Goal: Information Seeking & Learning: Learn about a topic

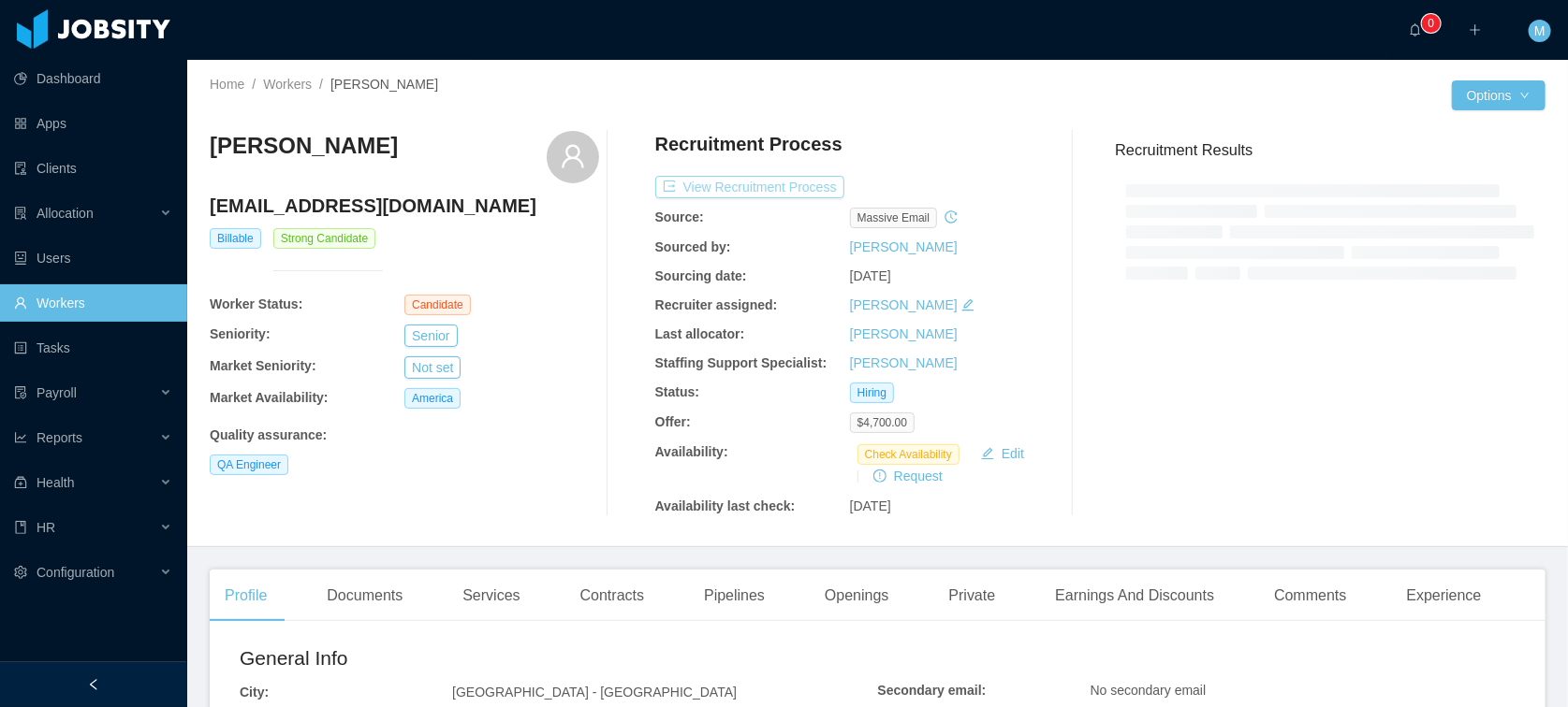
click at [741, 179] on button "View Recruitment Process" at bounding box center [749, 187] width 189 height 23
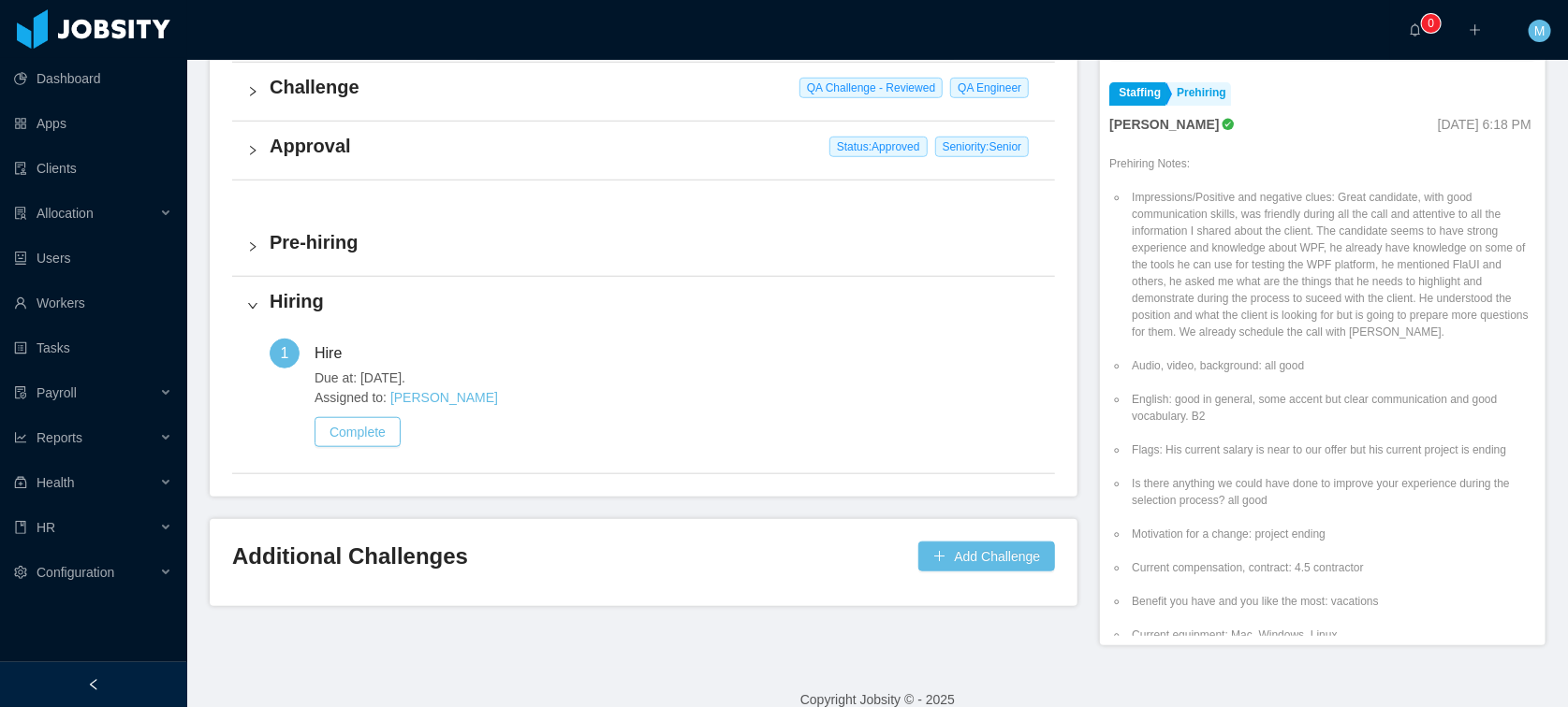
scroll to position [589, 0]
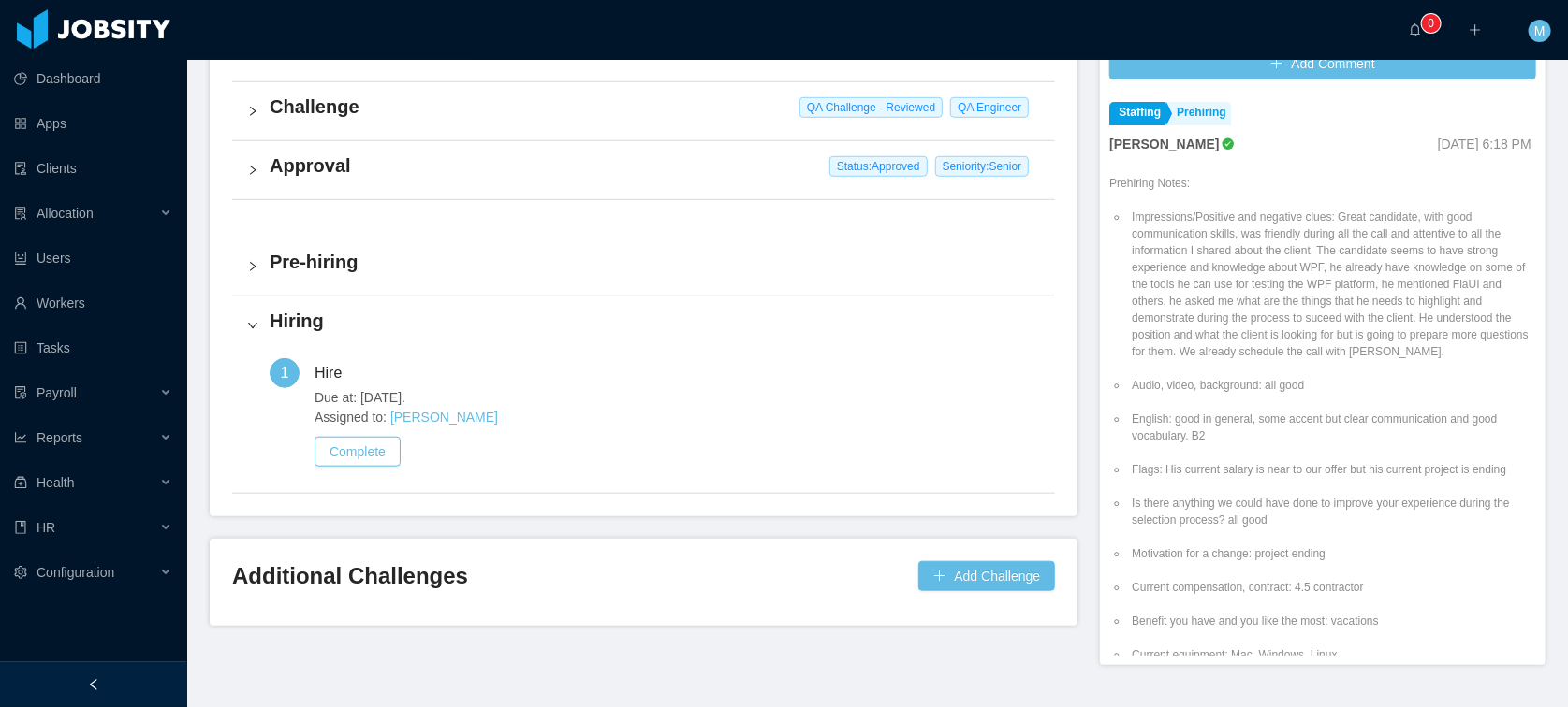
click at [333, 179] on div "Approval Status: Approved Seniority: Senior" at bounding box center [644, 170] width 823 height 58
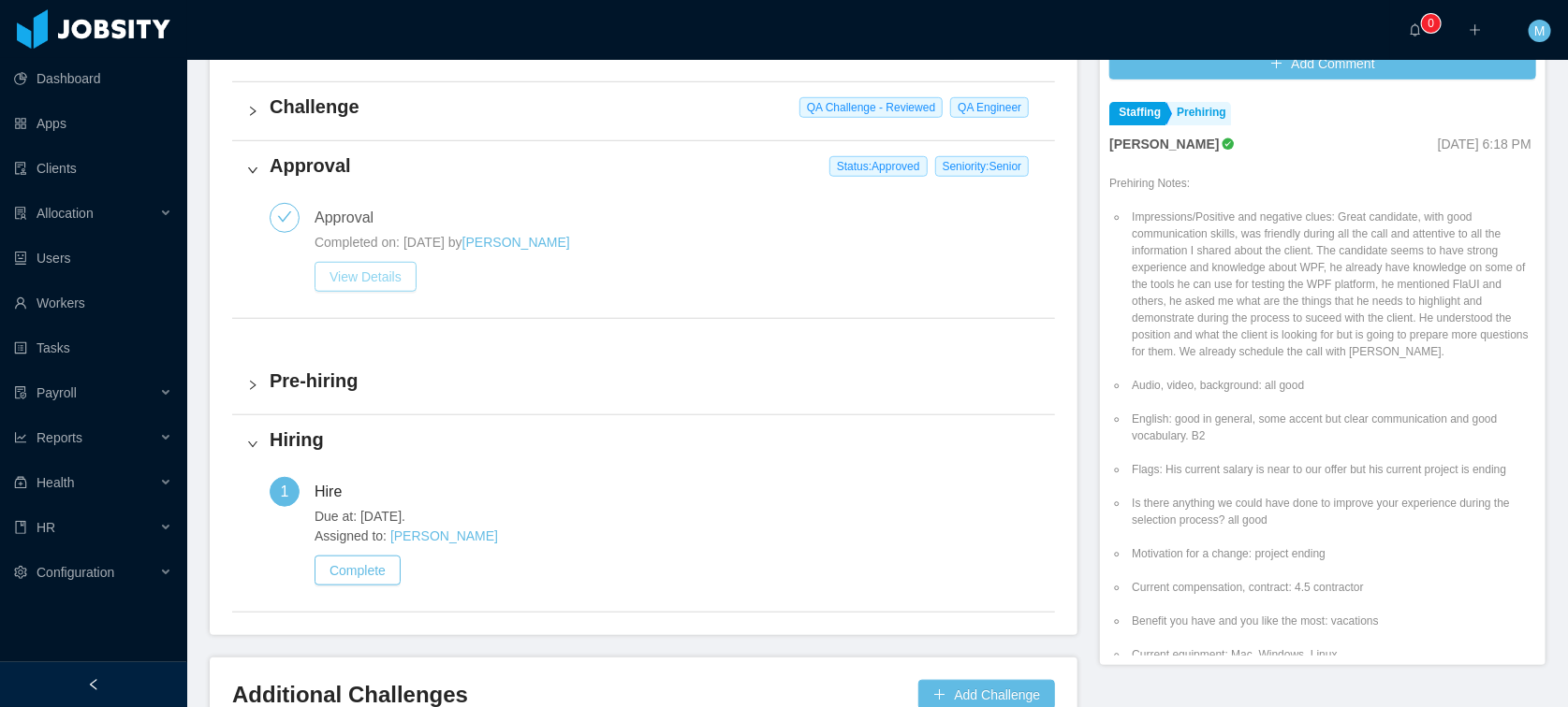
click at [379, 271] on button "View Details" at bounding box center [365, 277] width 102 height 30
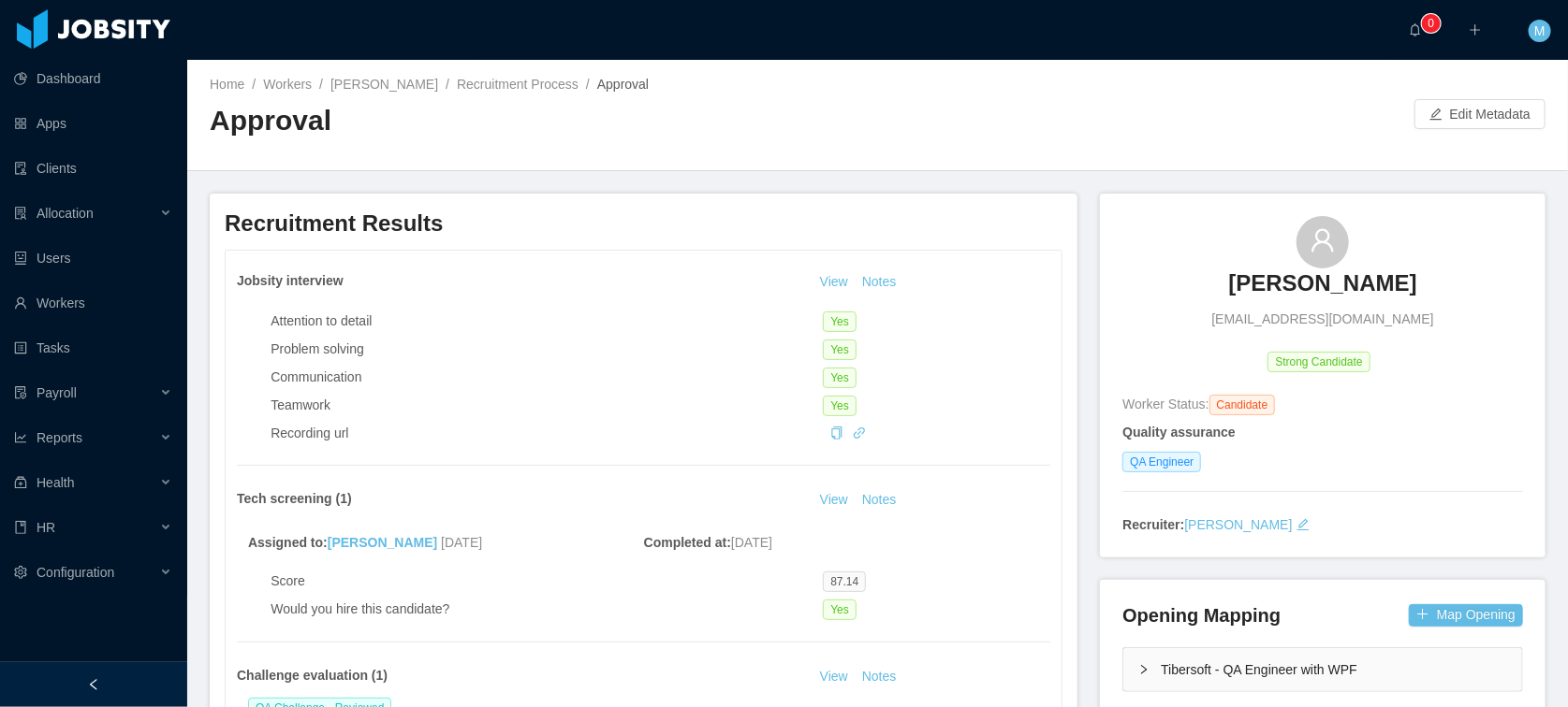
click at [1478, 130] on div "Home / Workers / Giovanny De leon / Recruitment Process / Approval / Approval E…" at bounding box center [877, 115] width 1380 height 112
click at [1476, 123] on button "Edit Metadata" at bounding box center [1479, 115] width 131 height 30
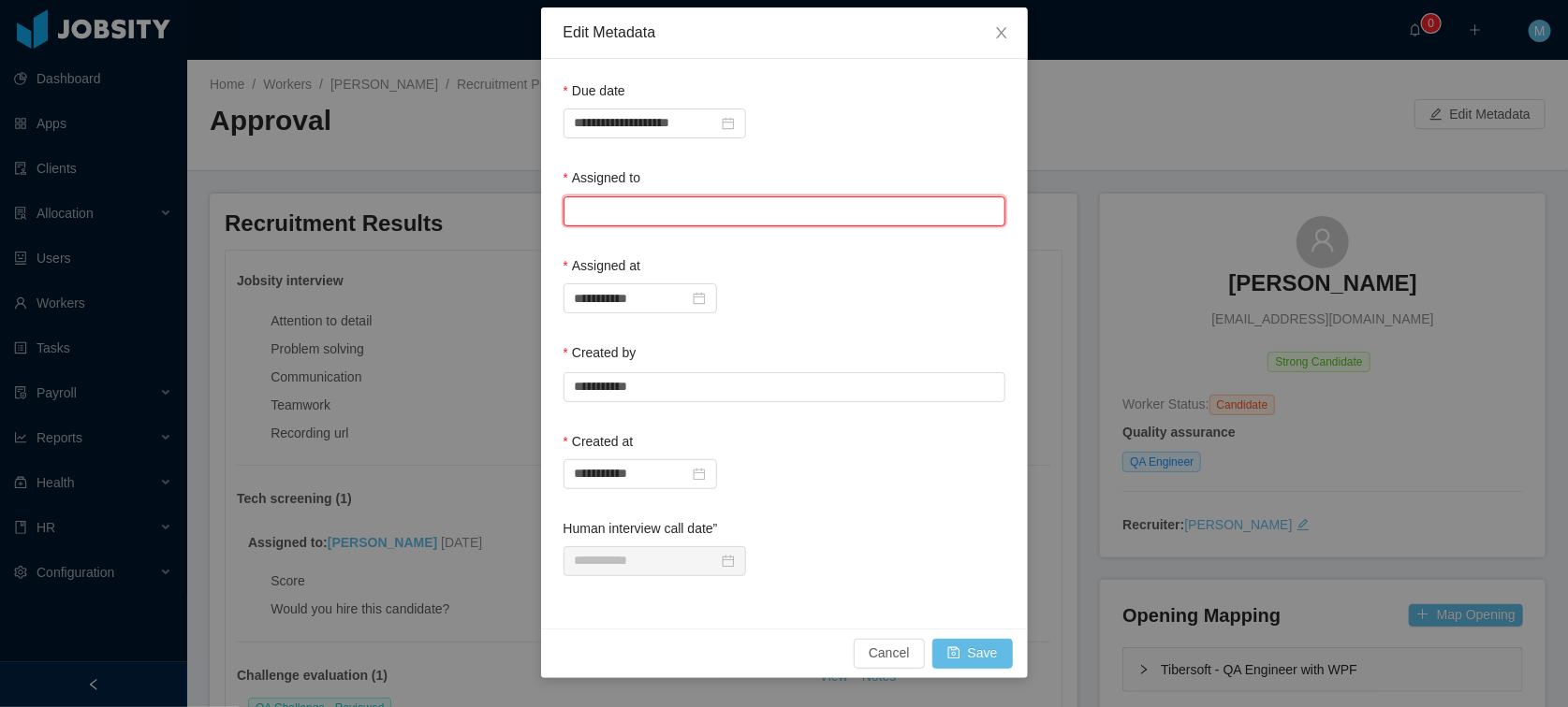
click at [716, 219] on input "text" at bounding box center [784, 211] width 442 height 30
click at [1015, 36] on span "Close" at bounding box center [1001, 34] width 53 height 53
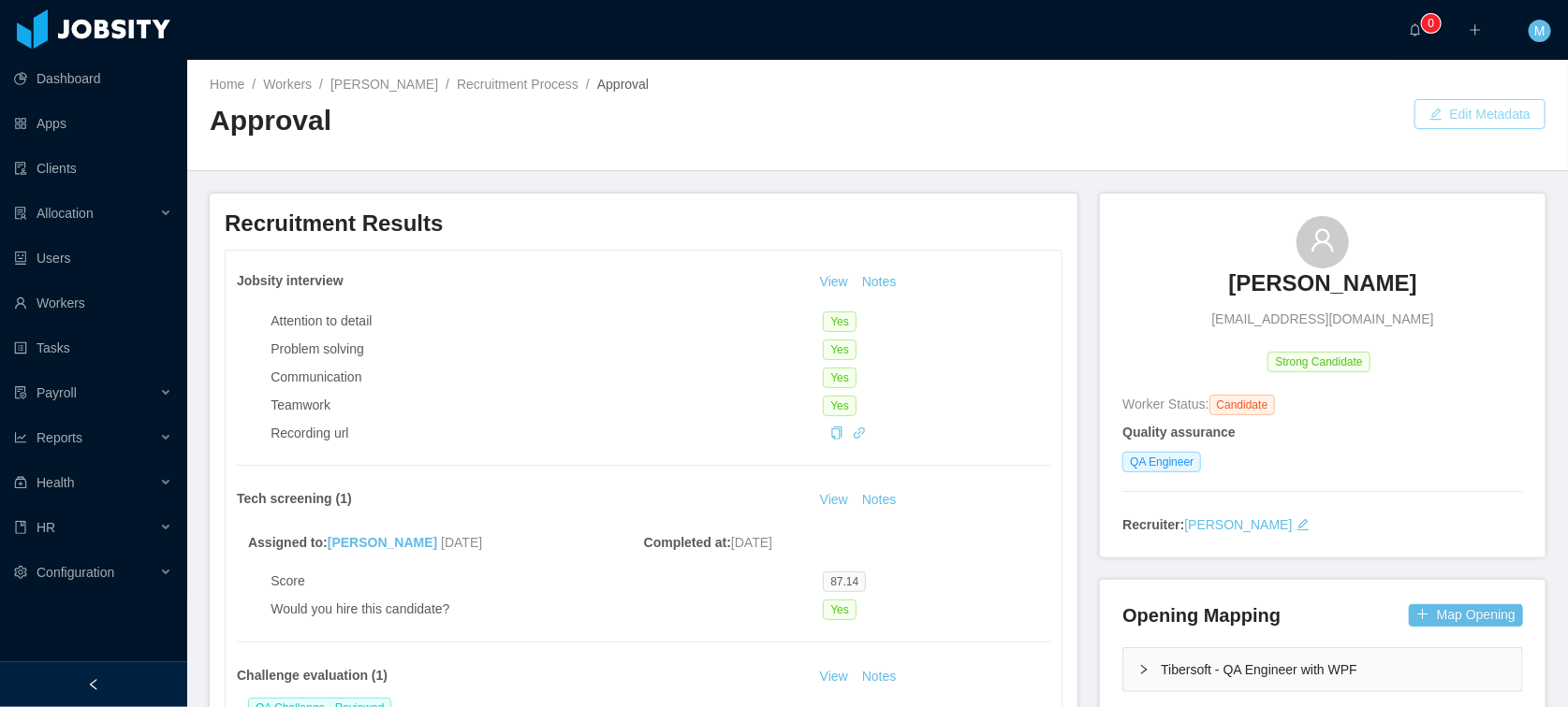
click at [1454, 105] on button "Edit Metadata" at bounding box center [1479, 115] width 131 height 30
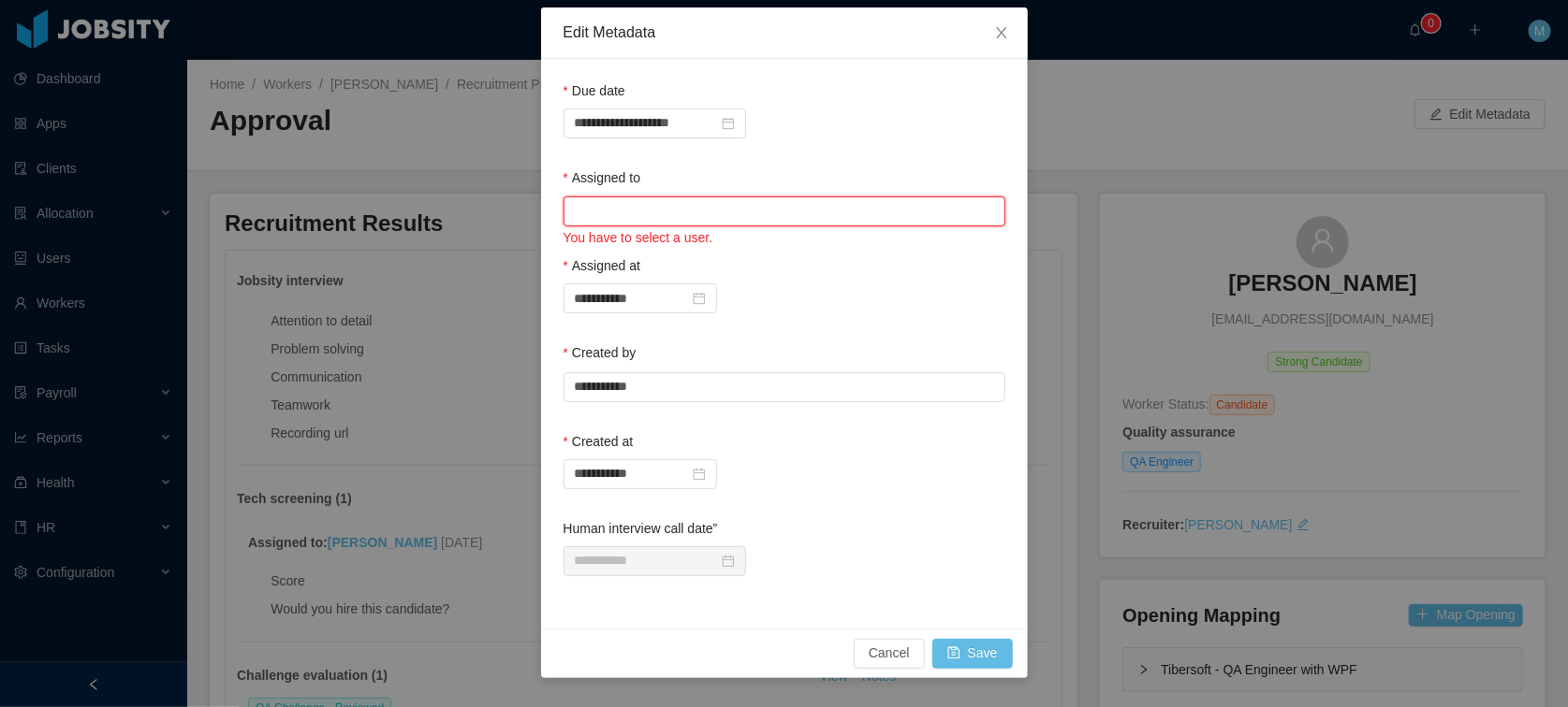
click at [690, 205] on input "text" at bounding box center [784, 211] width 442 height 30
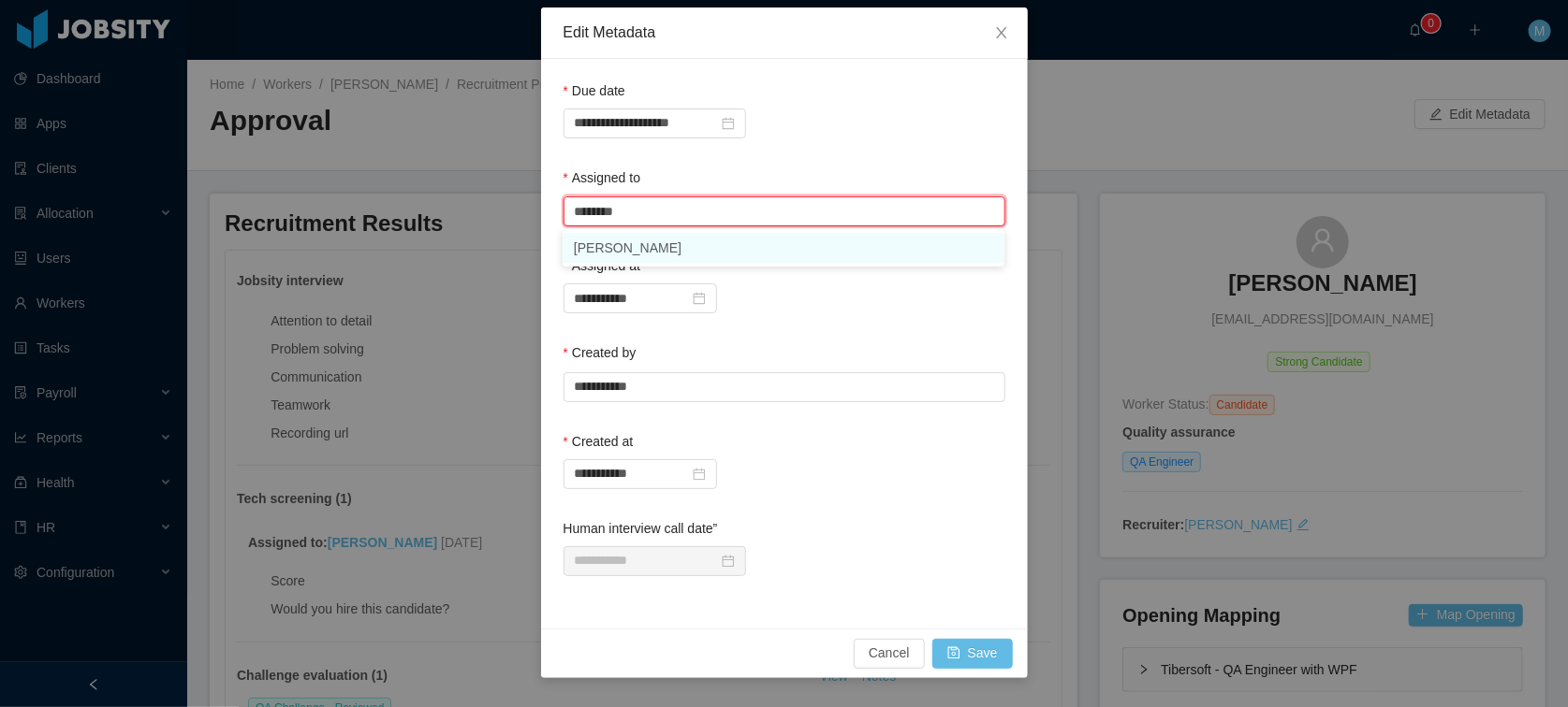
click at [652, 254] on li "Mauricio Lopez" at bounding box center [784, 248] width 442 height 30
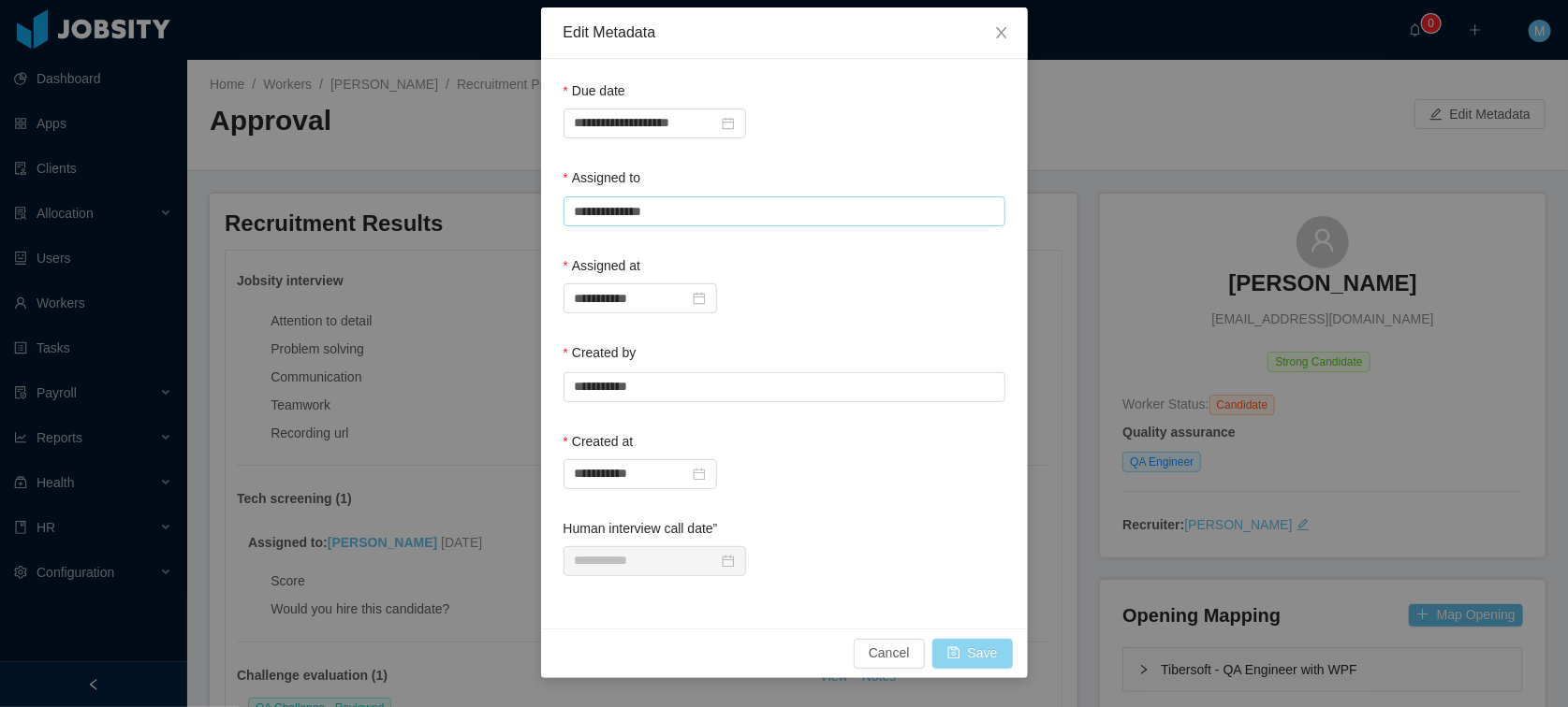
type input "**********"
click at [972, 658] on button "Save" at bounding box center [972, 653] width 81 height 30
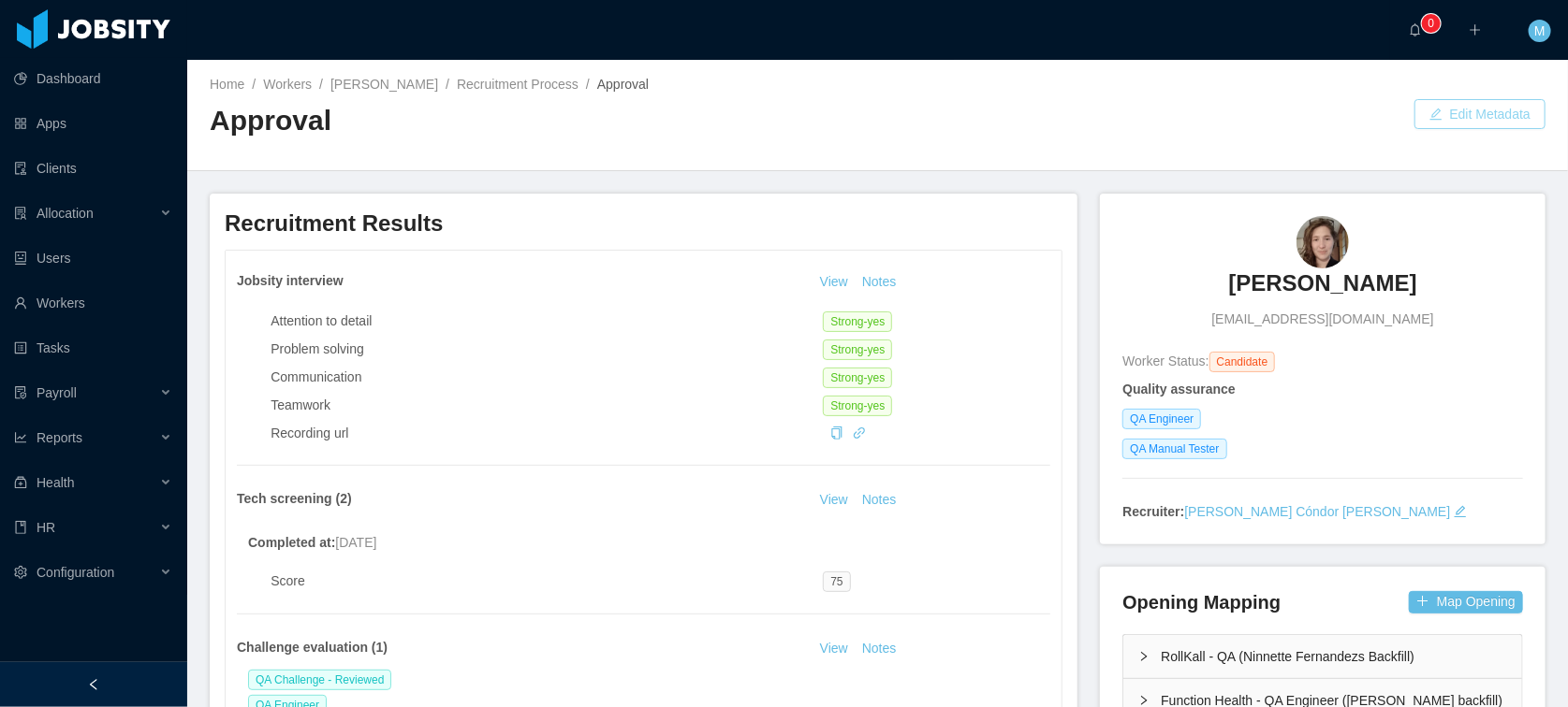
drag, startPoint x: 1475, startPoint y: 113, endPoint x: 1462, endPoint y: 108, distance: 13.9
click at [1475, 113] on button "Edit Metadata" at bounding box center [1479, 115] width 131 height 30
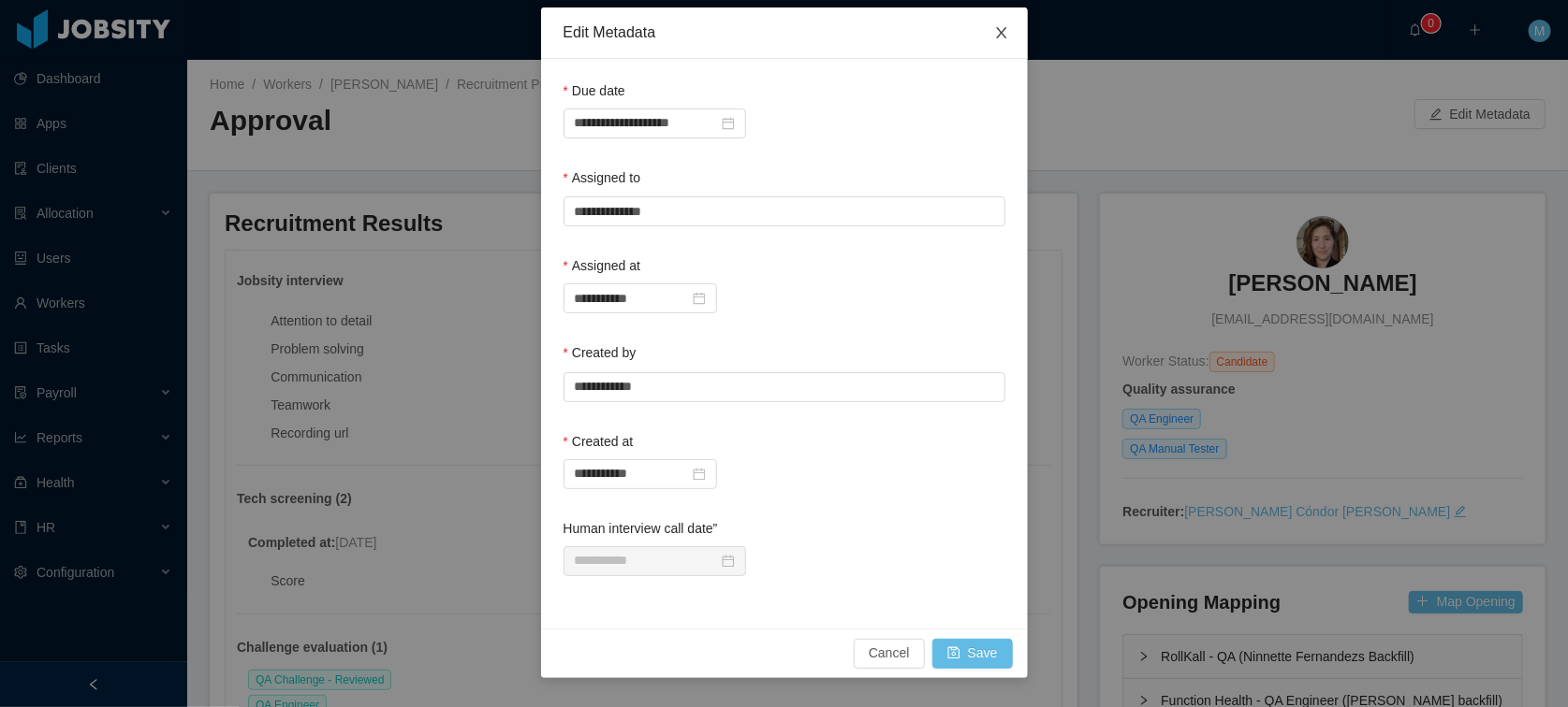
click at [996, 33] on icon "icon: close" at bounding box center [1001, 33] width 15 height 15
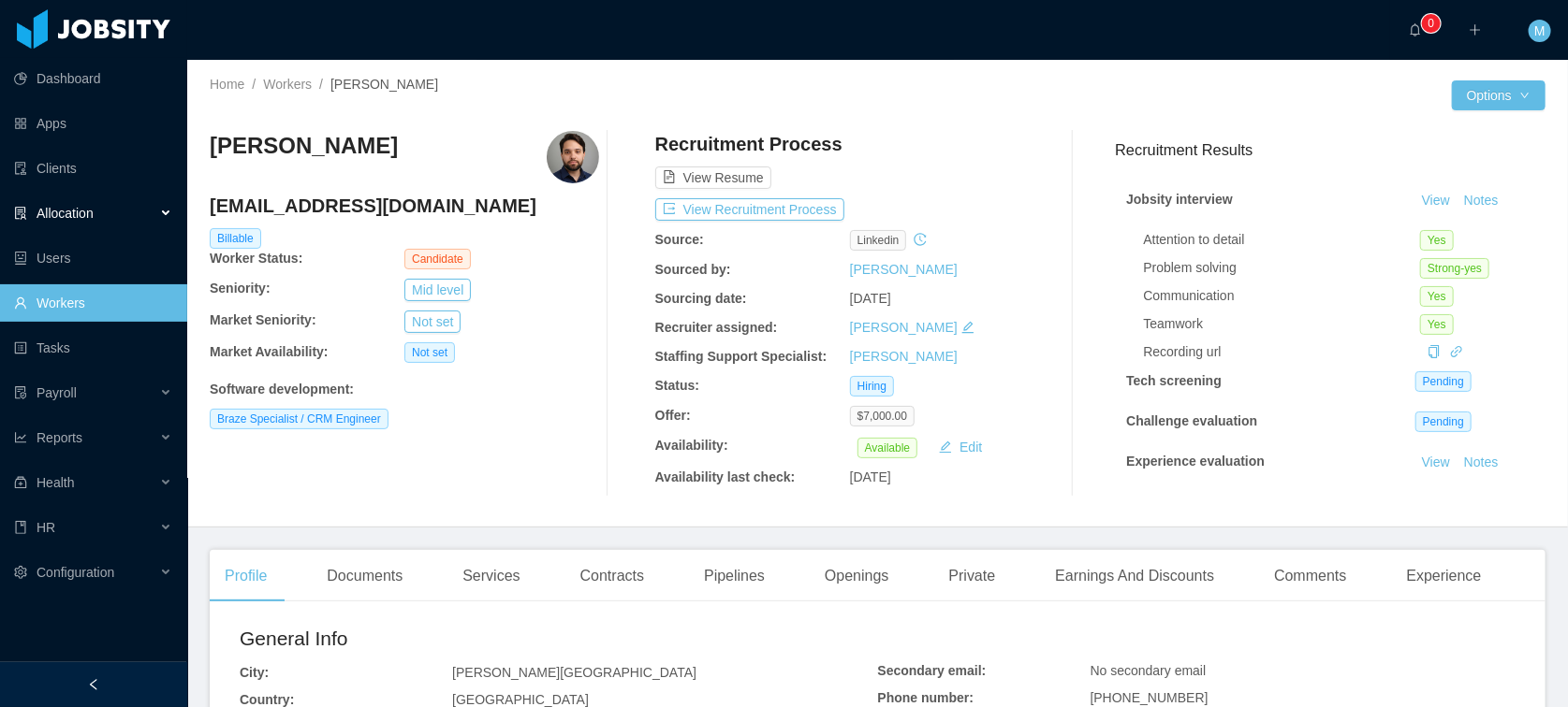
click at [122, 218] on div "Allocation" at bounding box center [93, 213] width 187 height 38
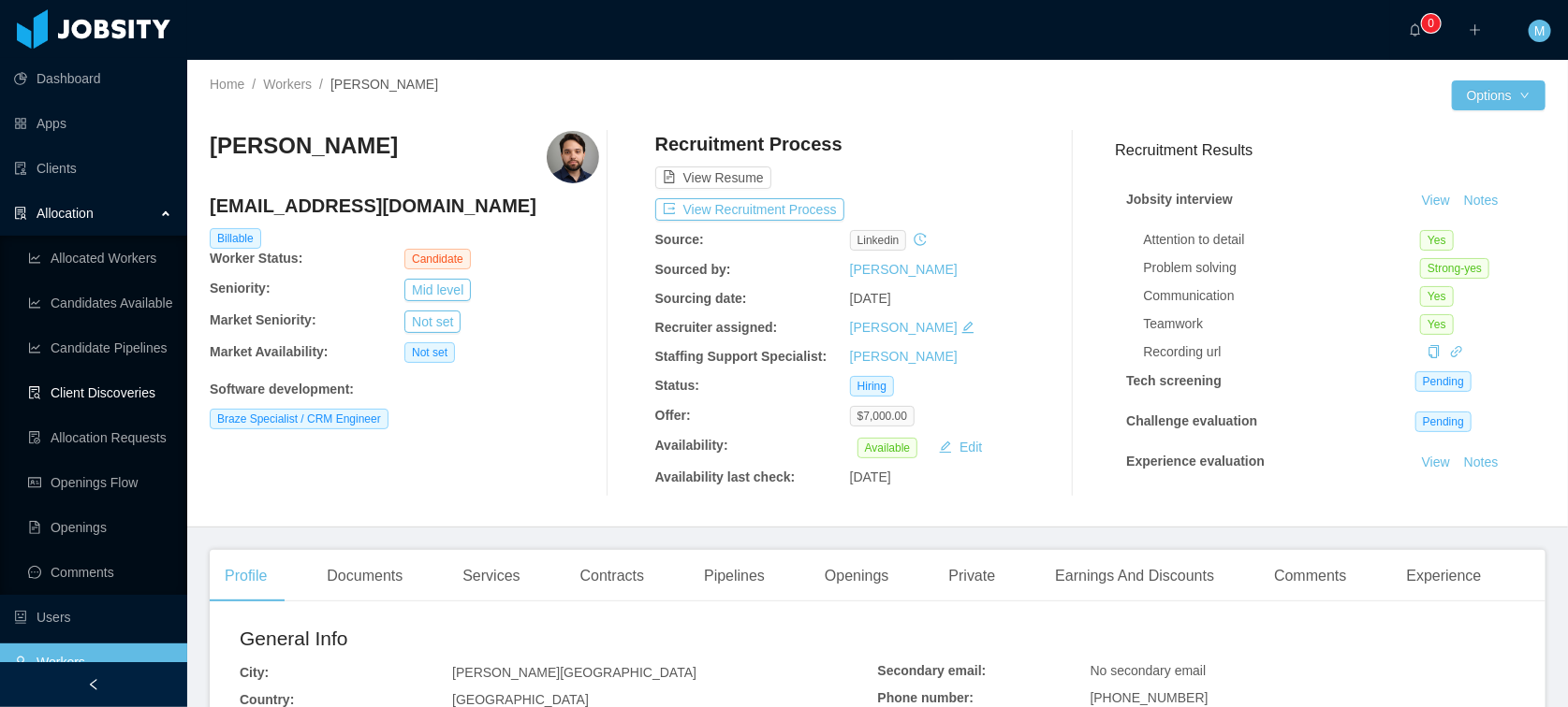
click at [96, 390] on link "Client Discoveries" at bounding box center [100, 392] width 144 height 38
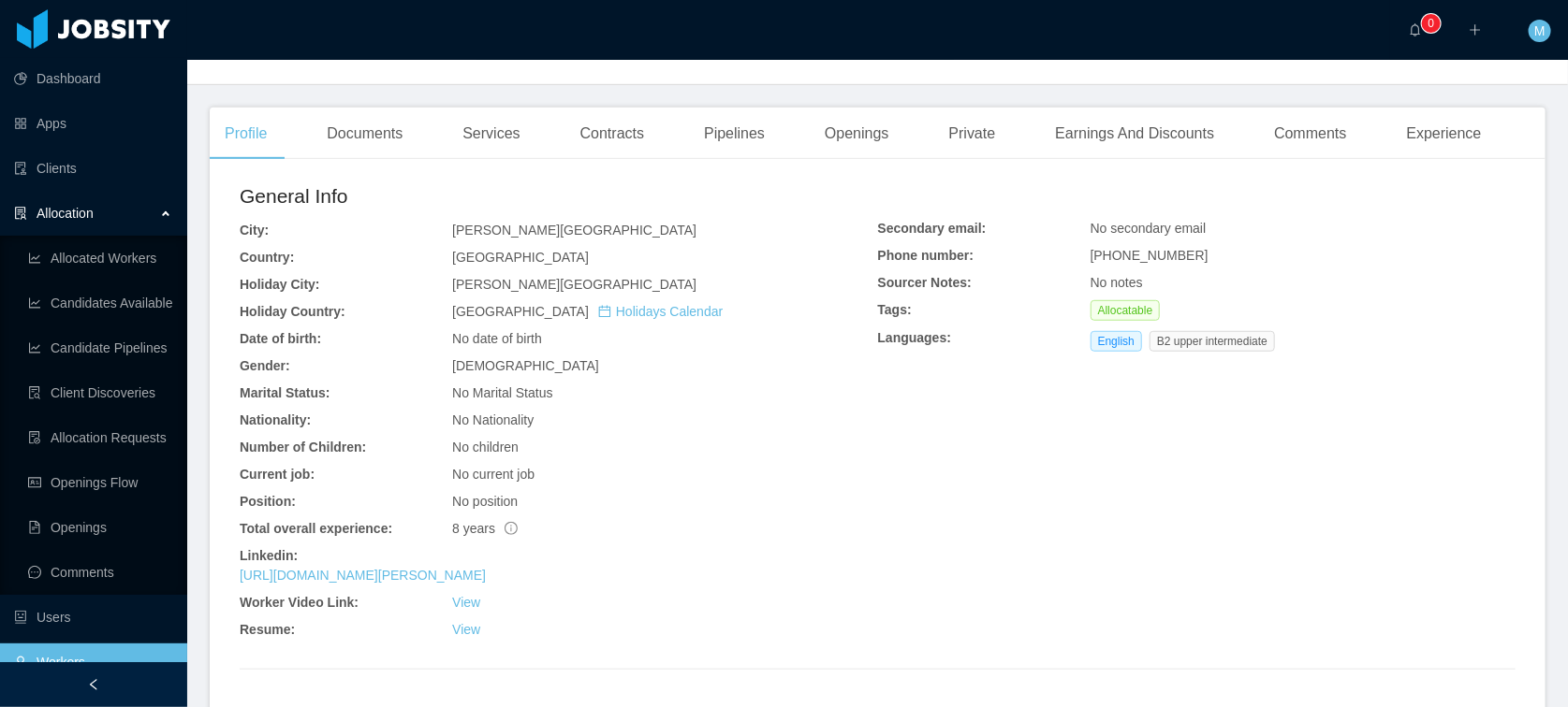
scroll to position [544, 0]
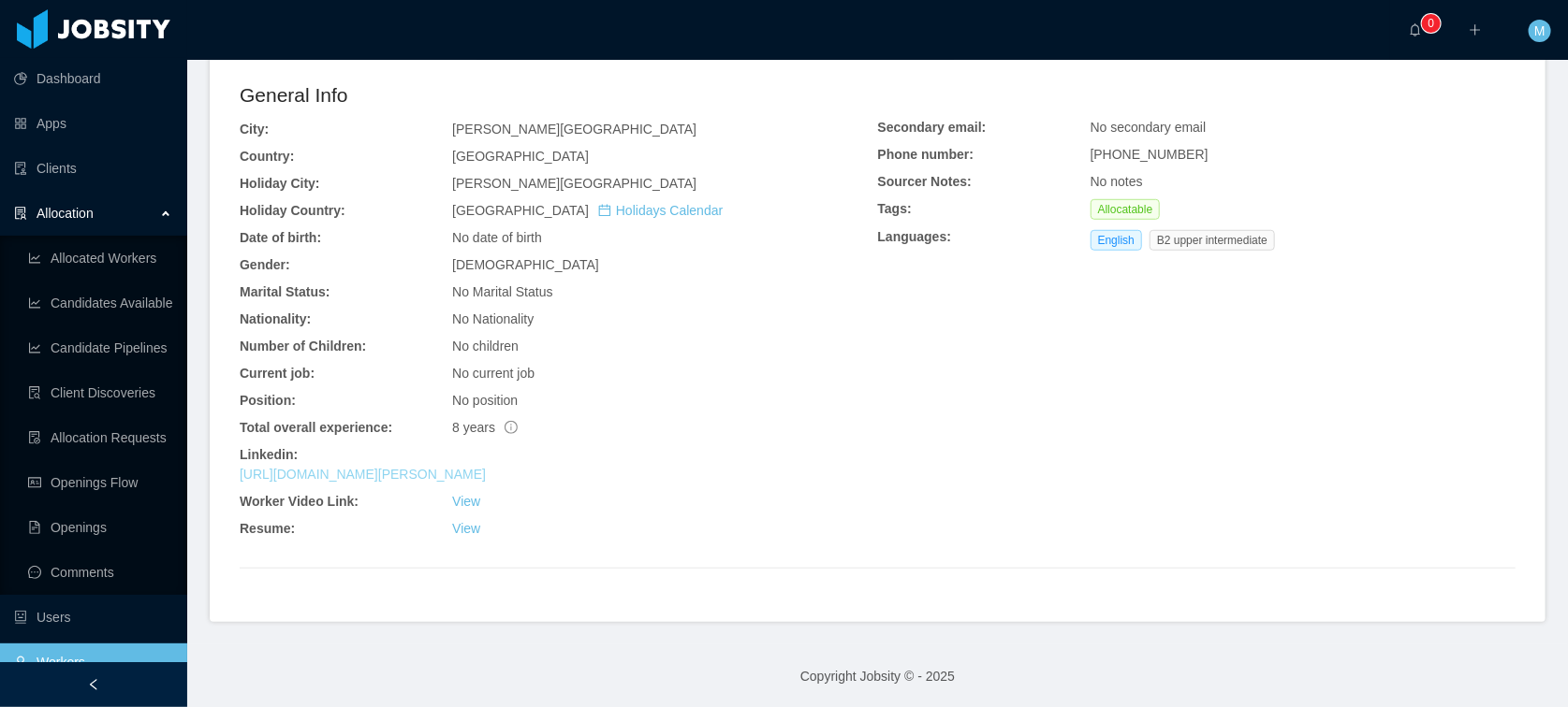
click at [411, 471] on link "https://www.linkedin.com/in/eduardo-canale" at bounding box center [363, 474] width 246 height 15
click at [468, 504] on link "View" at bounding box center [466, 501] width 28 height 15
click at [404, 470] on link "https://www.linkedin.com/in/eduardo-canale" at bounding box center [363, 474] width 246 height 15
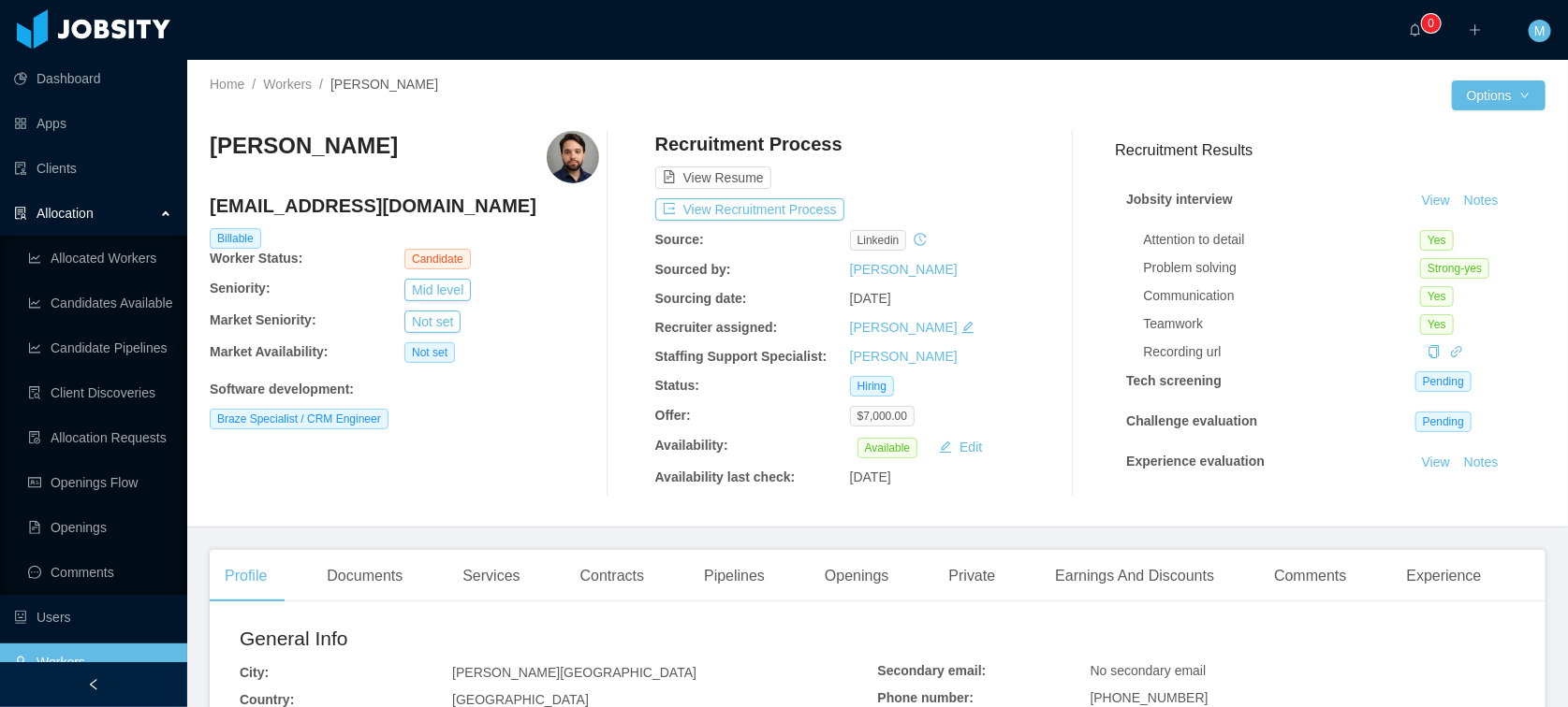
click at [950, 124] on div "Eduardo Ismael Canale eduardocanale97@gmail.com Billable Worker Status: Candida…" at bounding box center [877, 314] width 1336 height 395
click at [754, 206] on button "View Recruitment Process" at bounding box center [749, 209] width 189 height 23
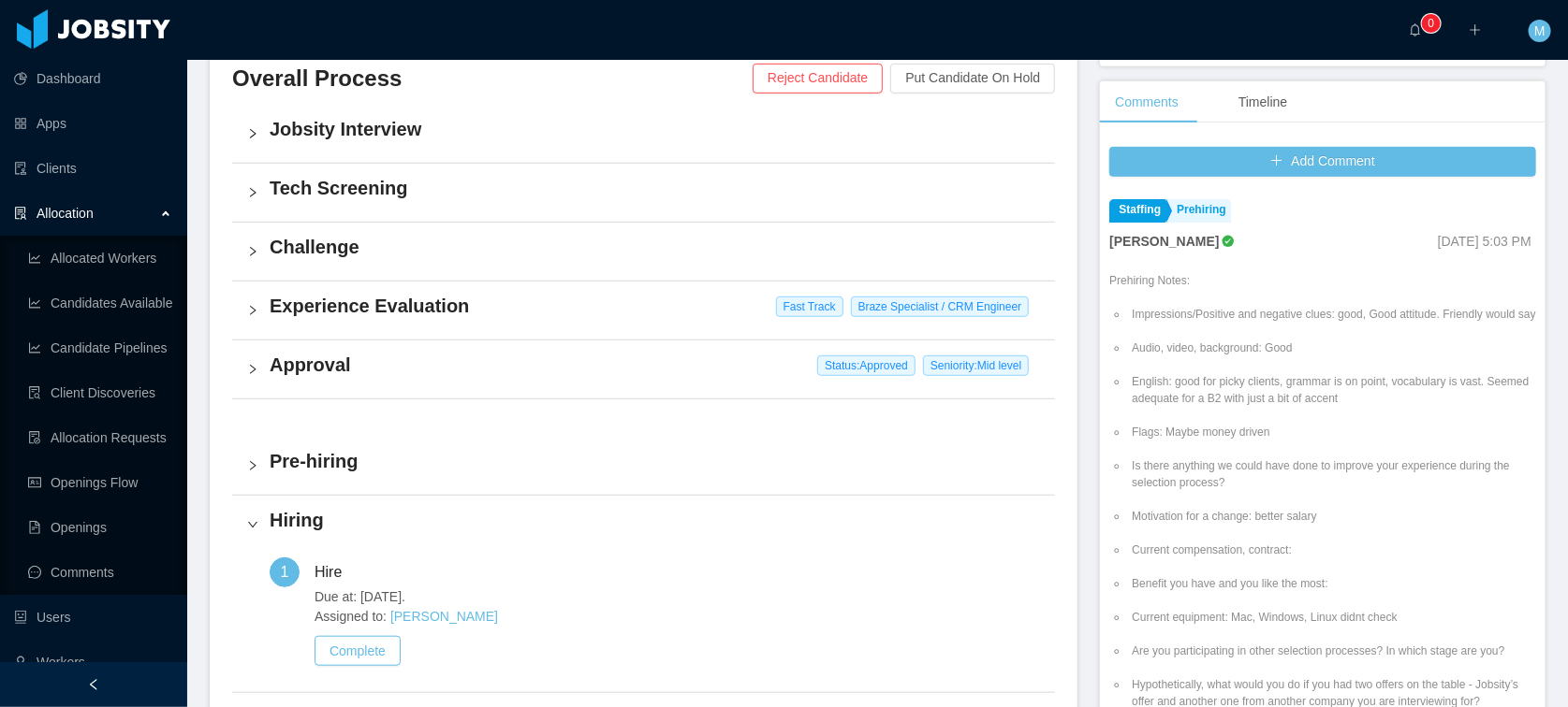
scroll to position [651, 0]
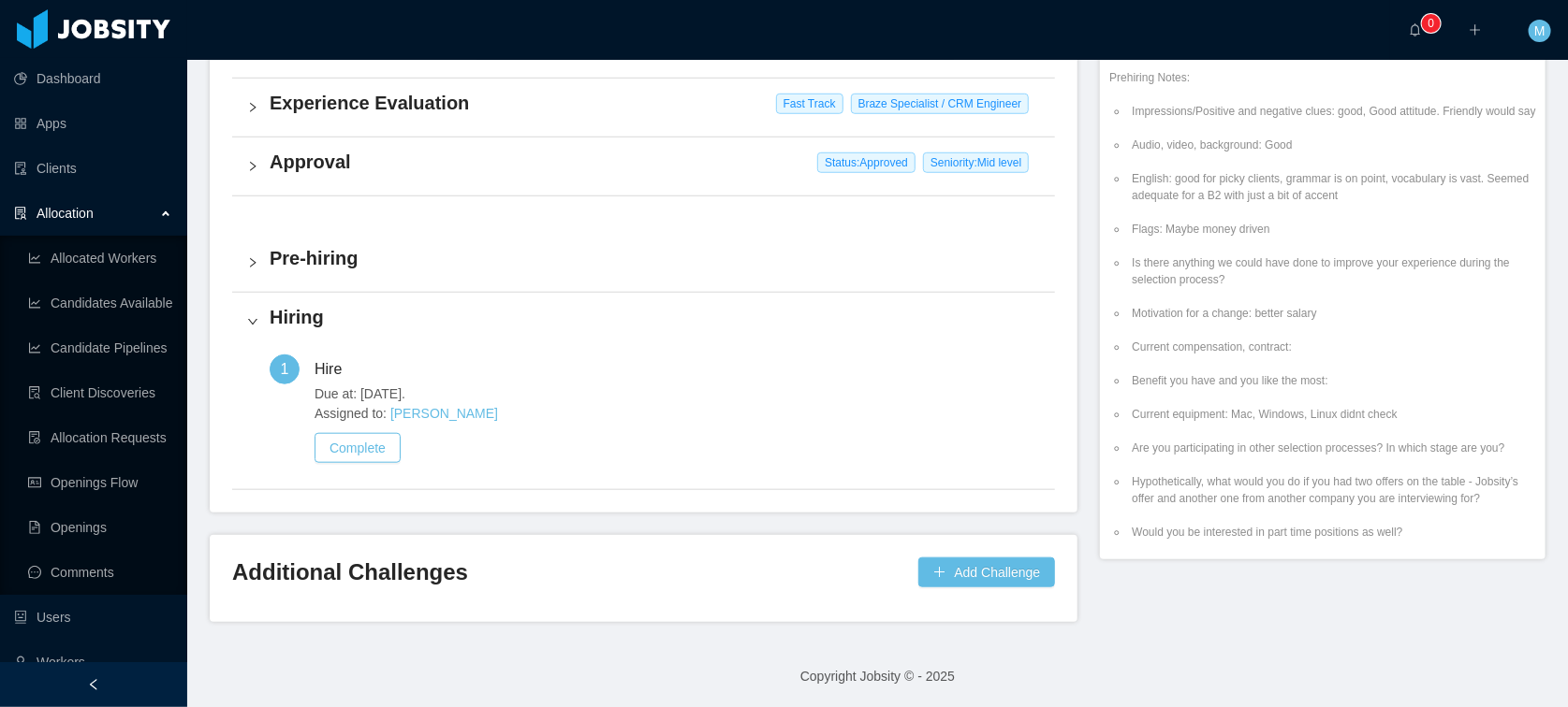
click at [314, 162] on h4 "Approval" at bounding box center [655, 161] width 770 height 26
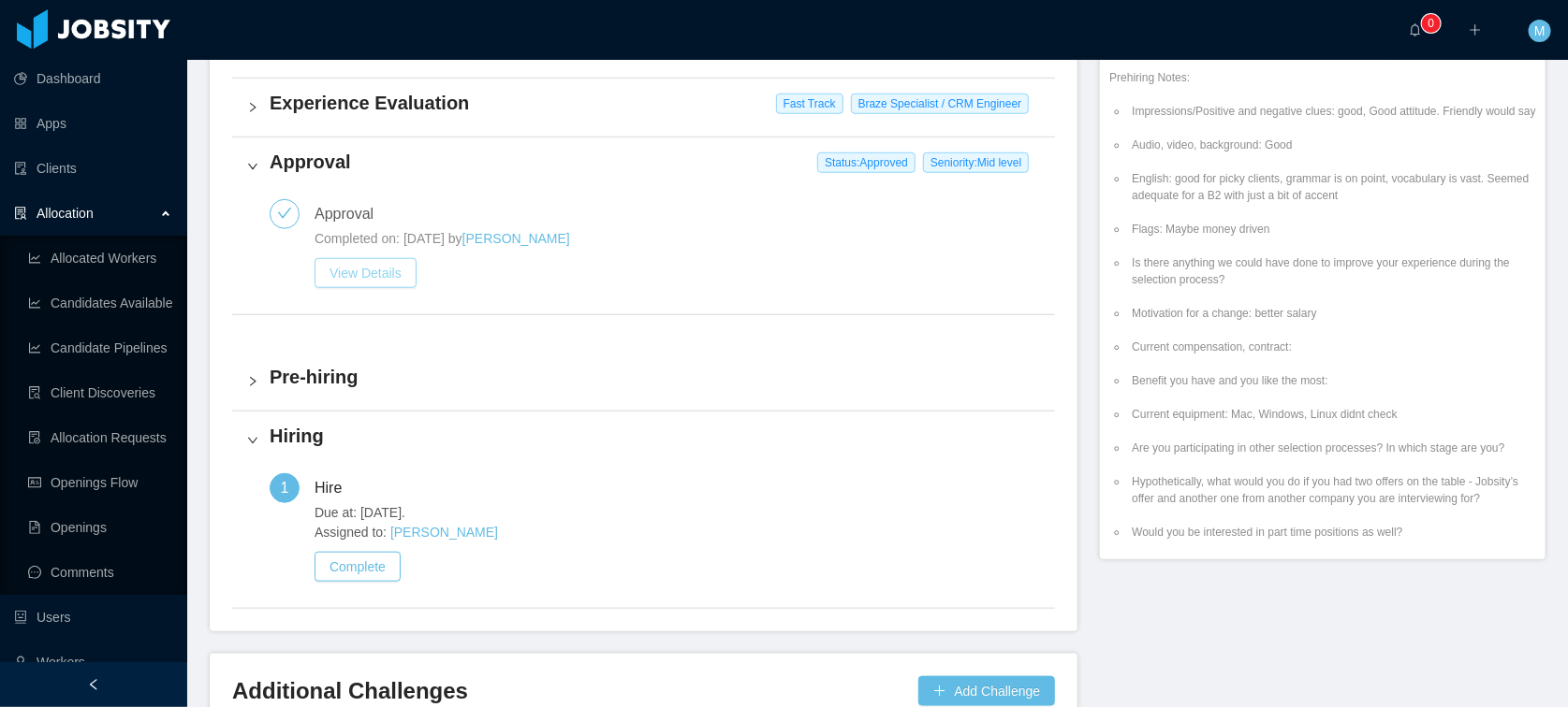
click at [384, 267] on button "View Details" at bounding box center [365, 273] width 102 height 30
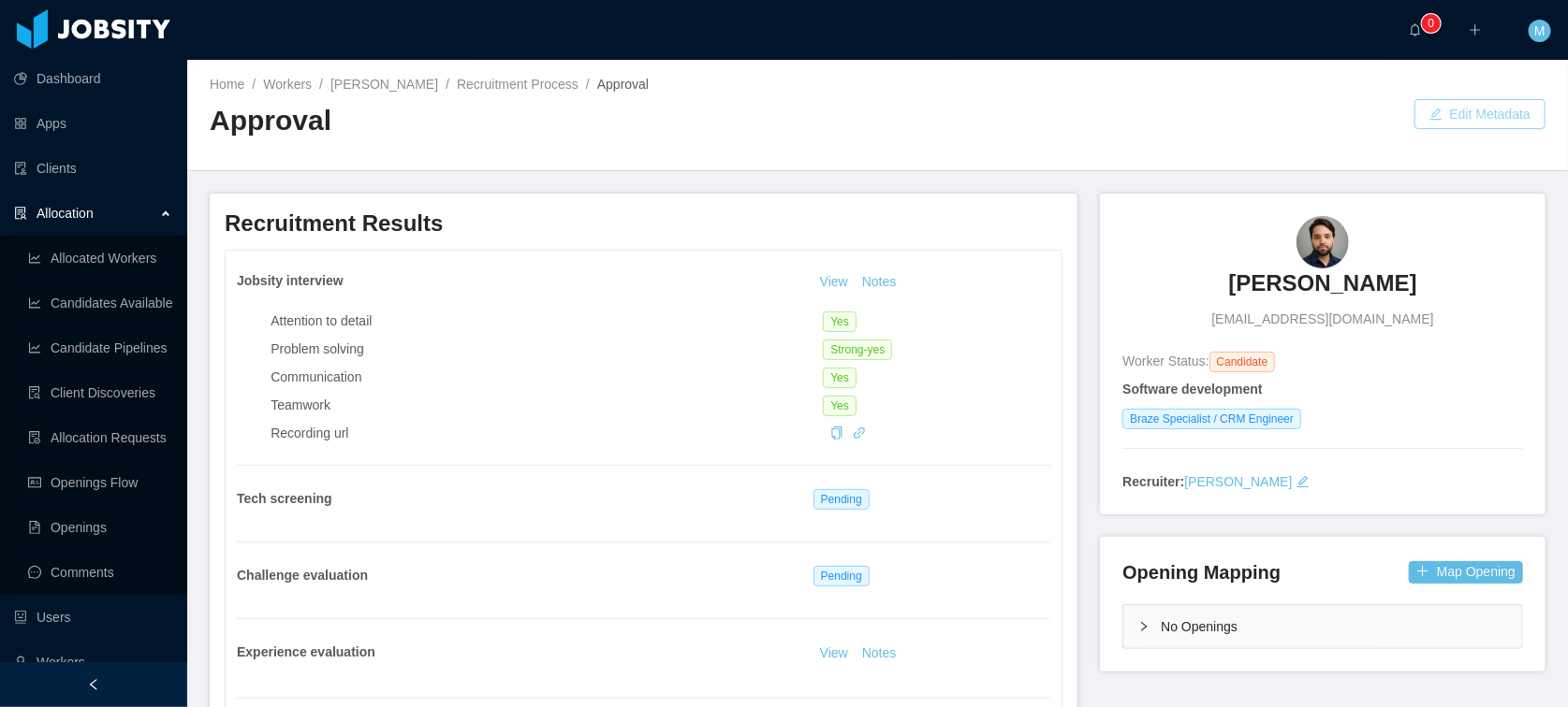
click at [1487, 120] on button "Edit Metadata" at bounding box center [1479, 115] width 131 height 30
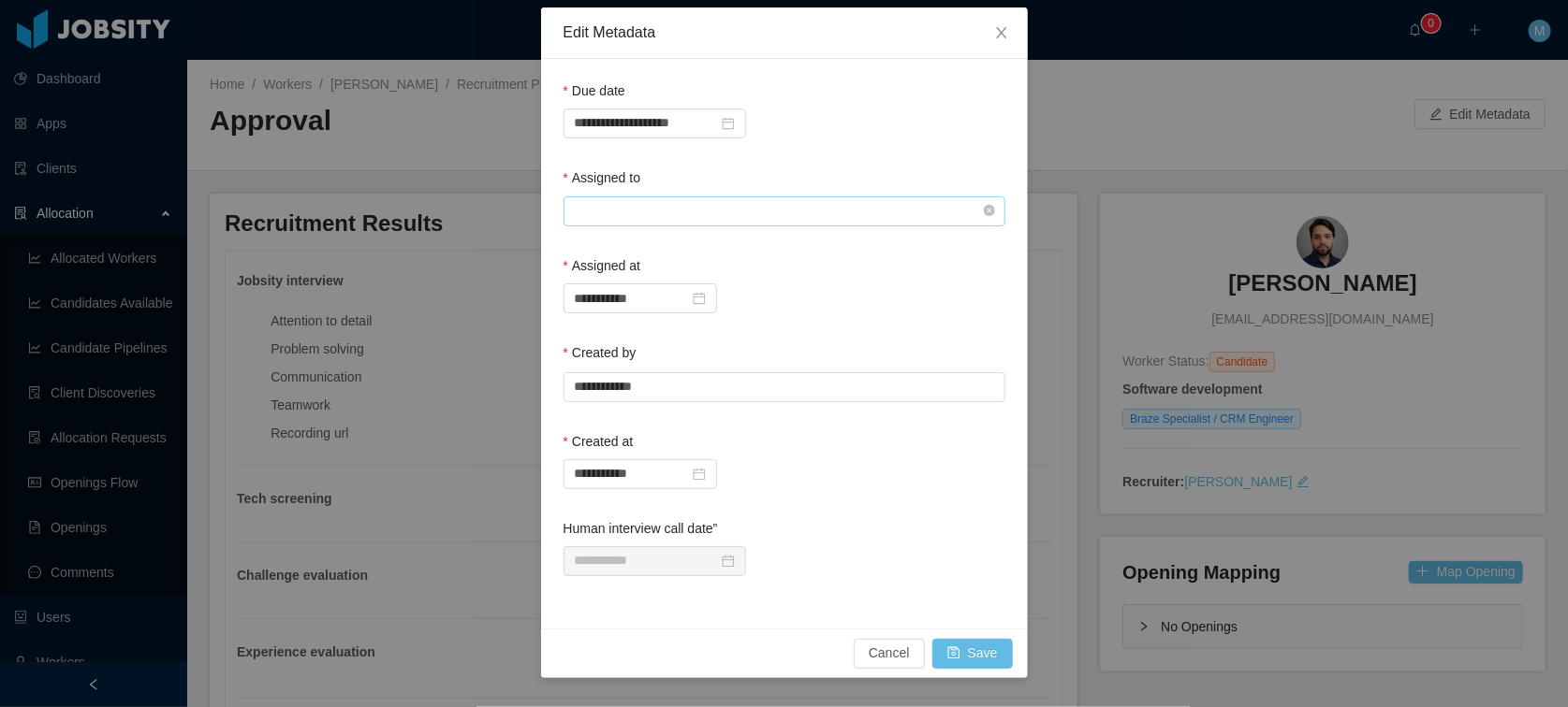
click at [689, 209] on input "text" at bounding box center [784, 211] width 442 height 30
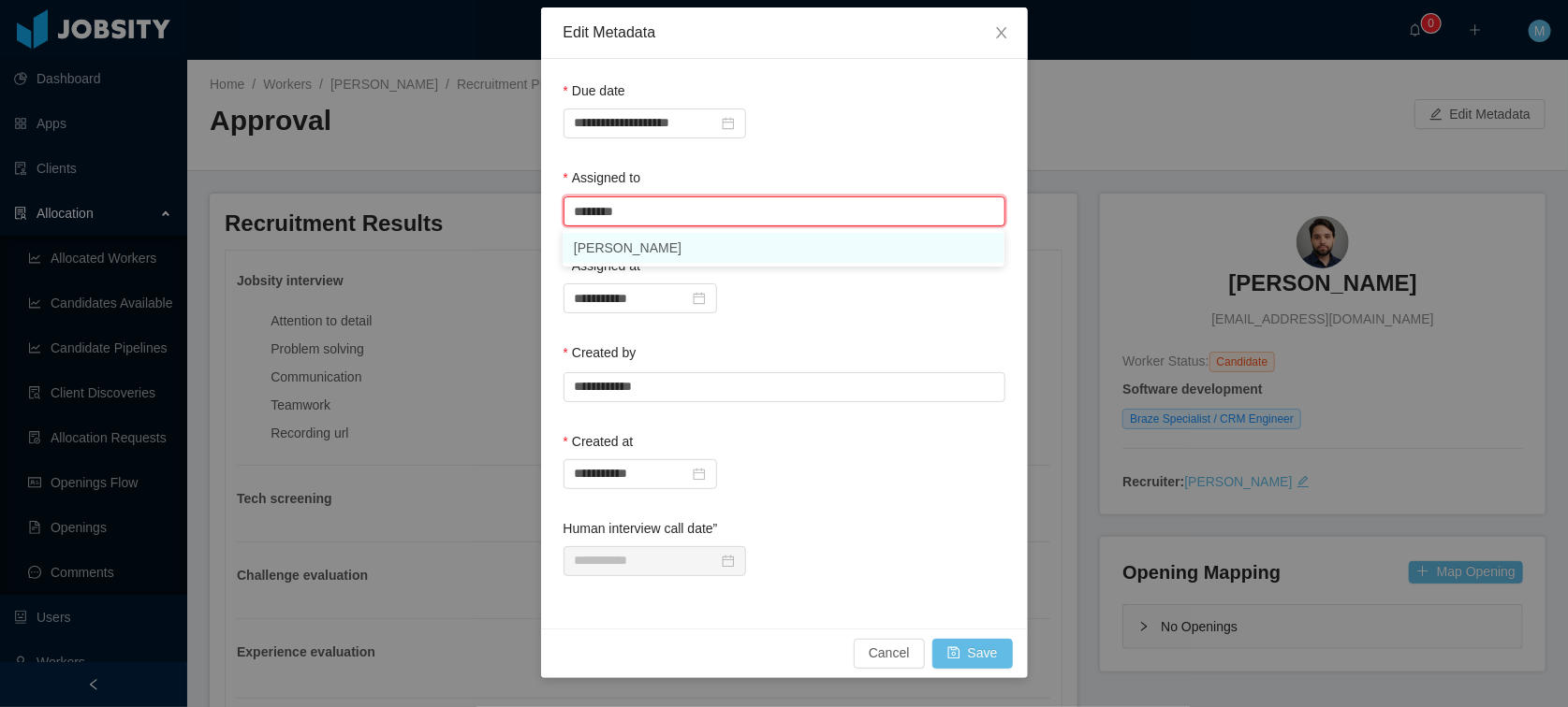
click at [641, 254] on li "[PERSON_NAME]" at bounding box center [784, 248] width 442 height 30
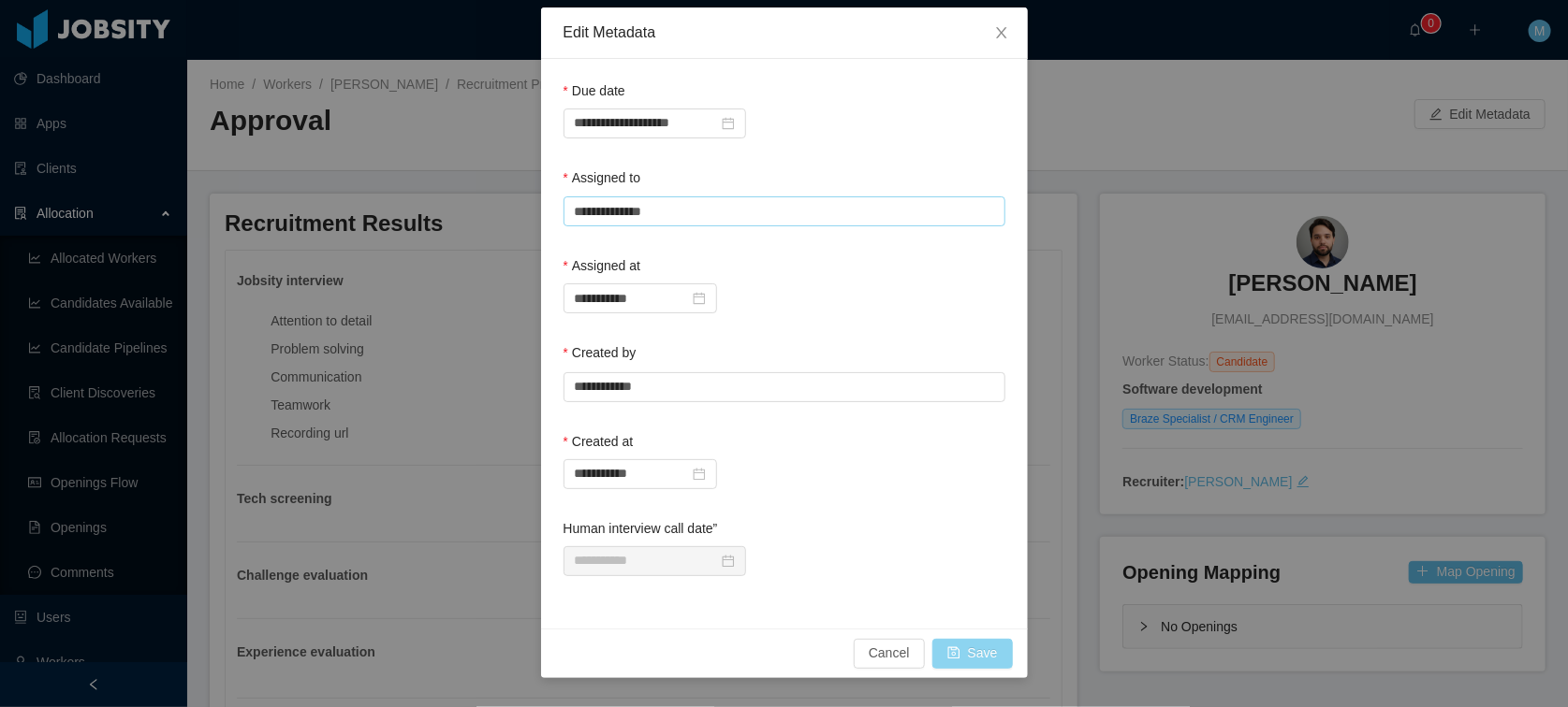
type input "**********"
click at [980, 650] on button "Save" at bounding box center [972, 653] width 81 height 30
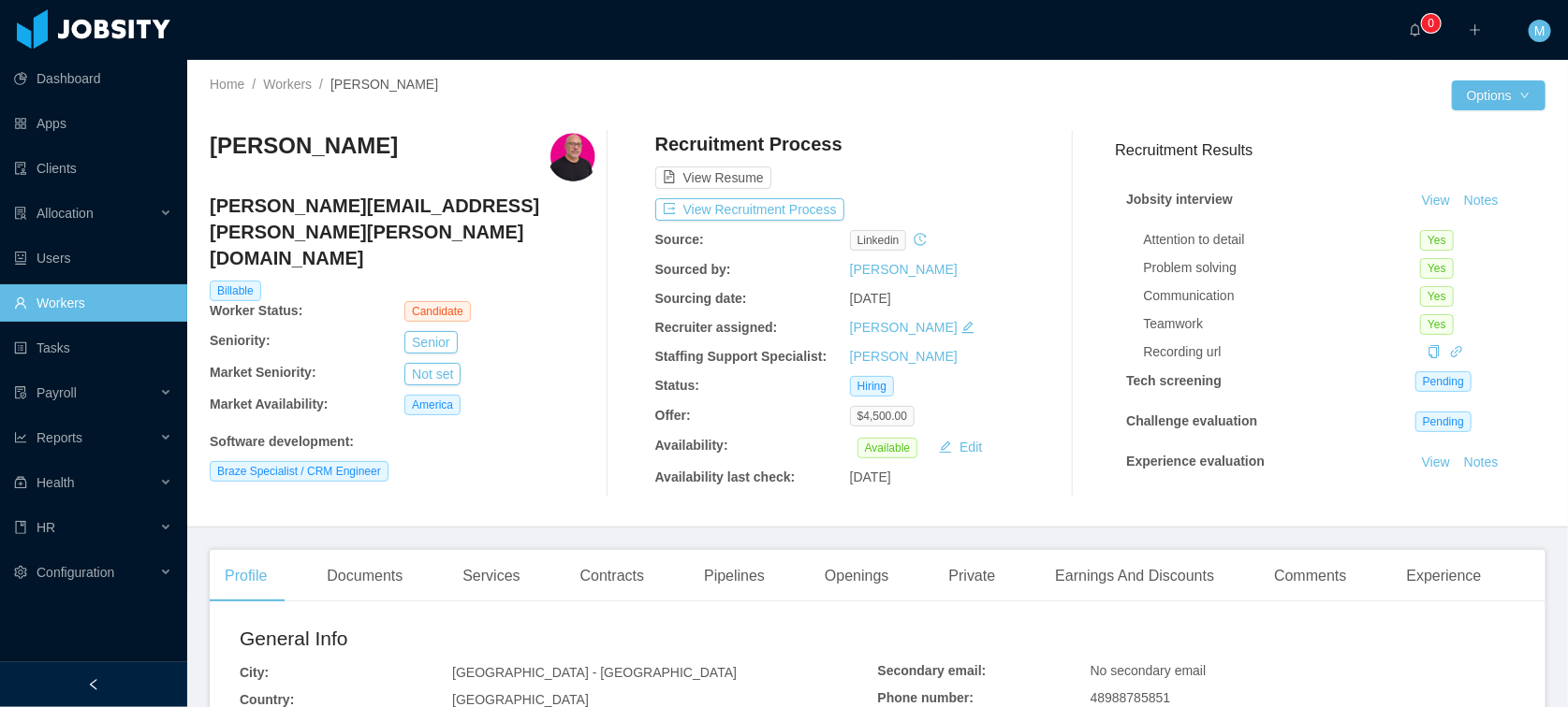
scroll to position [447, 0]
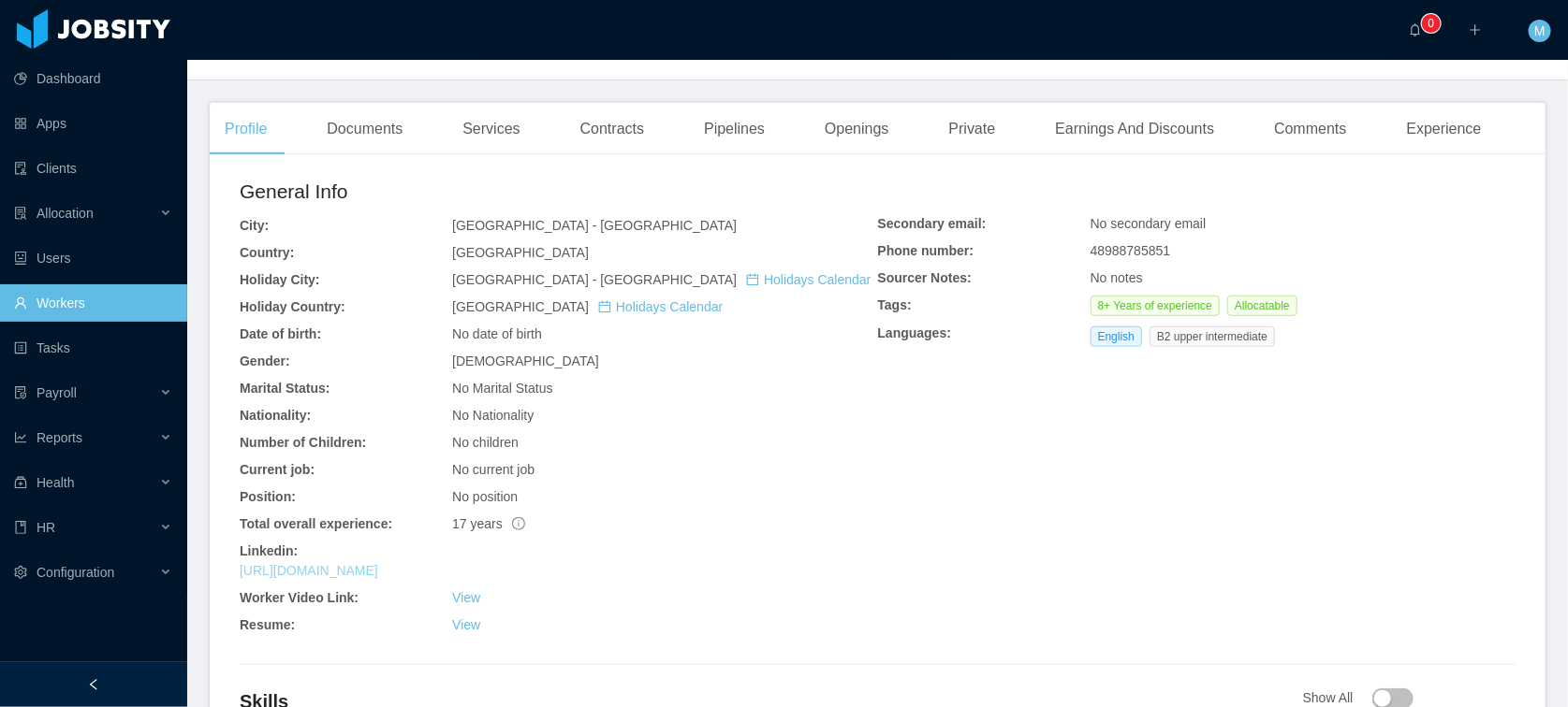
click at [378, 572] on link "https://www.linkedin.com/in/motarogerio" at bounding box center [308, 571] width 138 height 15
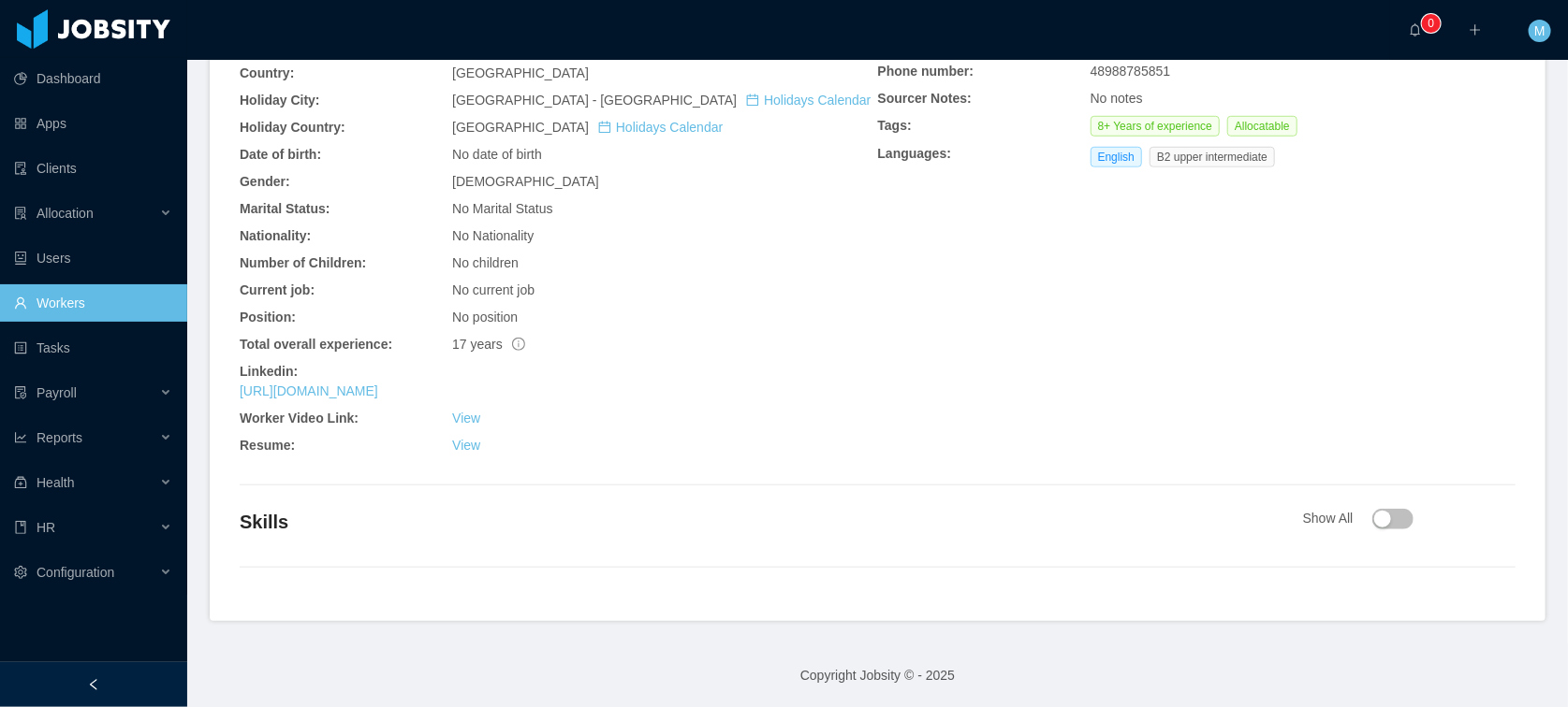
scroll to position [452, 0]
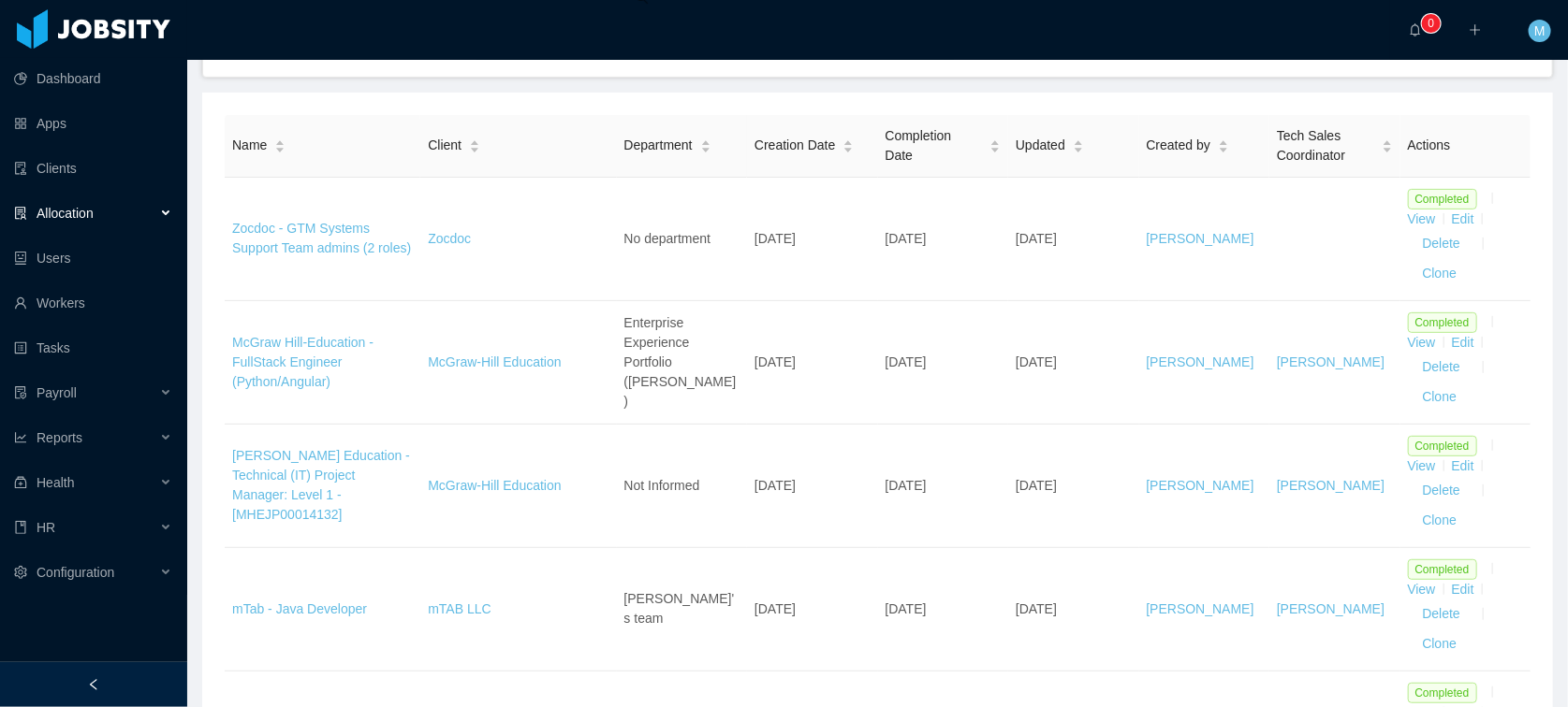
scroll to position [205, 0]
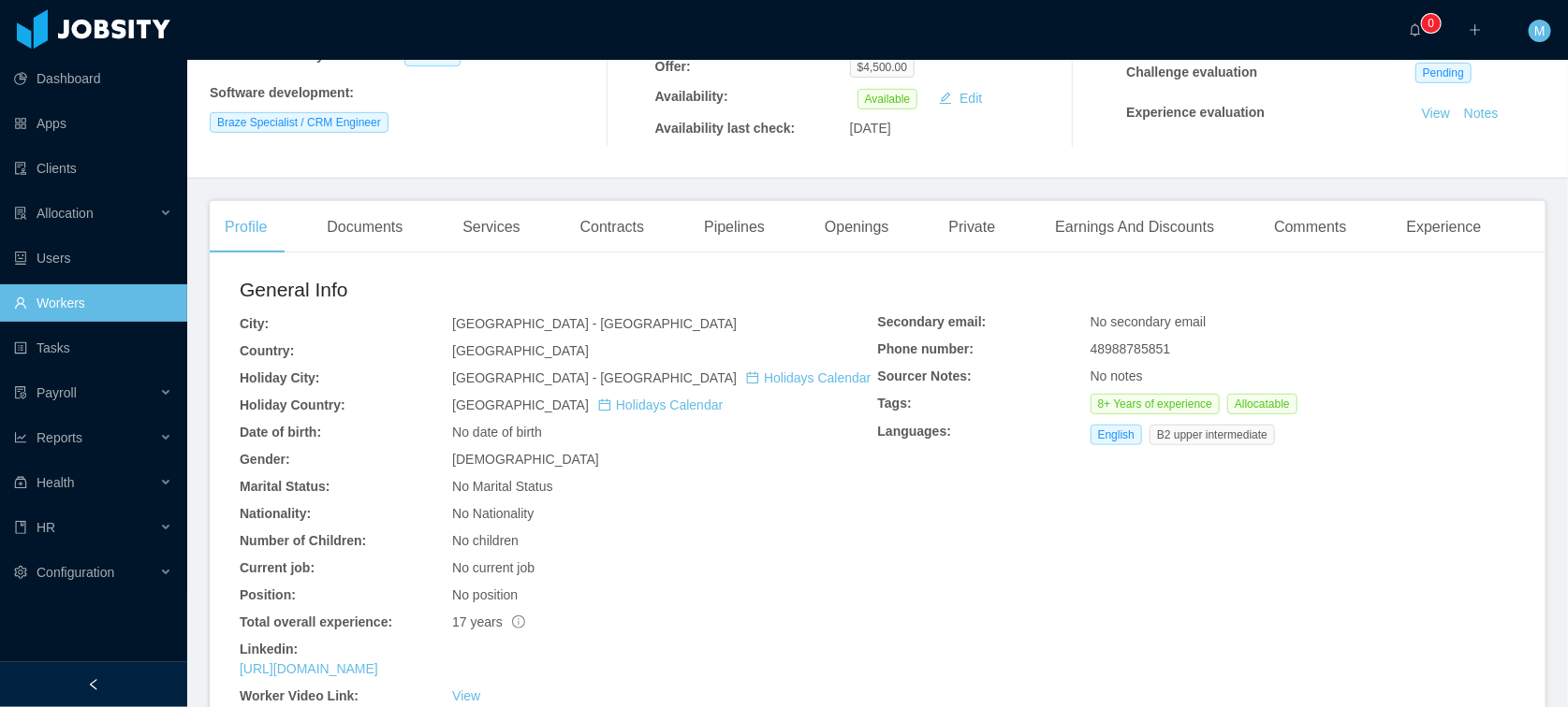
scroll to position [626, 0]
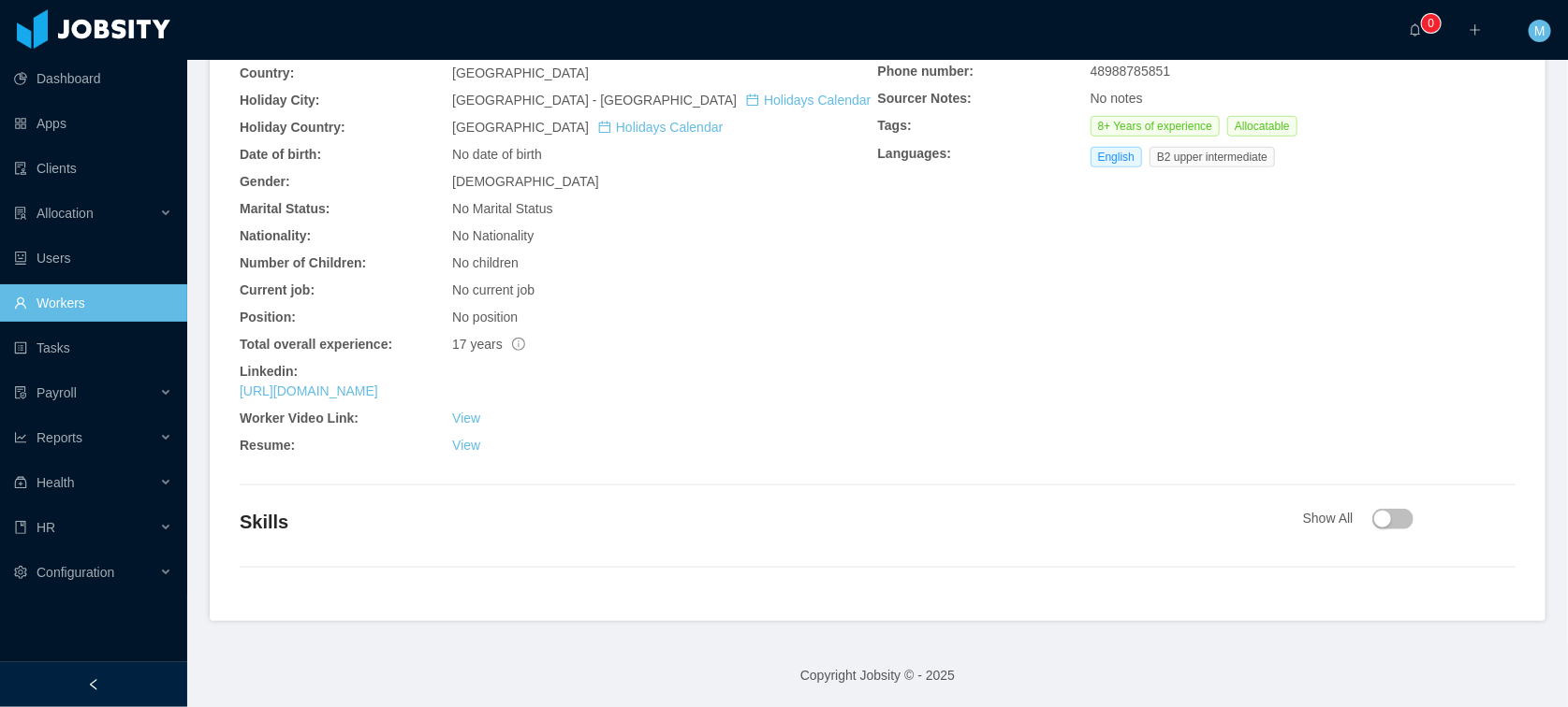
click at [395, 381] on div "https://www.linkedin.com/in/motarogerio" at bounding box center [558, 391] width 638 height 20
click at [378, 391] on link "https://www.linkedin.com/in/motarogerio" at bounding box center [308, 391] width 138 height 15
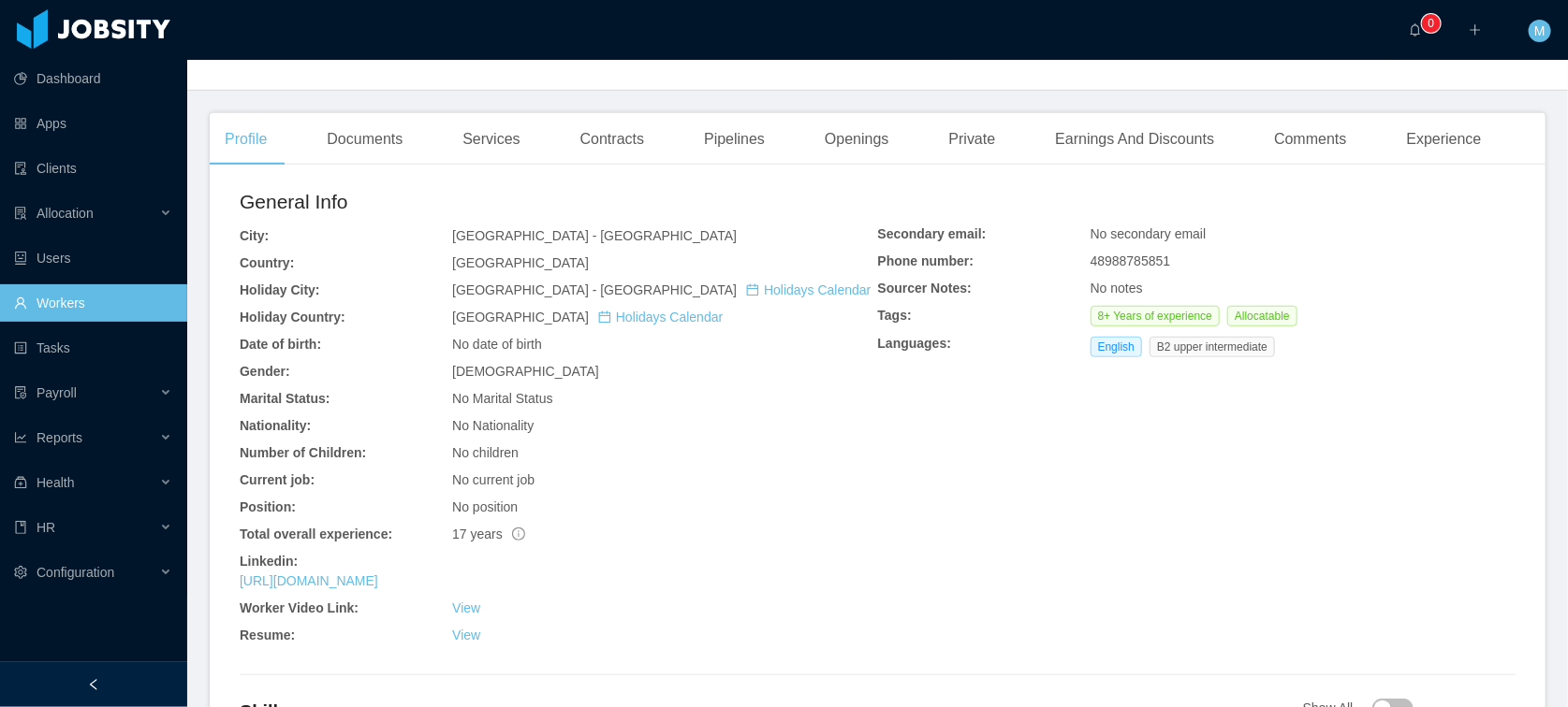
scroll to position [0, 0]
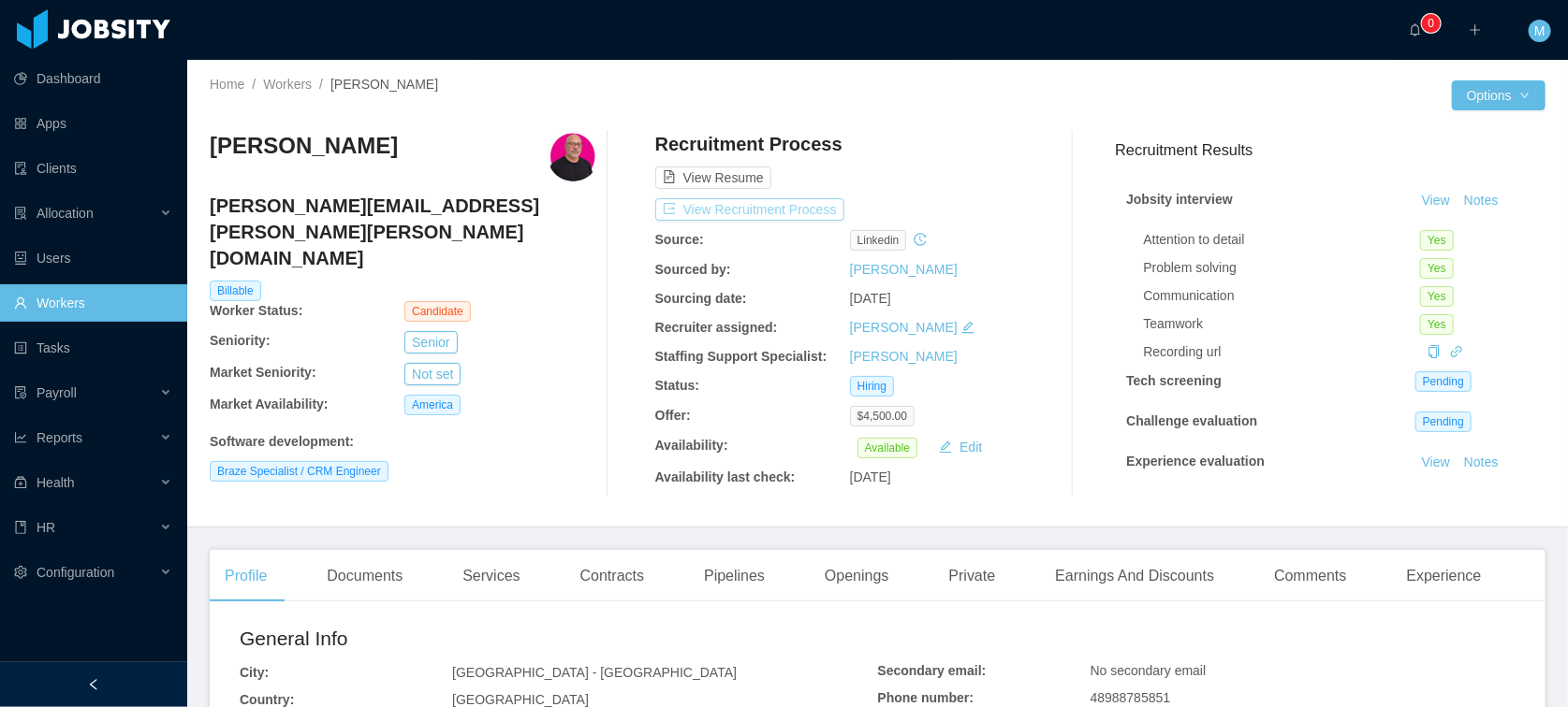
click at [784, 200] on button "View Recruitment Process" at bounding box center [749, 209] width 189 height 23
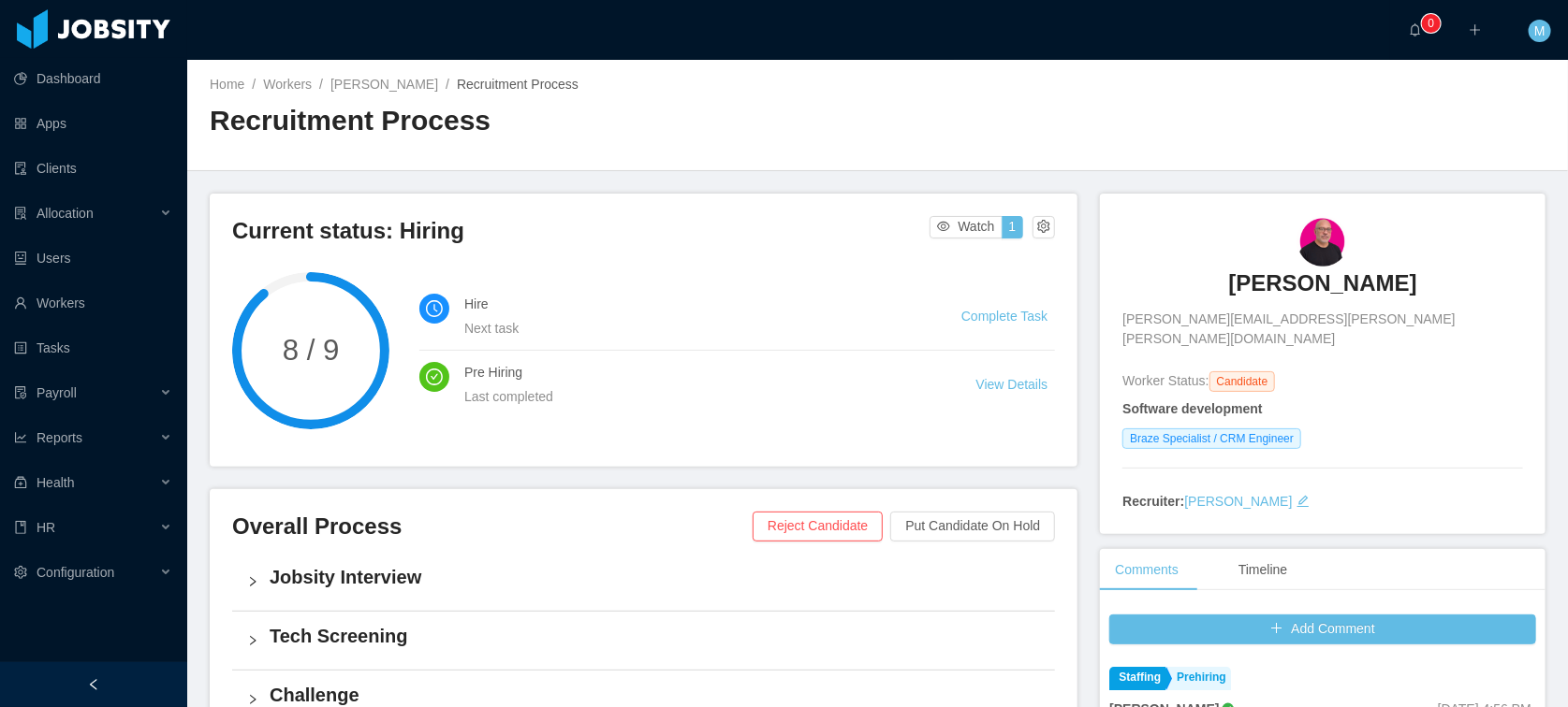
scroll to position [447, 0]
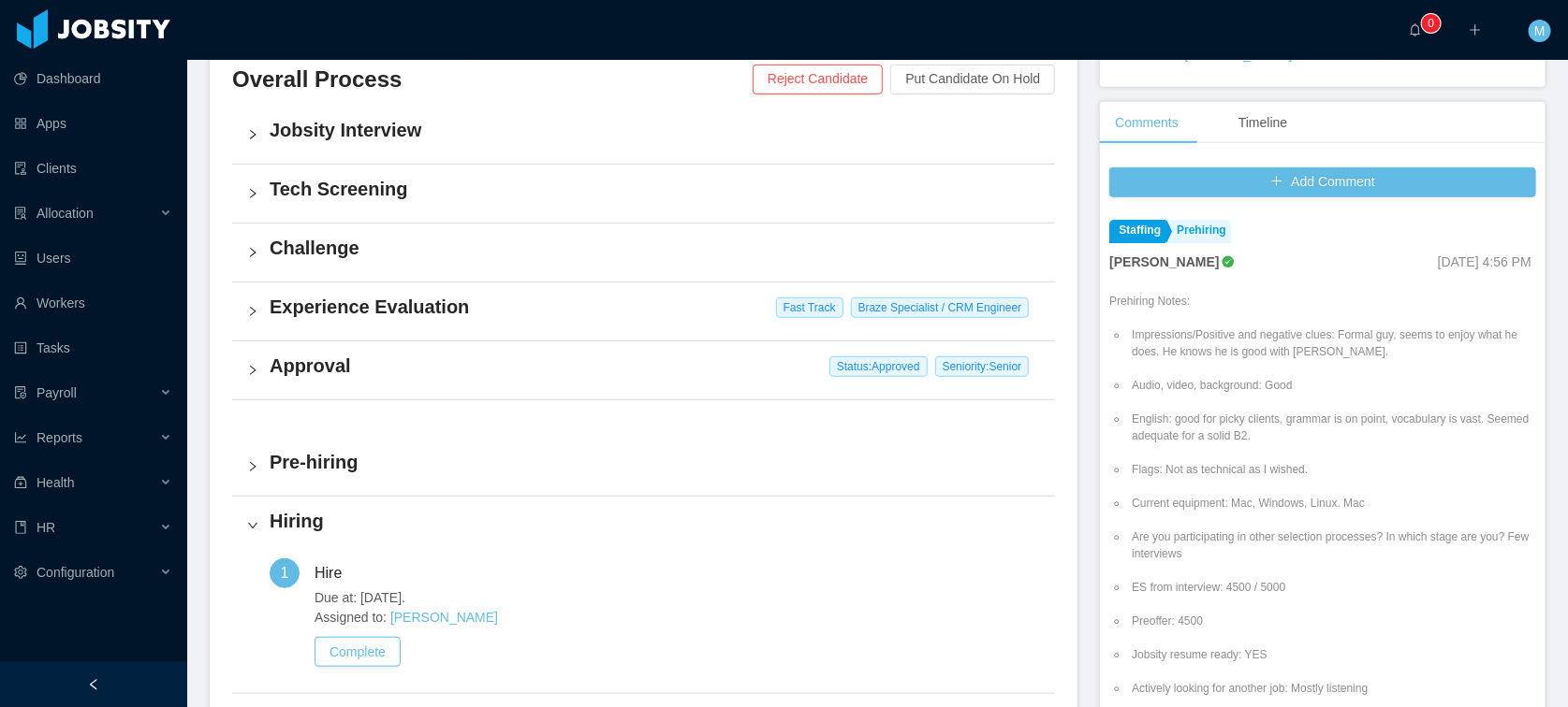
click at [320, 373] on h4 "Approval" at bounding box center [655, 366] width 770 height 26
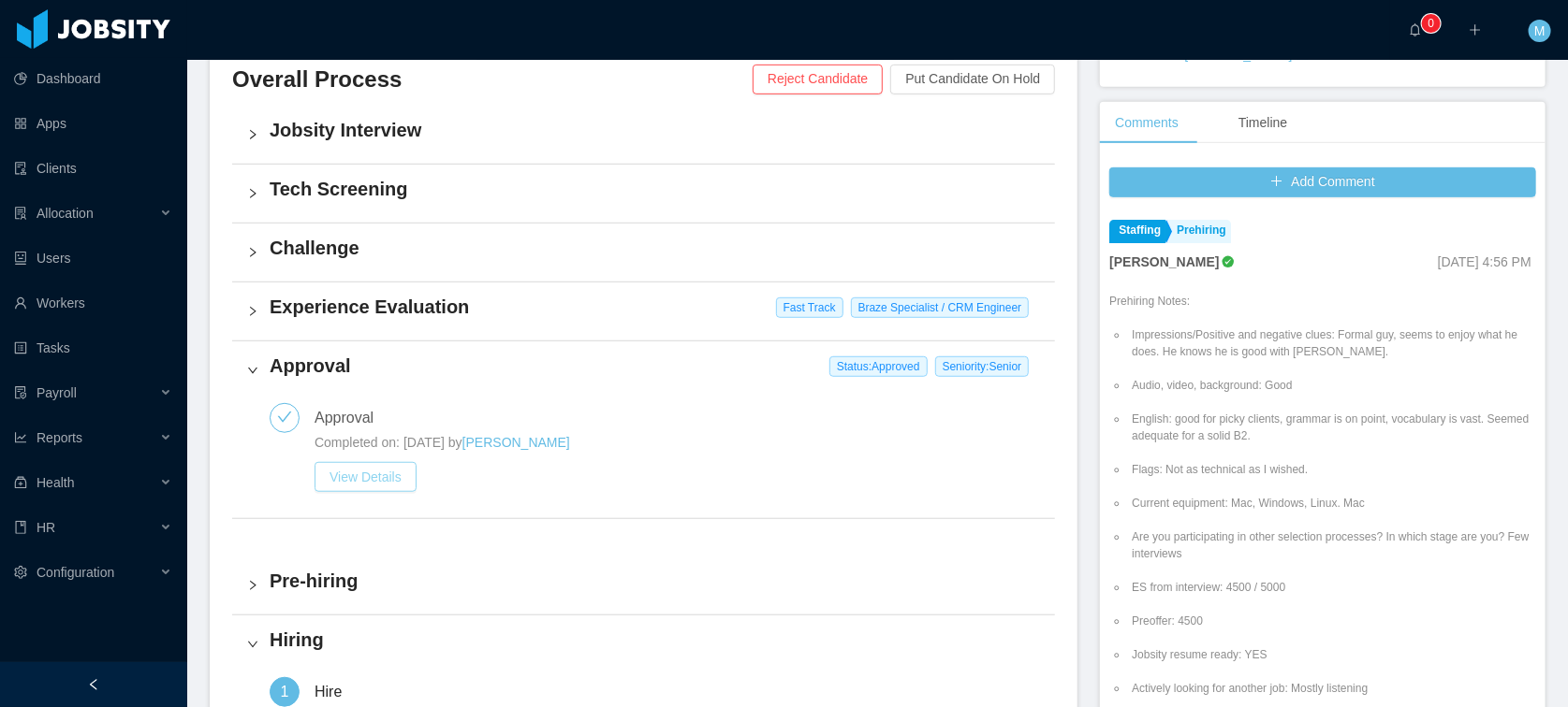
click at [368, 473] on button "View Details" at bounding box center [365, 477] width 102 height 30
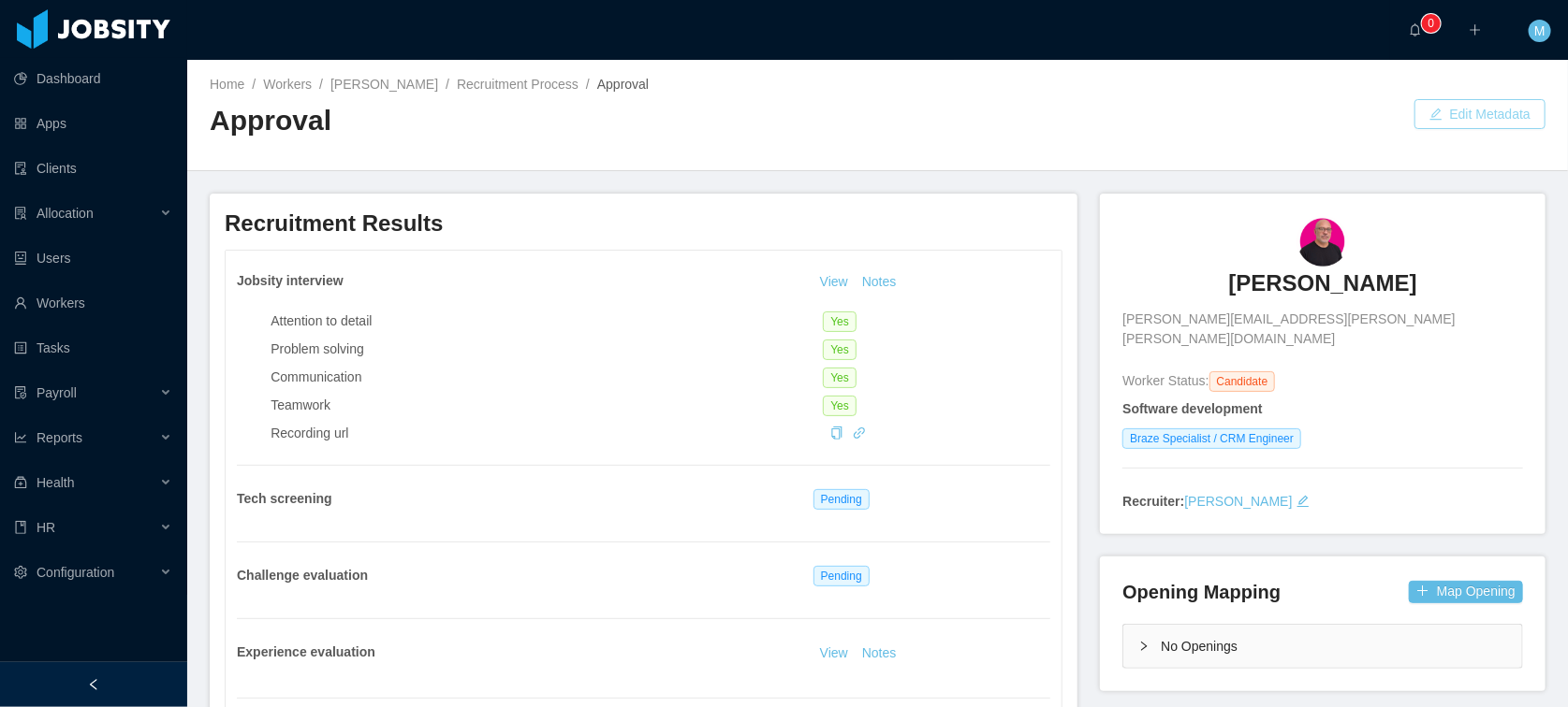
click at [1445, 115] on button "Edit Metadata" at bounding box center [1479, 115] width 131 height 30
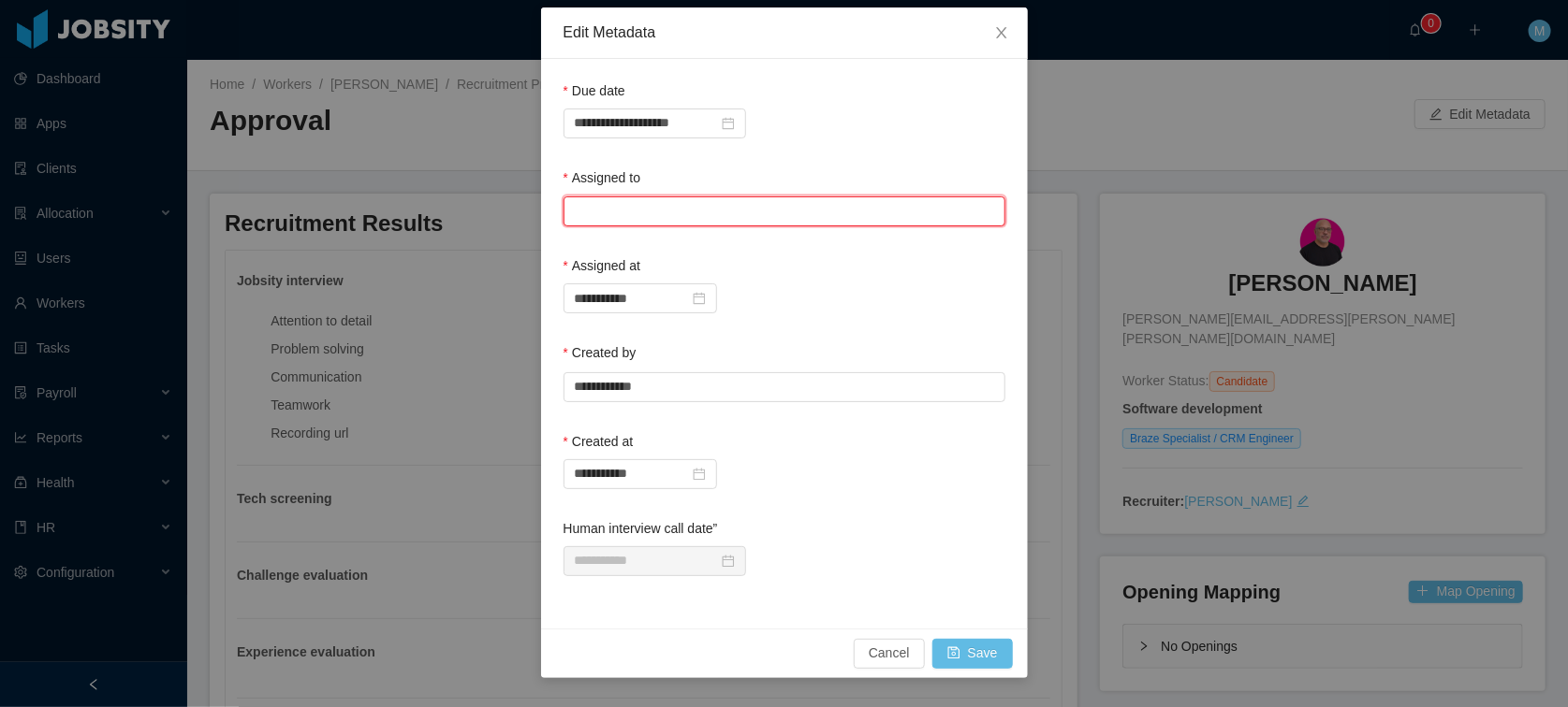
click at [675, 208] on input "text" at bounding box center [784, 211] width 442 height 30
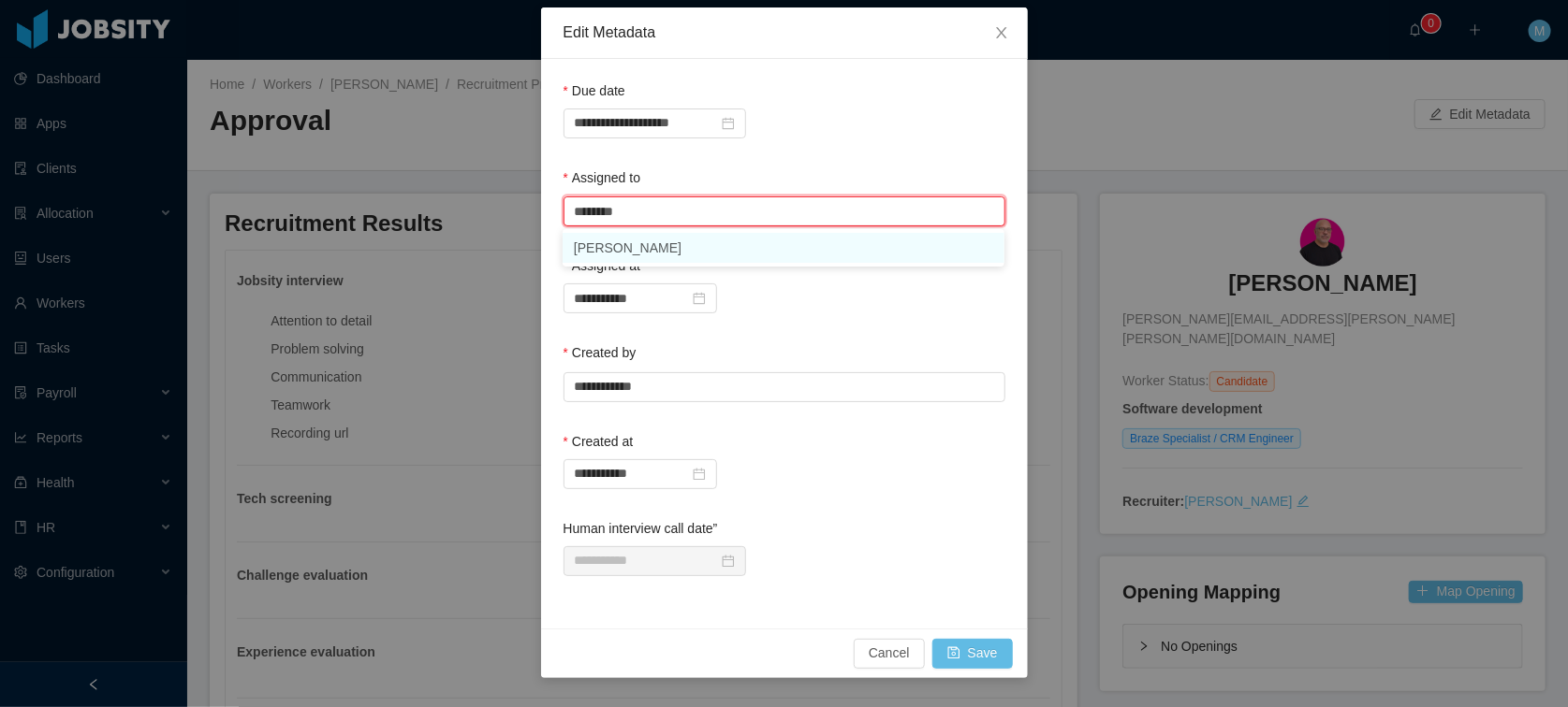
click at [660, 247] on li "Mauricio Lopez" at bounding box center [784, 248] width 442 height 30
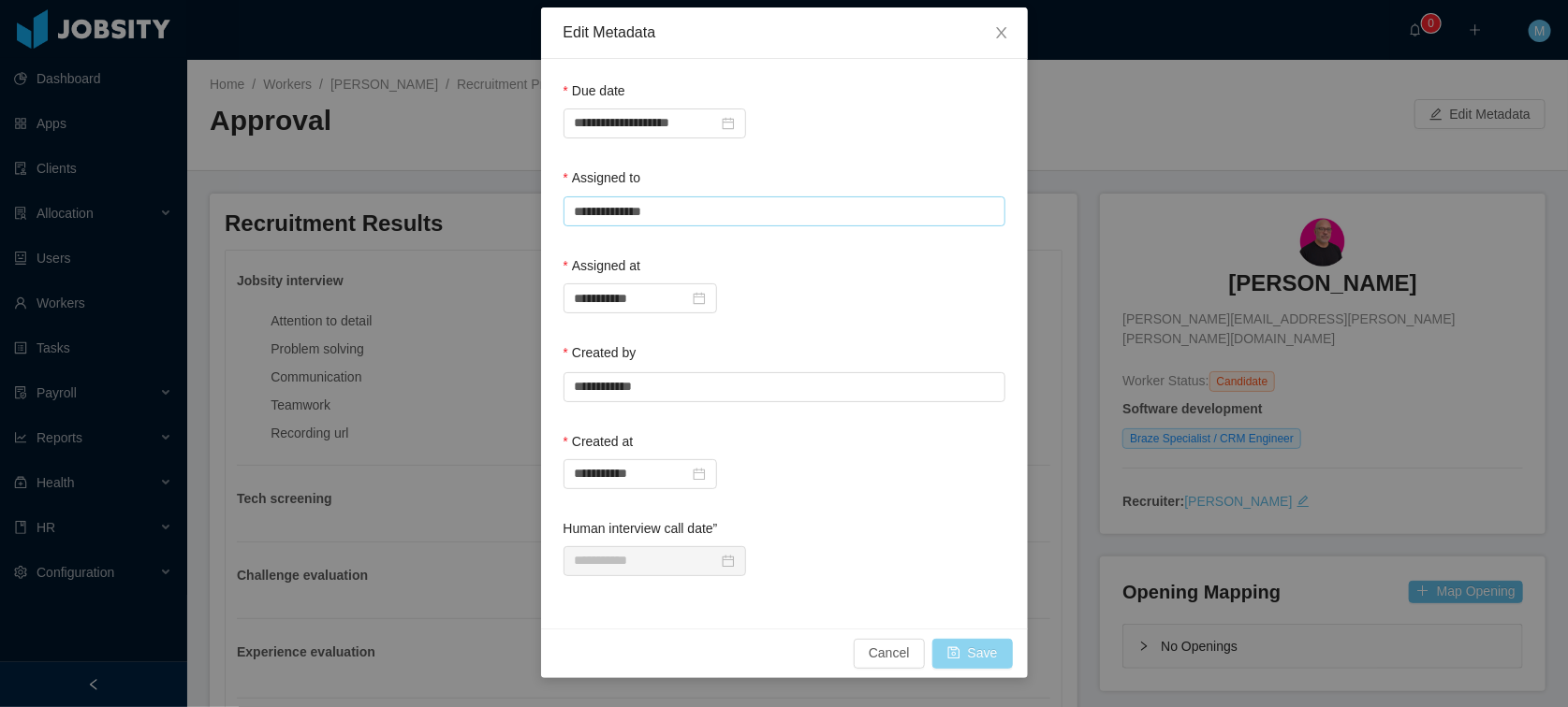
type input "**********"
click at [982, 653] on button "Save" at bounding box center [972, 653] width 81 height 30
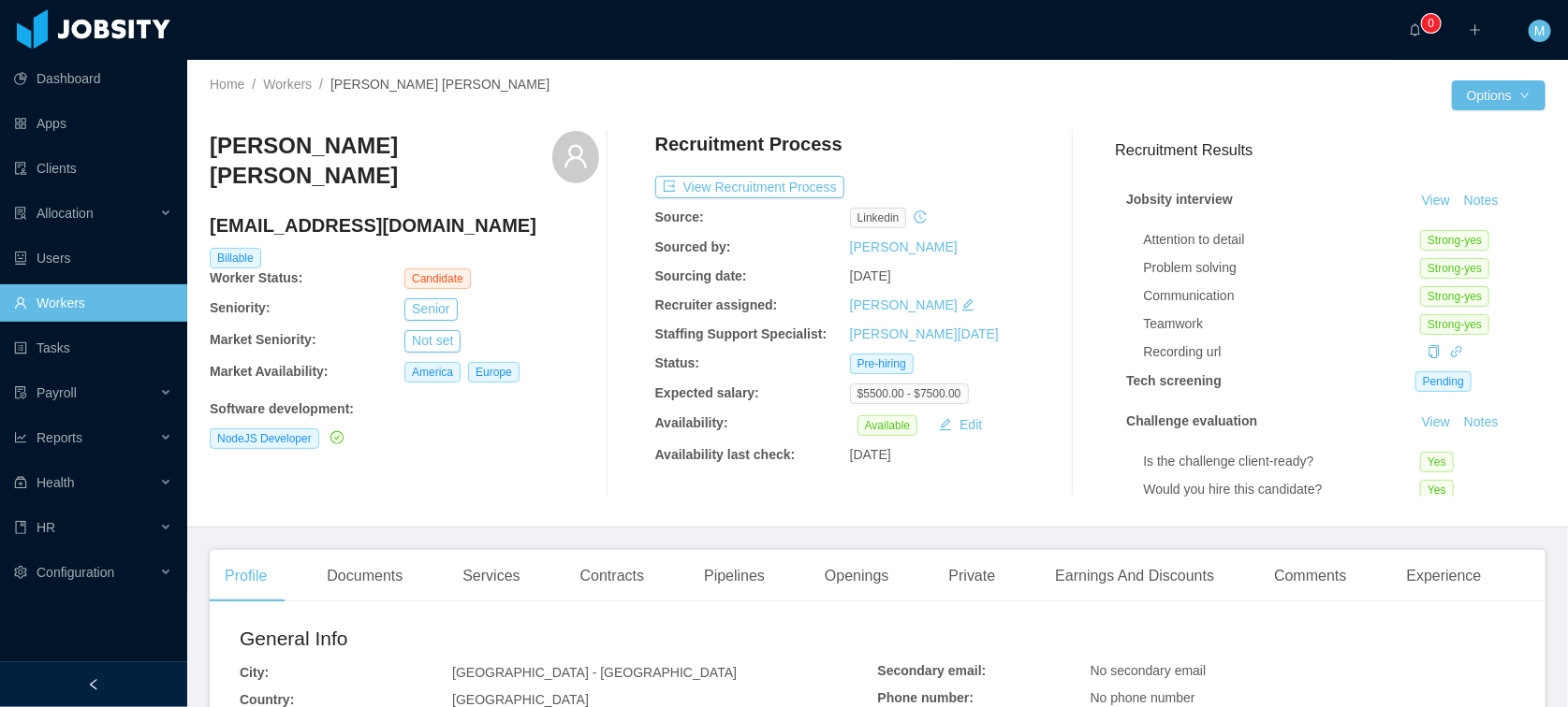
click at [674, 83] on div "Home / Workers / [PERSON_NAME] [PERSON_NAME] /" at bounding box center [543, 85] width 668 height 20
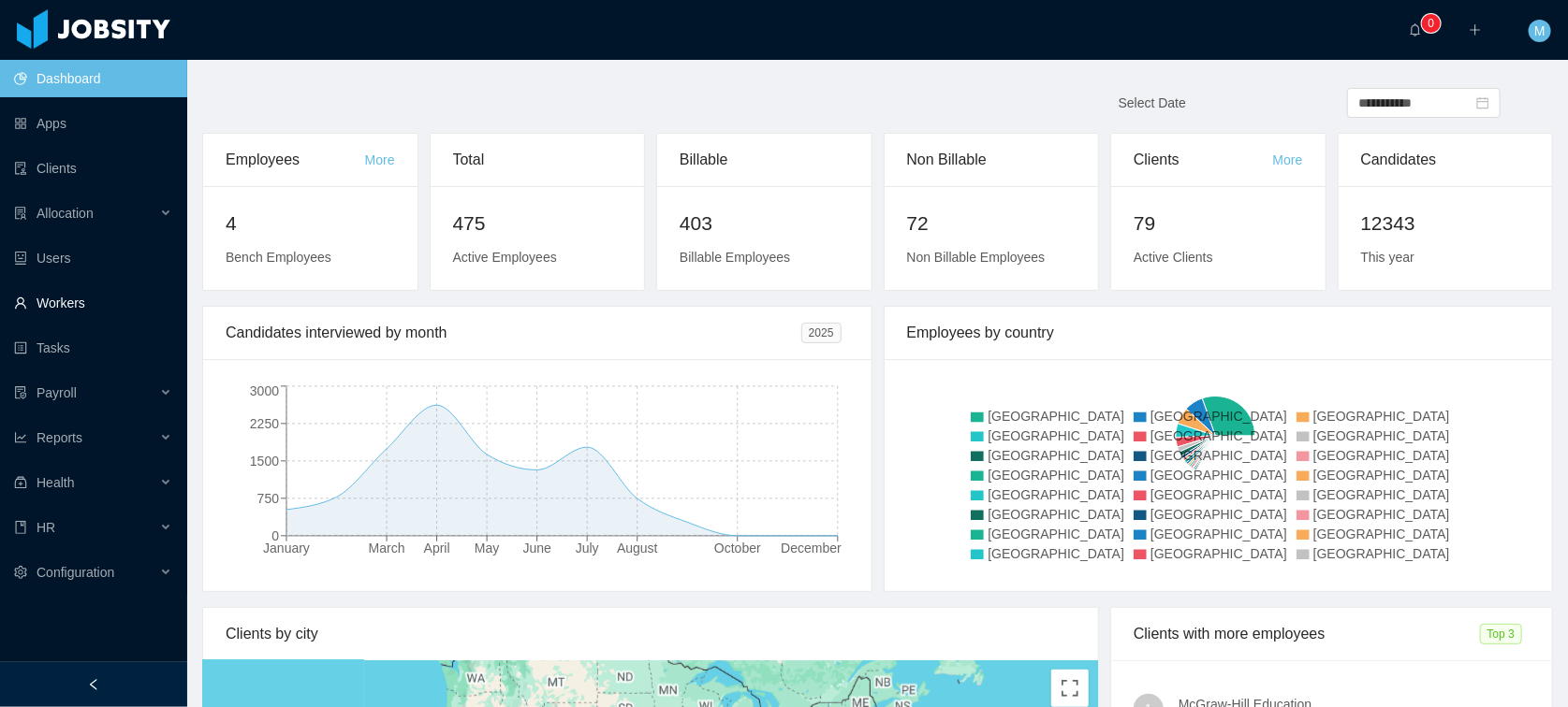
click at [40, 308] on link "Workers" at bounding box center [93, 303] width 158 height 38
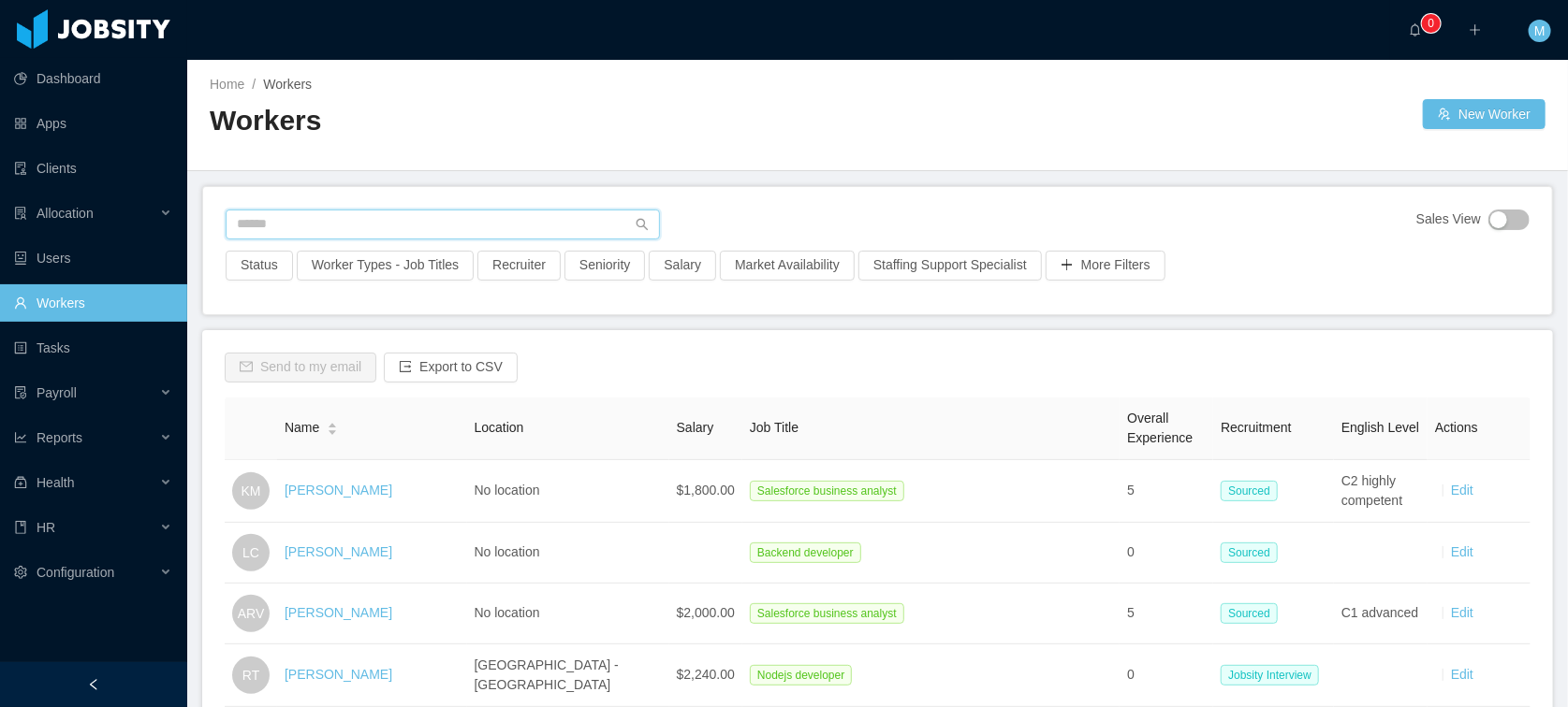
click at [367, 227] on input "text" at bounding box center [442, 224] width 434 height 30
paste input "**********"
type input "**********"
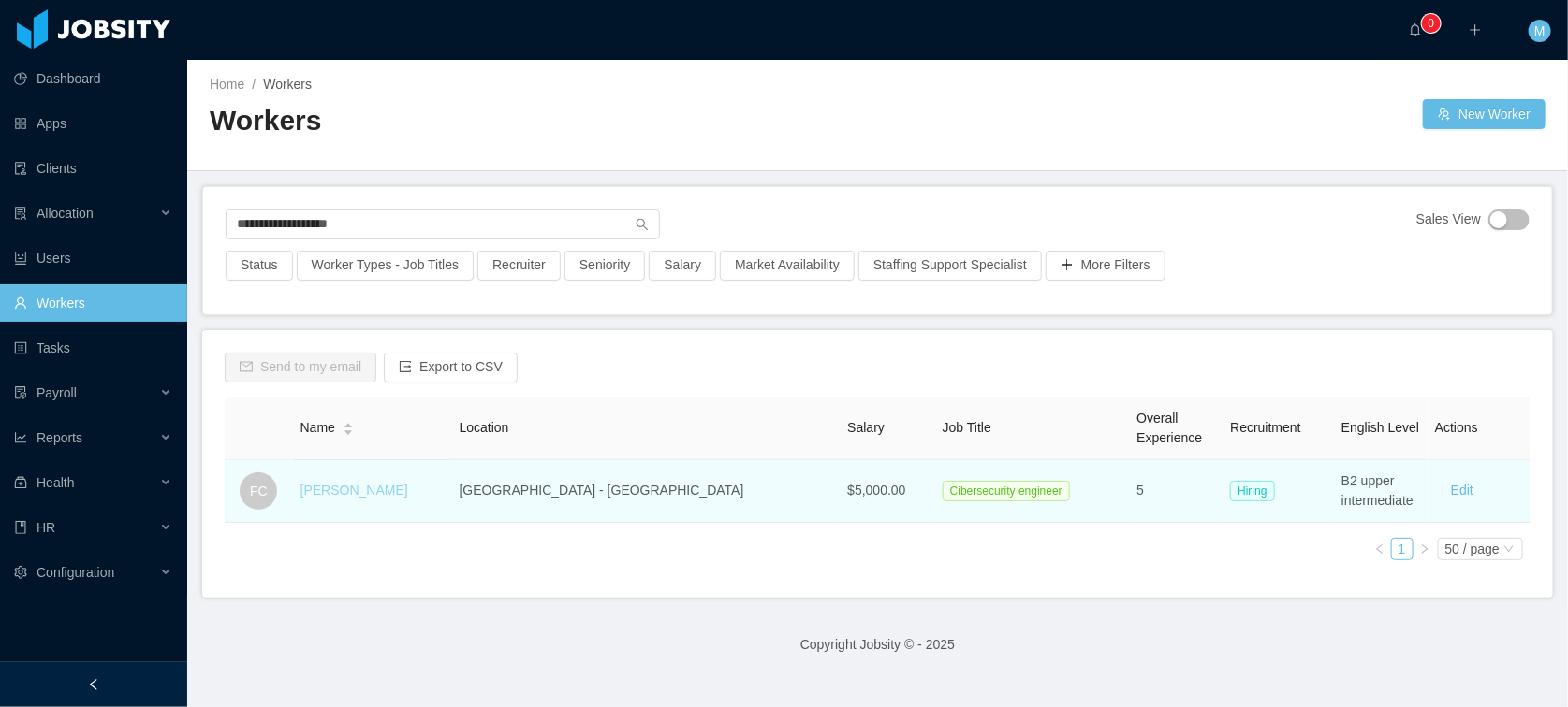
click at [404, 484] on link "Francisco Capozzolo" at bounding box center [354, 490] width 108 height 15
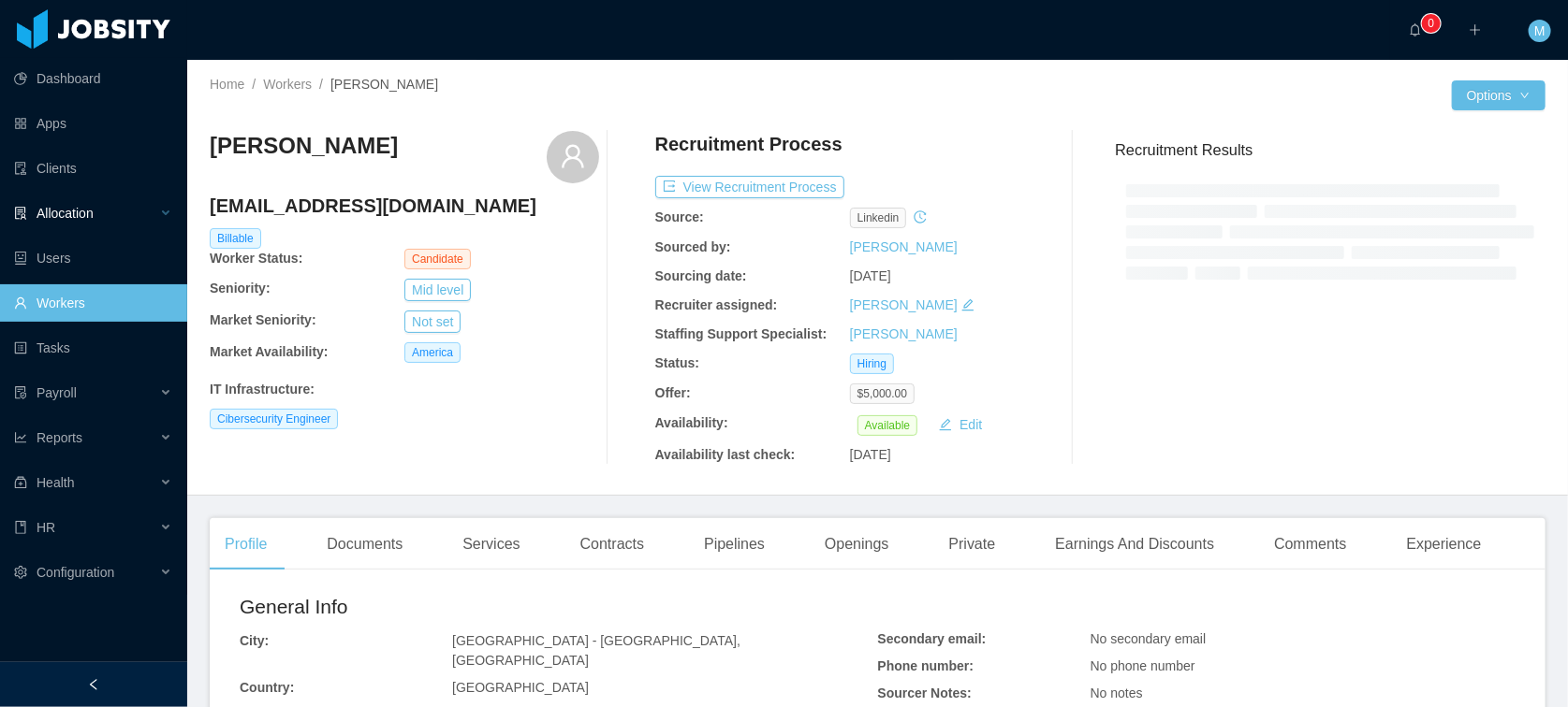
click at [92, 203] on div "Allocation" at bounding box center [93, 213] width 187 height 38
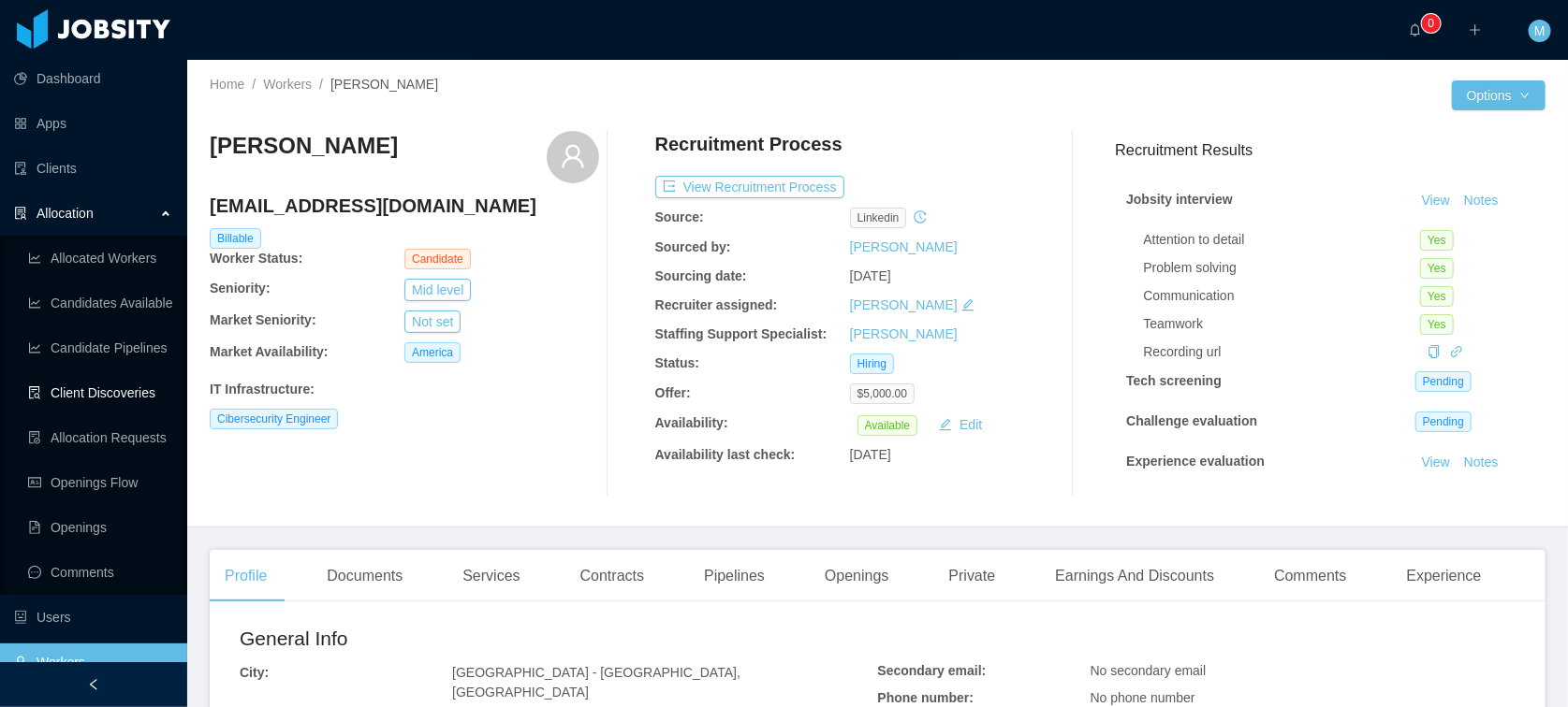
drag, startPoint x: 100, startPoint y: 390, endPoint x: 142, endPoint y: 381, distance: 43.0
click at [100, 390] on link "Client Discoveries" at bounding box center [100, 392] width 144 height 38
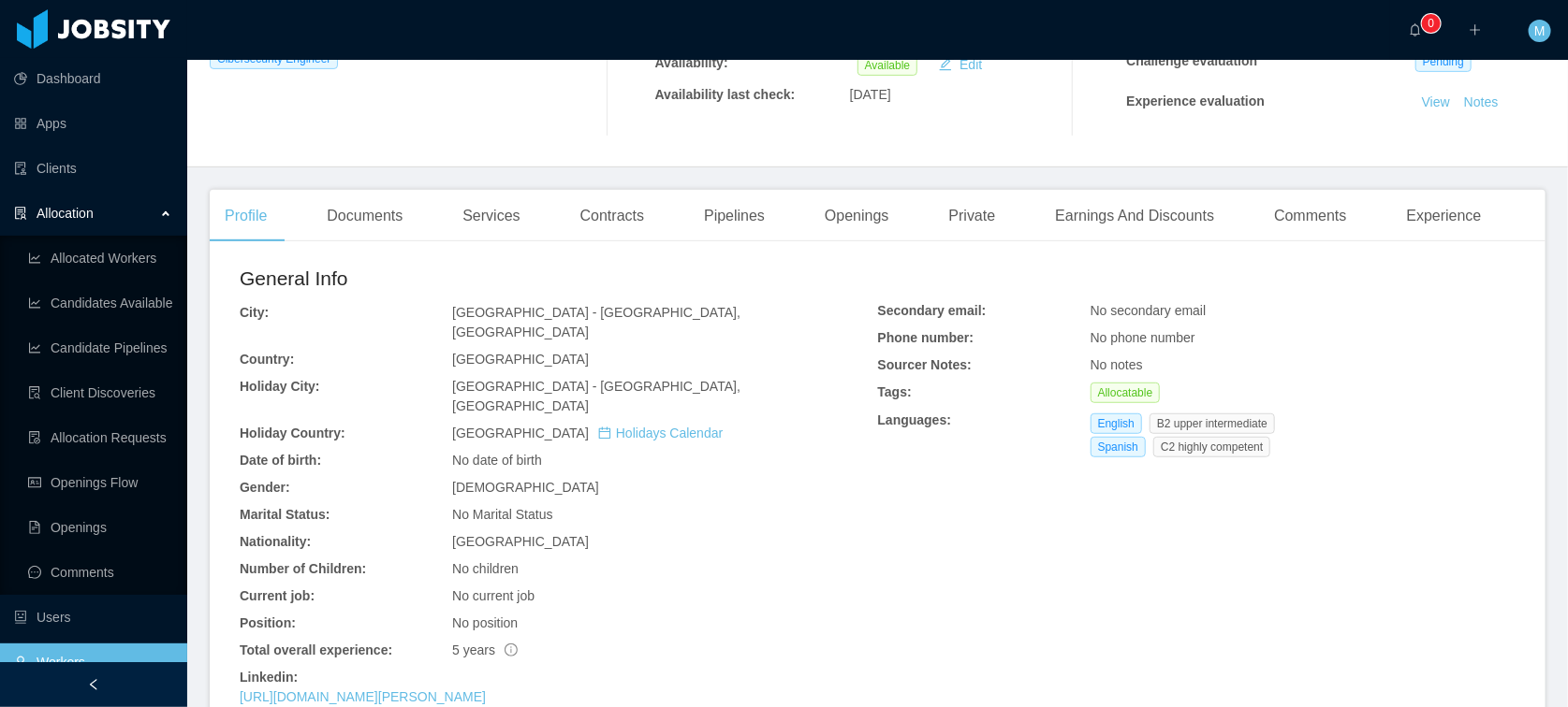
scroll to position [566, 0]
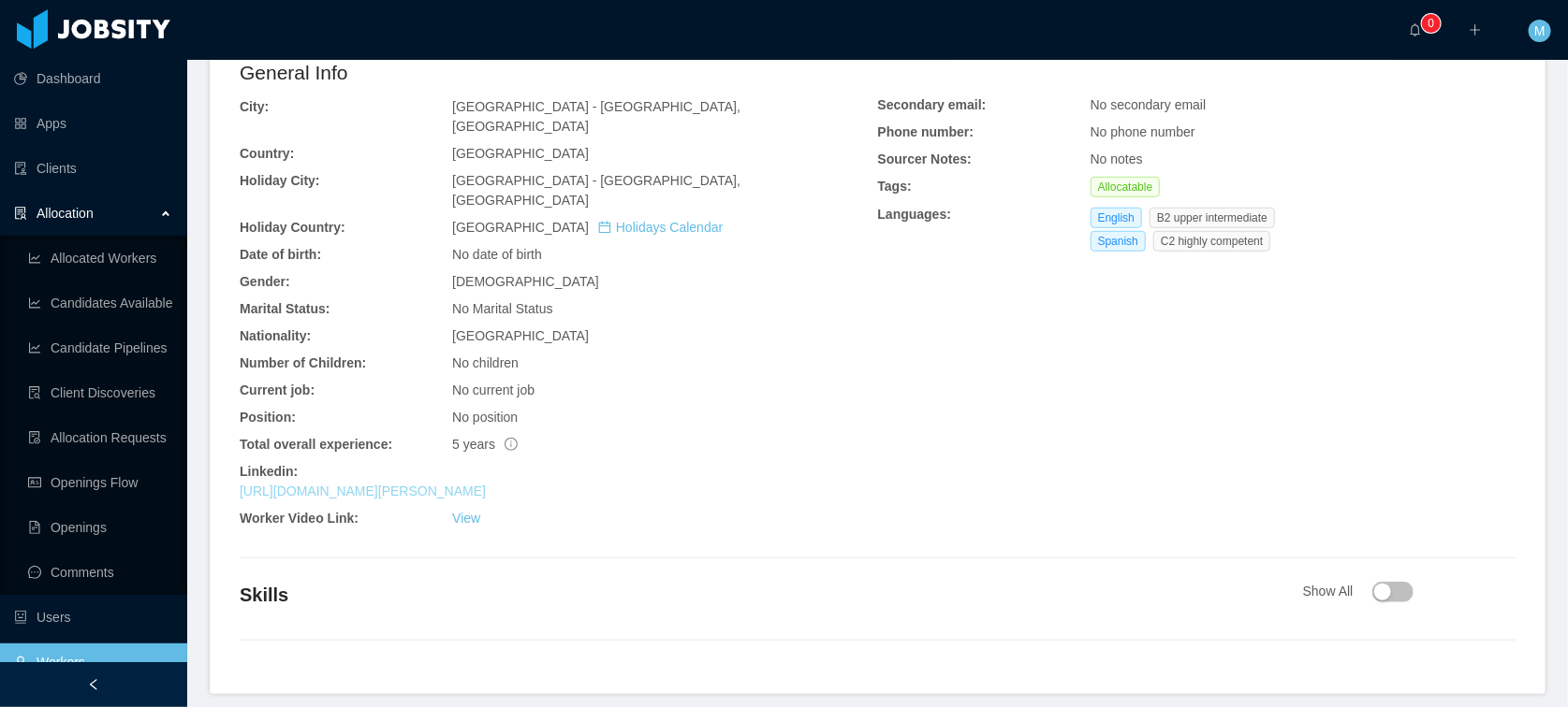
click at [421, 484] on link "https://www.linkedin.com/in/francisco-capozzolo-636632150" at bounding box center [363, 491] width 246 height 15
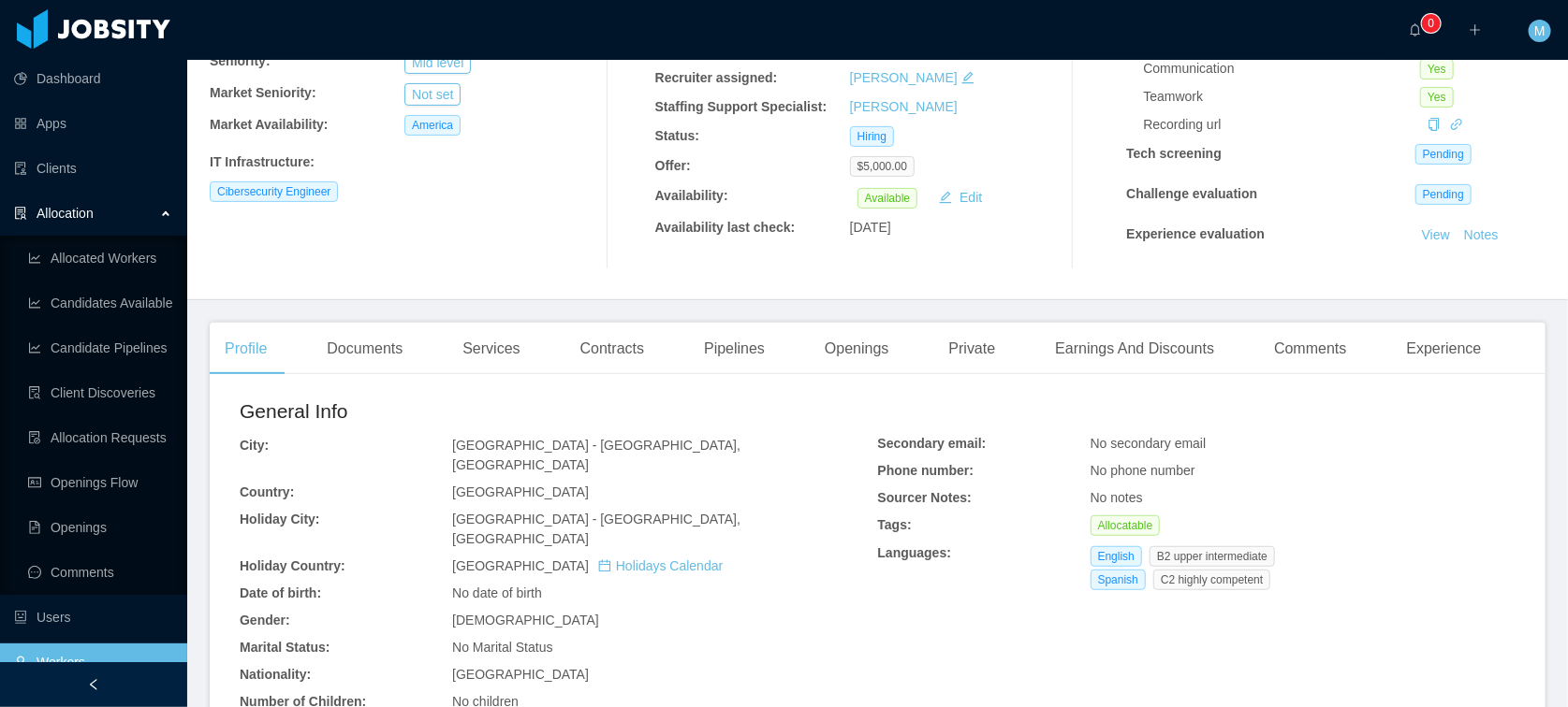
scroll to position [0, 0]
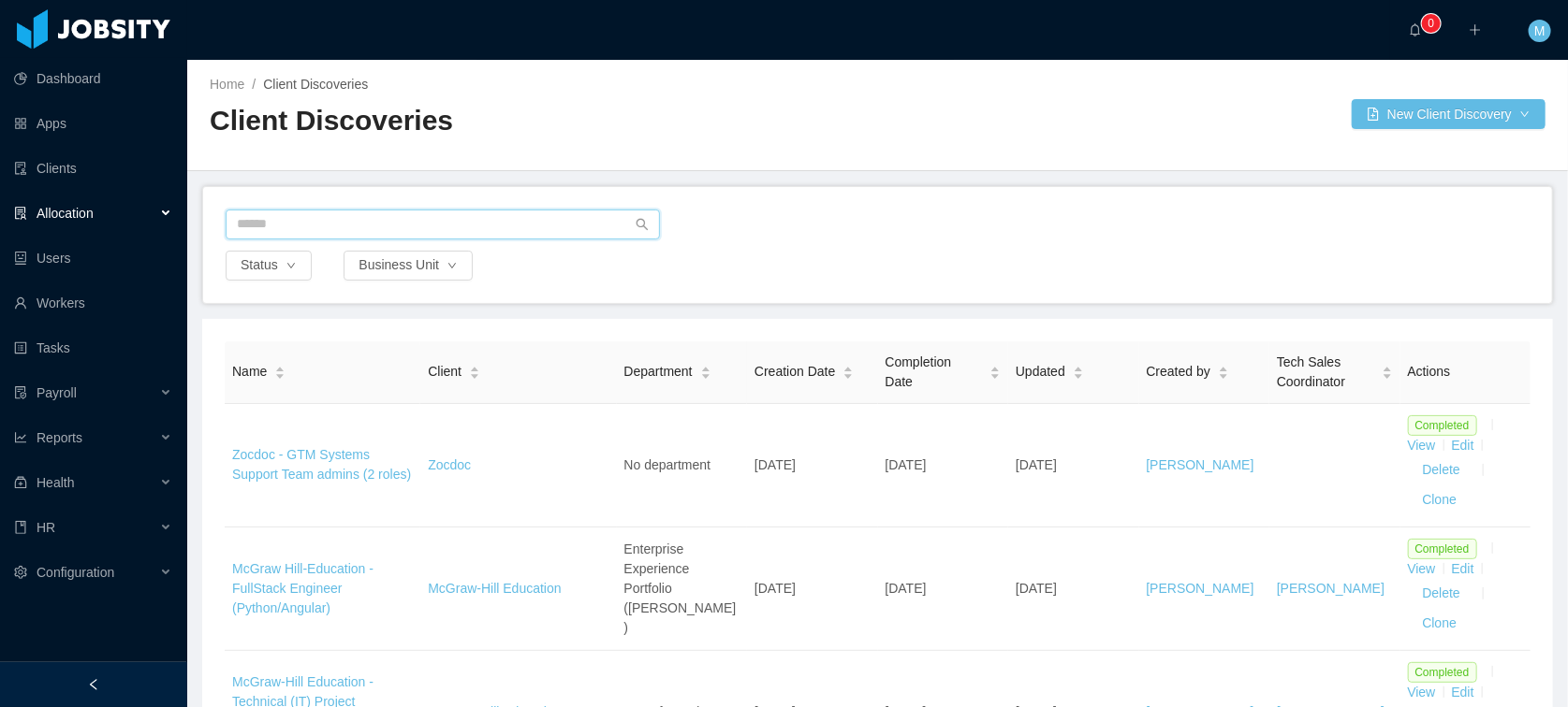
click at [473, 220] on input "text" at bounding box center [442, 224] width 434 height 30
click at [819, 186] on div "Status Business Unit" at bounding box center [877, 245] width 1350 height 118
click at [406, 222] on input "text" at bounding box center [442, 224] width 434 height 30
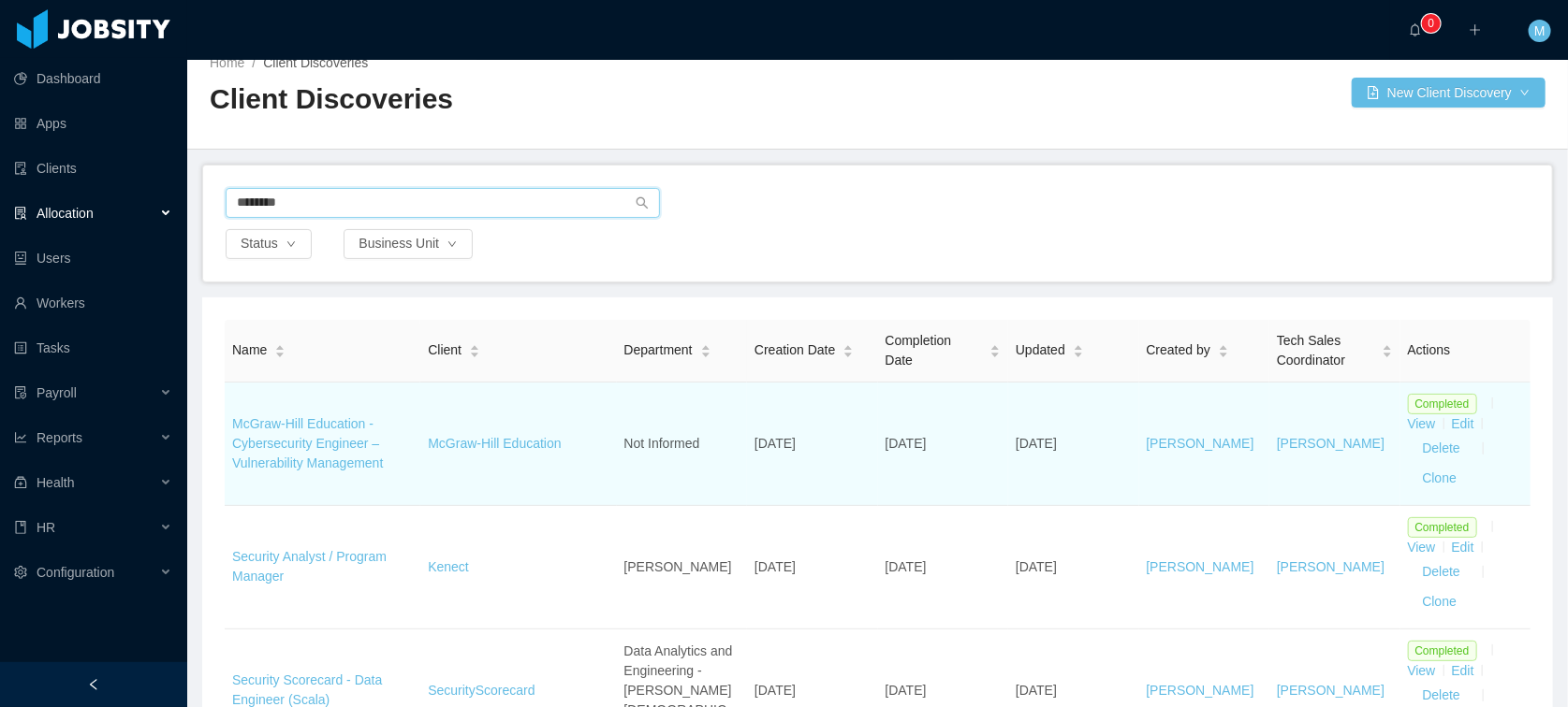
scroll to position [33, 0]
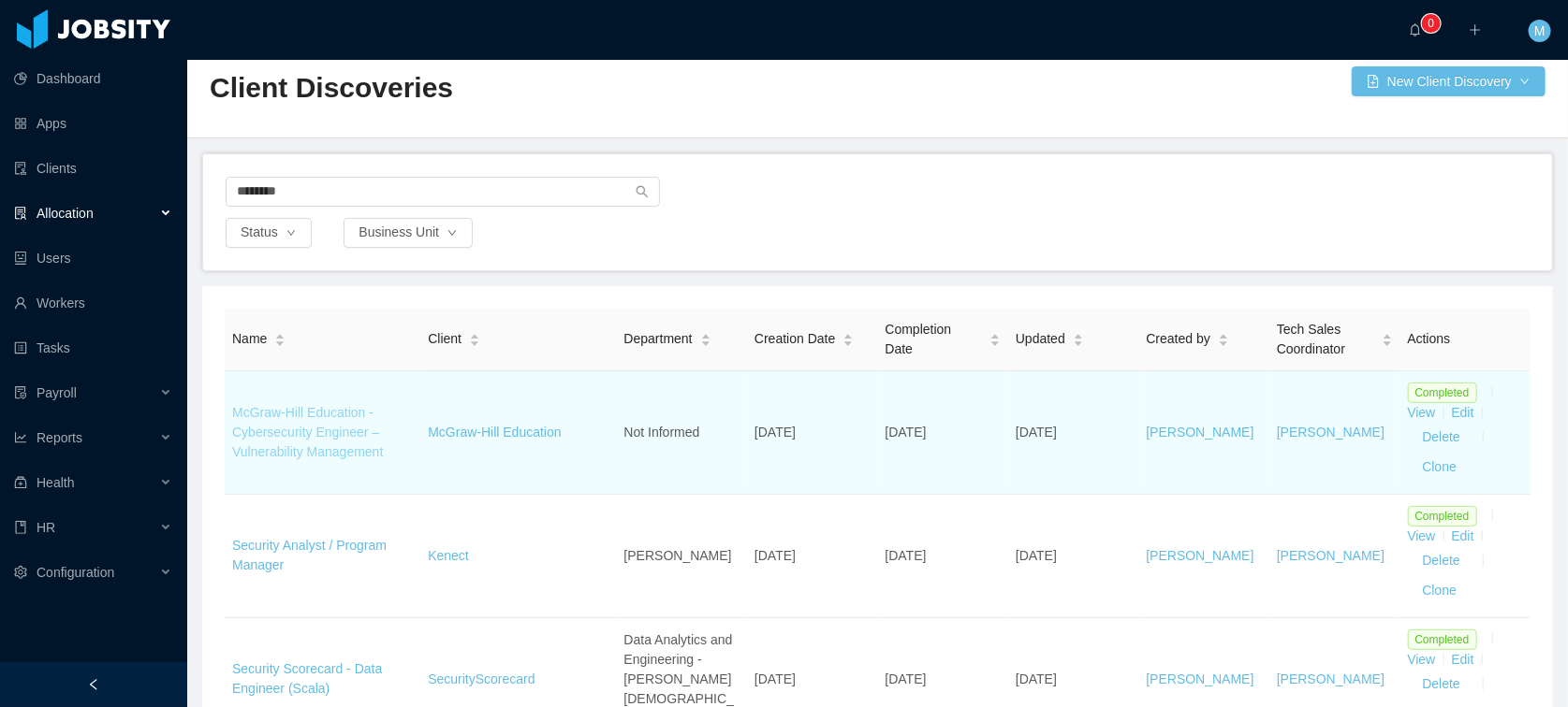
click at [315, 447] on link "McGraw-Hill Education - Cybersecurity Engineer – Vulnerability Management" at bounding box center [307, 432] width 150 height 54
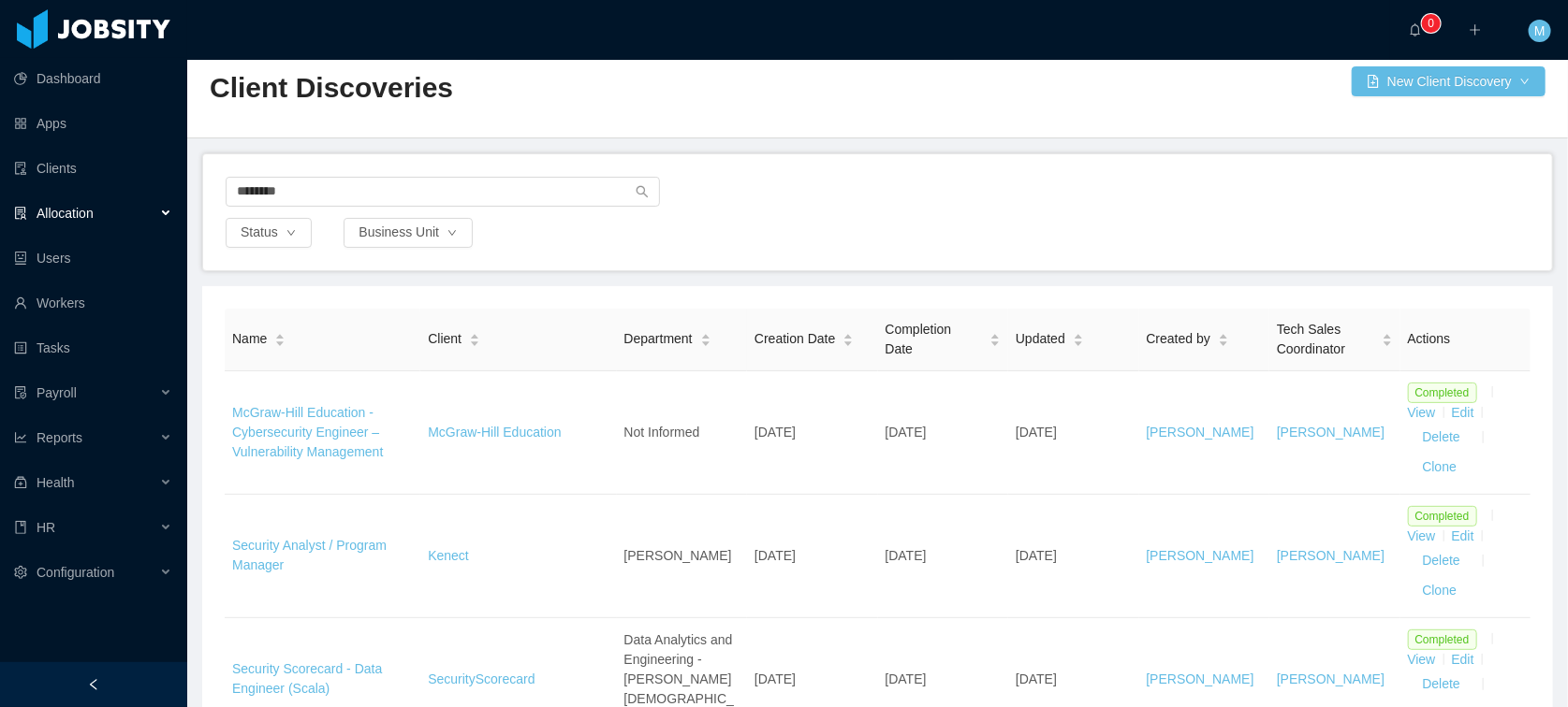
click at [83, 225] on div "Allocation" at bounding box center [93, 213] width 187 height 38
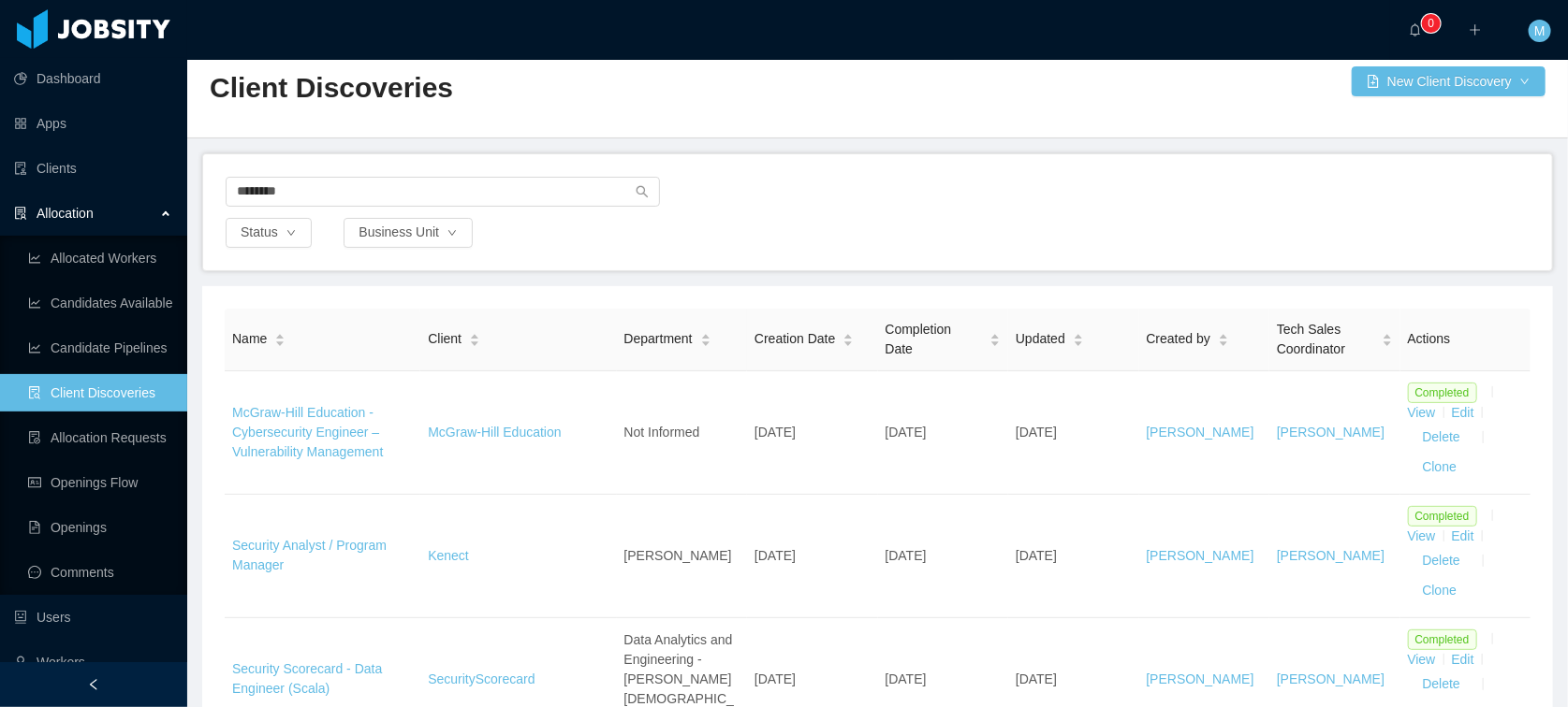
click at [101, 398] on link "Client Discoveries" at bounding box center [100, 392] width 144 height 38
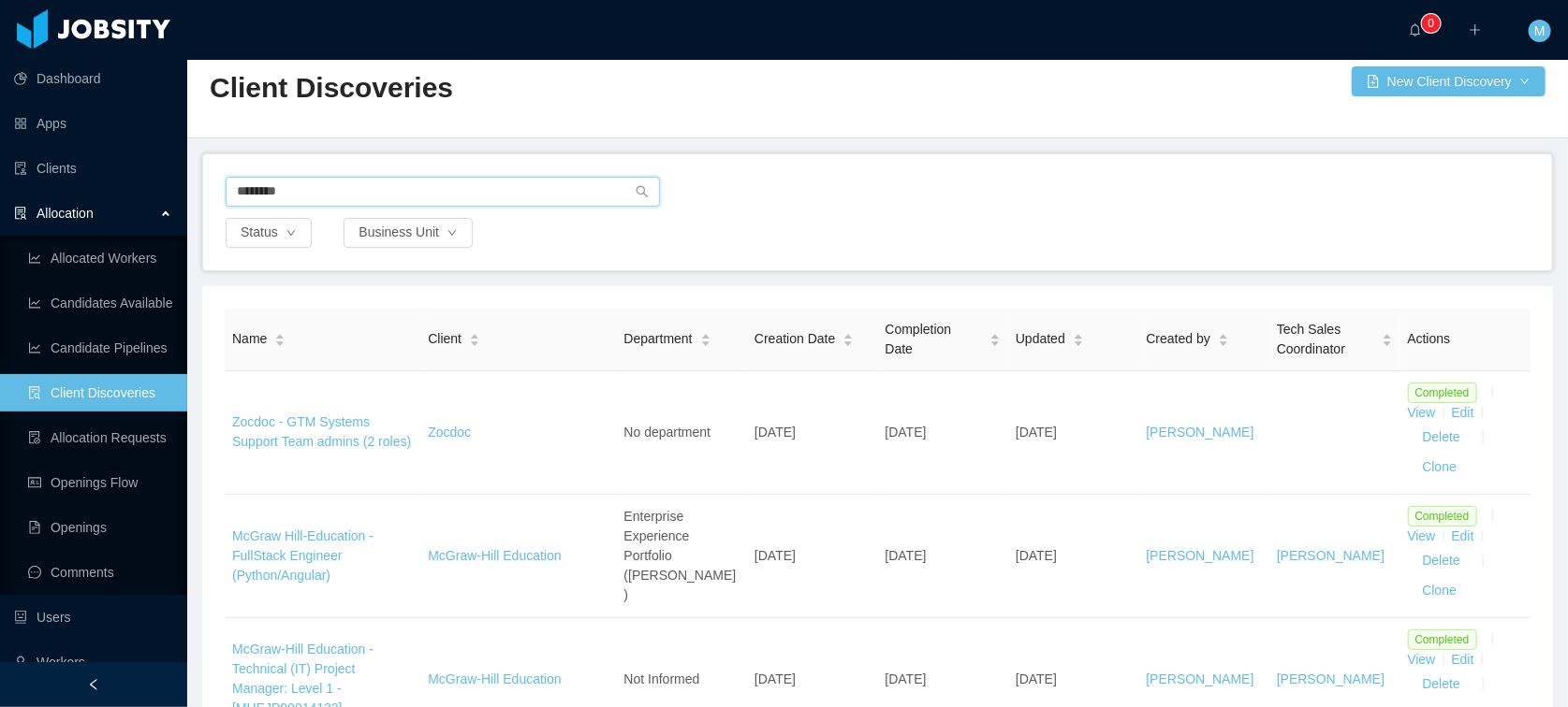
click at [304, 177] on input "********" at bounding box center [442, 192] width 434 height 30
drag, startPoint x: 303, startPoint y: 196, endPoint x: 196, endPoint y: 191, distance: 107.1
click at [196, 191] on main "Home / Client Discoveries / Client Discoveries New Client Discovery ******** St…" at bounding box center [877, 350] width 1380 height 647
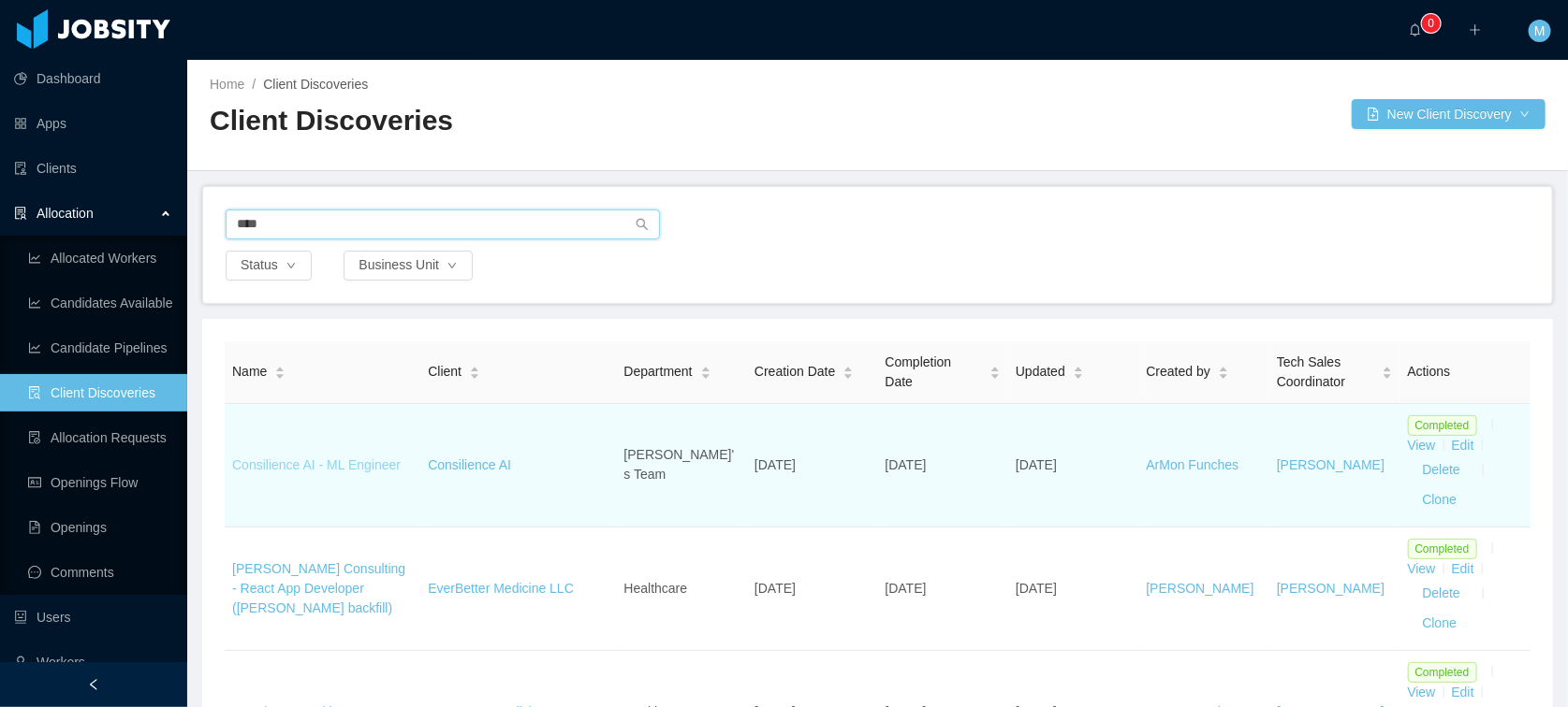
type input "****"
click at [355, 469] on link "Consilience AI - ML Engineer" at bounding box center [316, 465] width 168 height 15
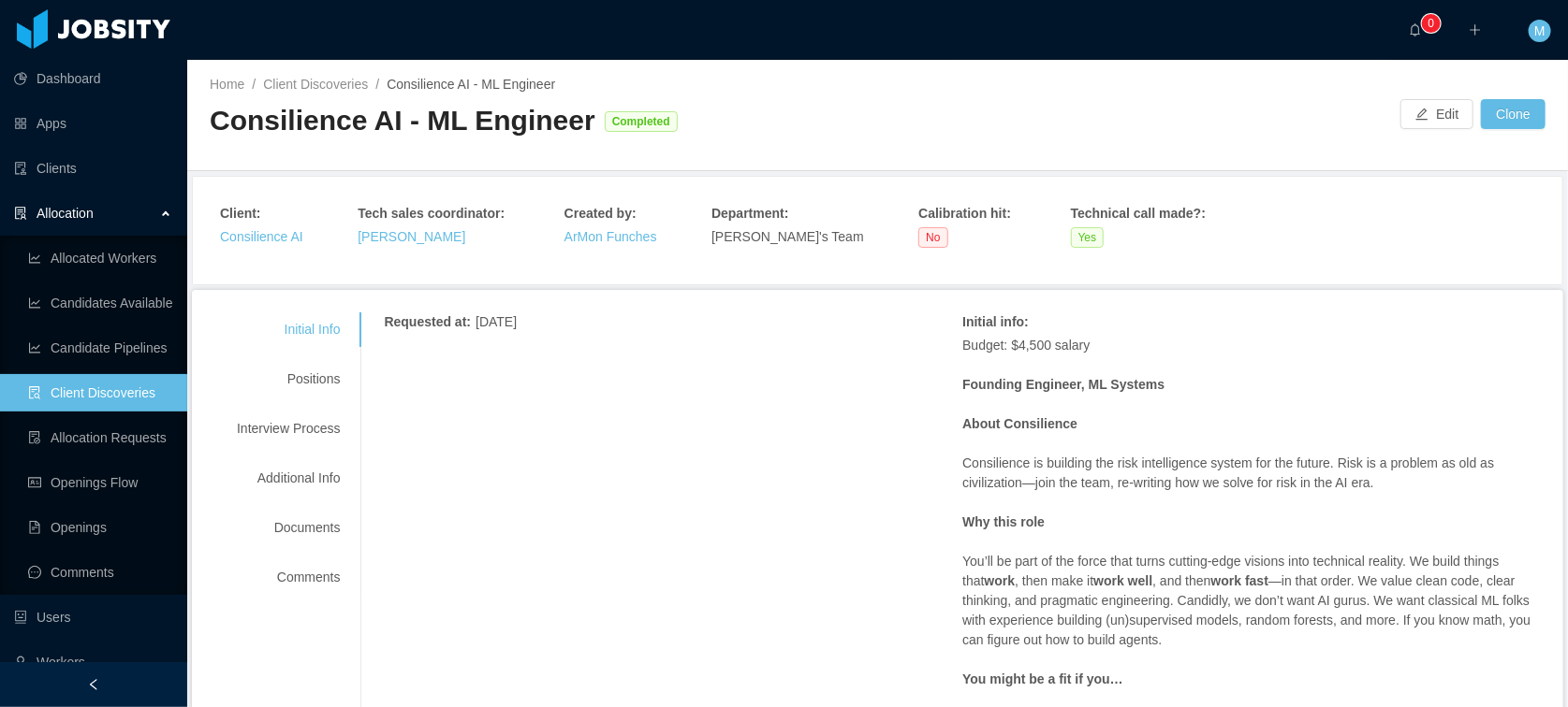
click at [283, 358] on div "Initial Info Positions Interview Process Additional Info Documents Comments" at bounding box center [287, 453] width 147 height 283
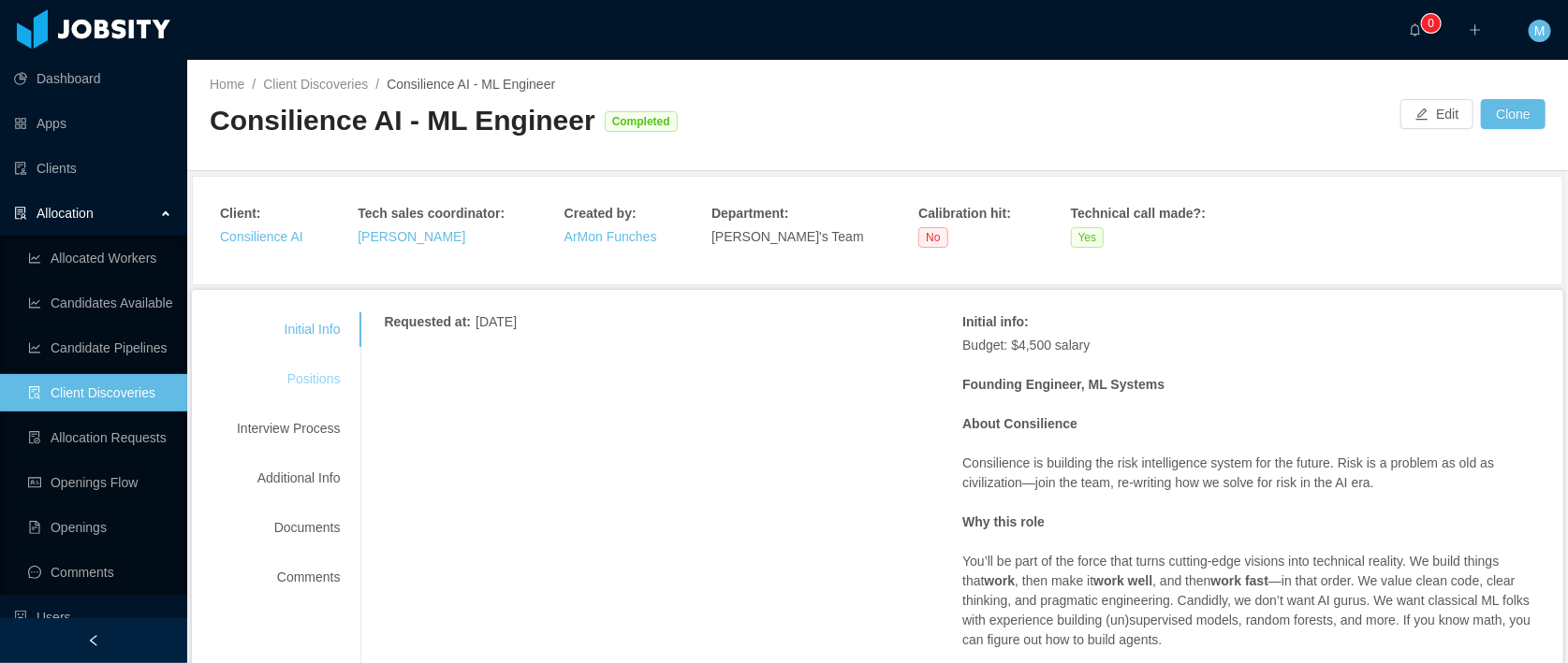
click at [323, 365] on div "Positions" at bounding box center [287, 379] width 147 height 35
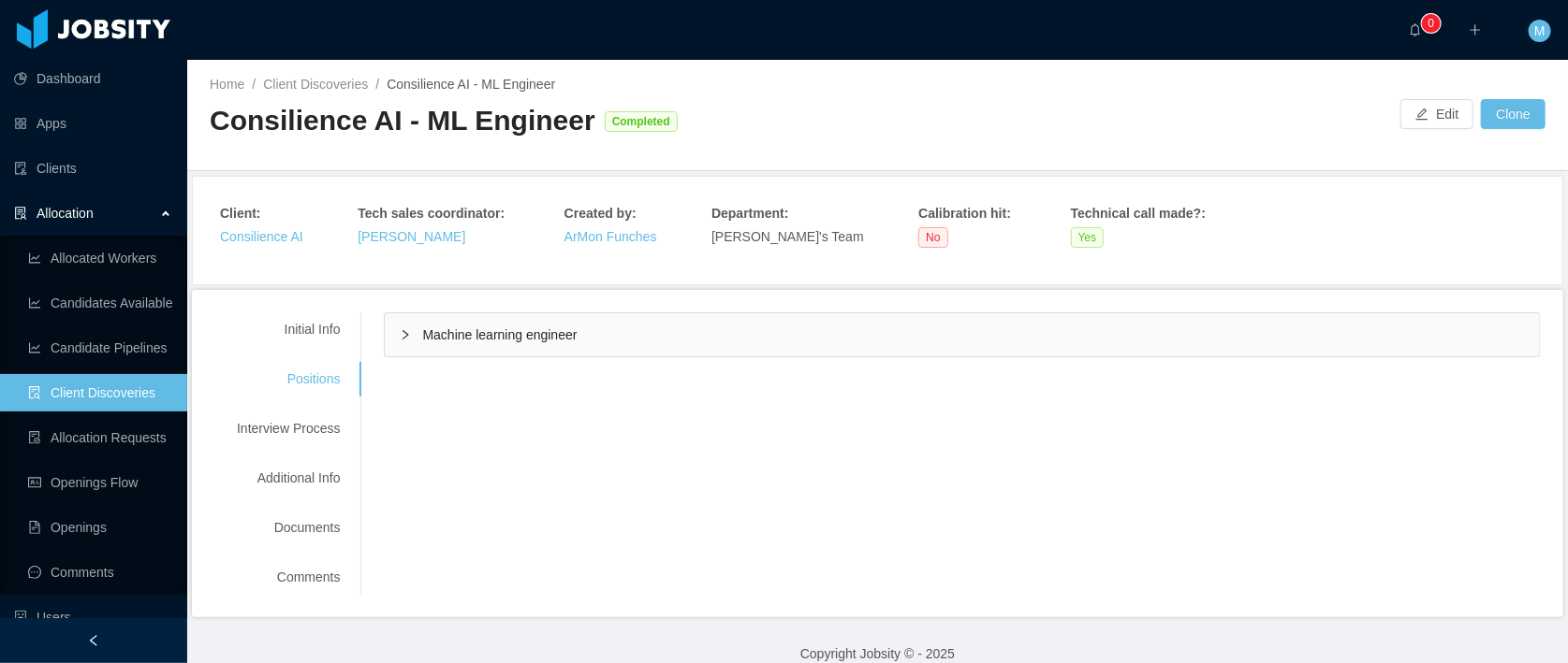
drag, startPoint x: 518, startPoint y: 329, endPoint x: 532, endPoint y: 321, distance: 16.1
click at [518, 329] on span "Machine learning engineer" at bounding box center [499, 335] width 154 height 15
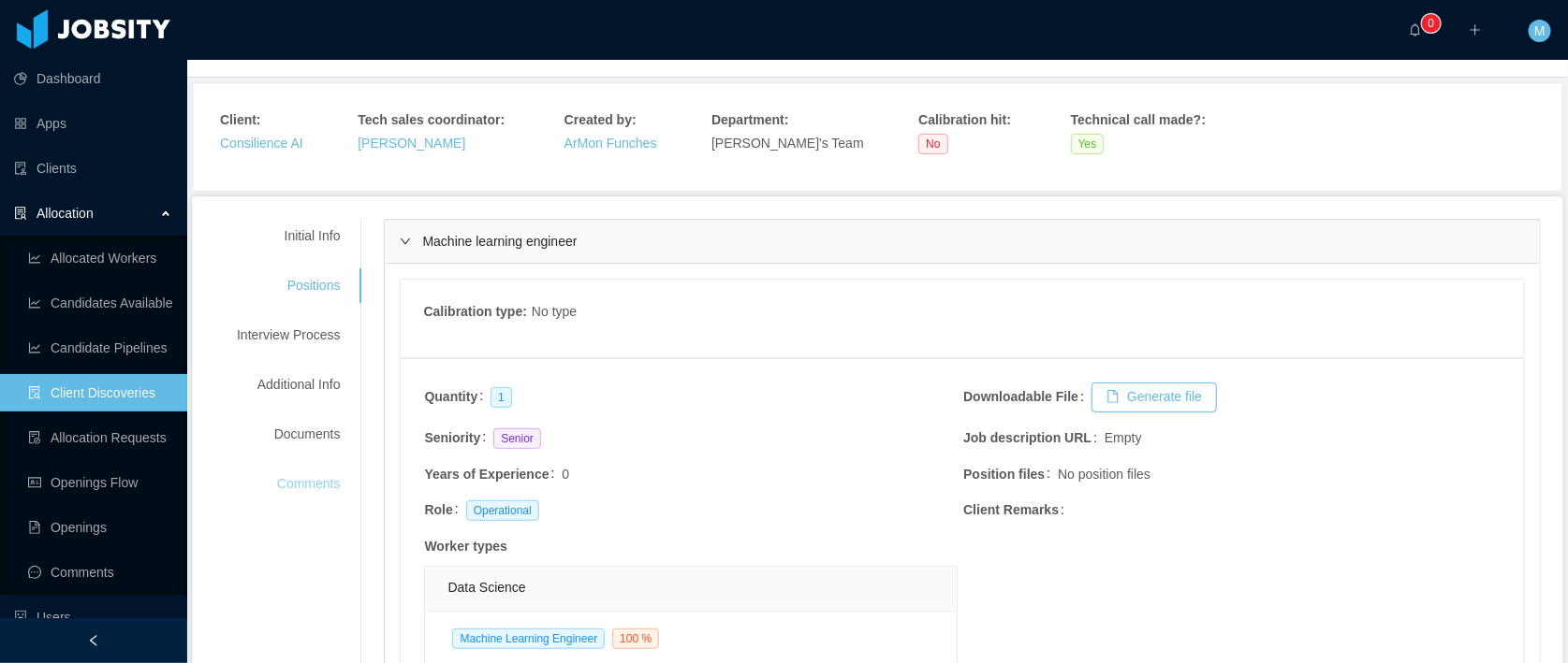
scroll to position [7, 0]
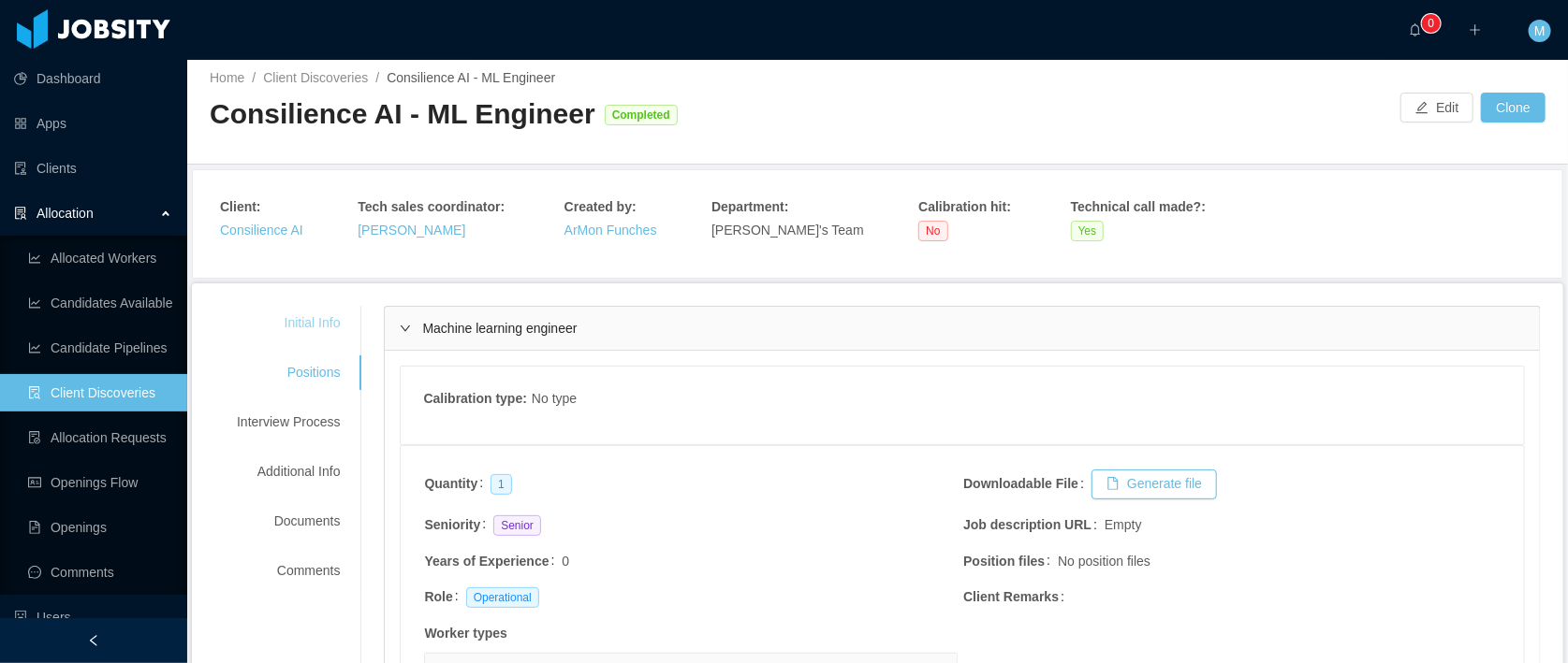
click at [311, 329] on div "Initial Info" at bounding box center [287, 323] width 147 height 35
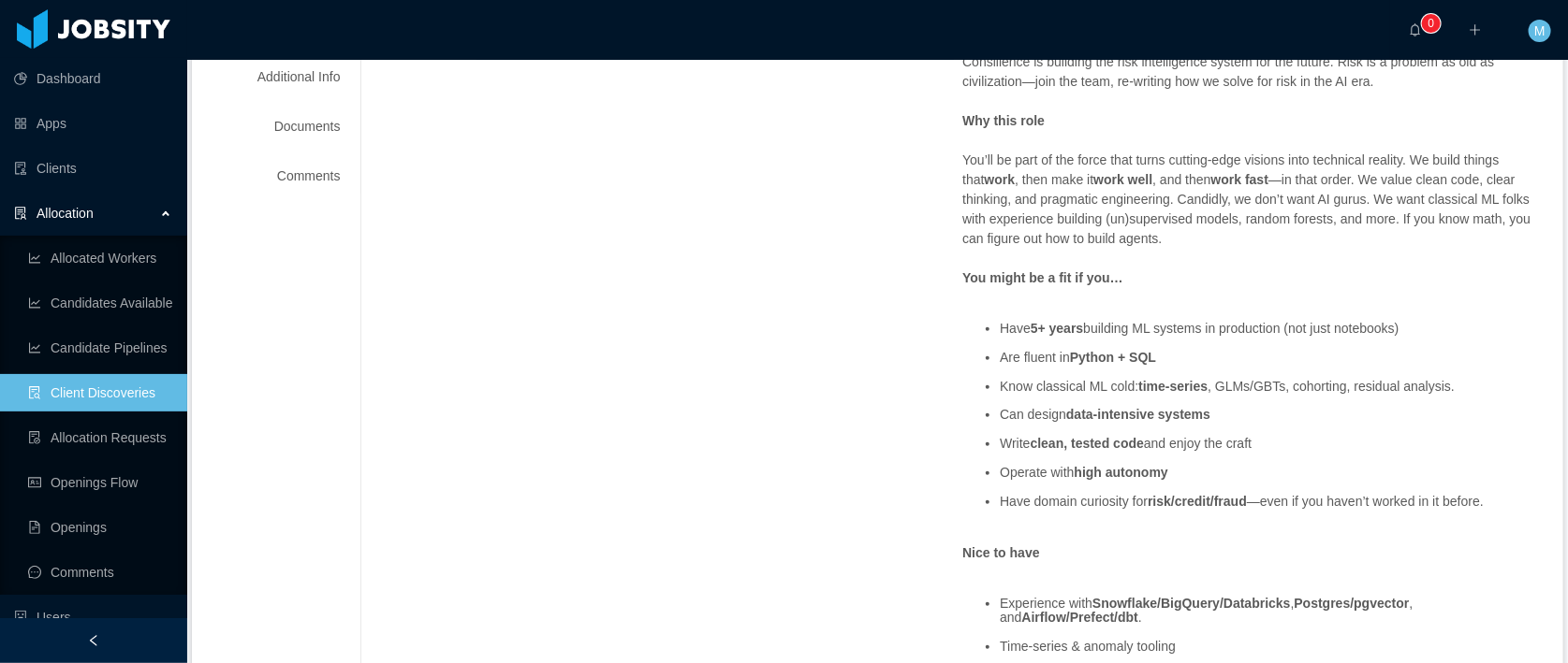
scroll to position [402, 0]
click at [1281, 325] on li "Have 5+ years building ML systems in production (not just notebooks)" at bounding box center [1270, 328] width 541 height 14
drag, startPoint x: 1418, startPoint y: 330, endPoint x: 1354, endPoint y: 332, distance: 64.0
click at [1354, 332] on li "Have 5+ years building ML systems in production (not just notebooks)" at bounding box center [1270, 328] width 541 height 14
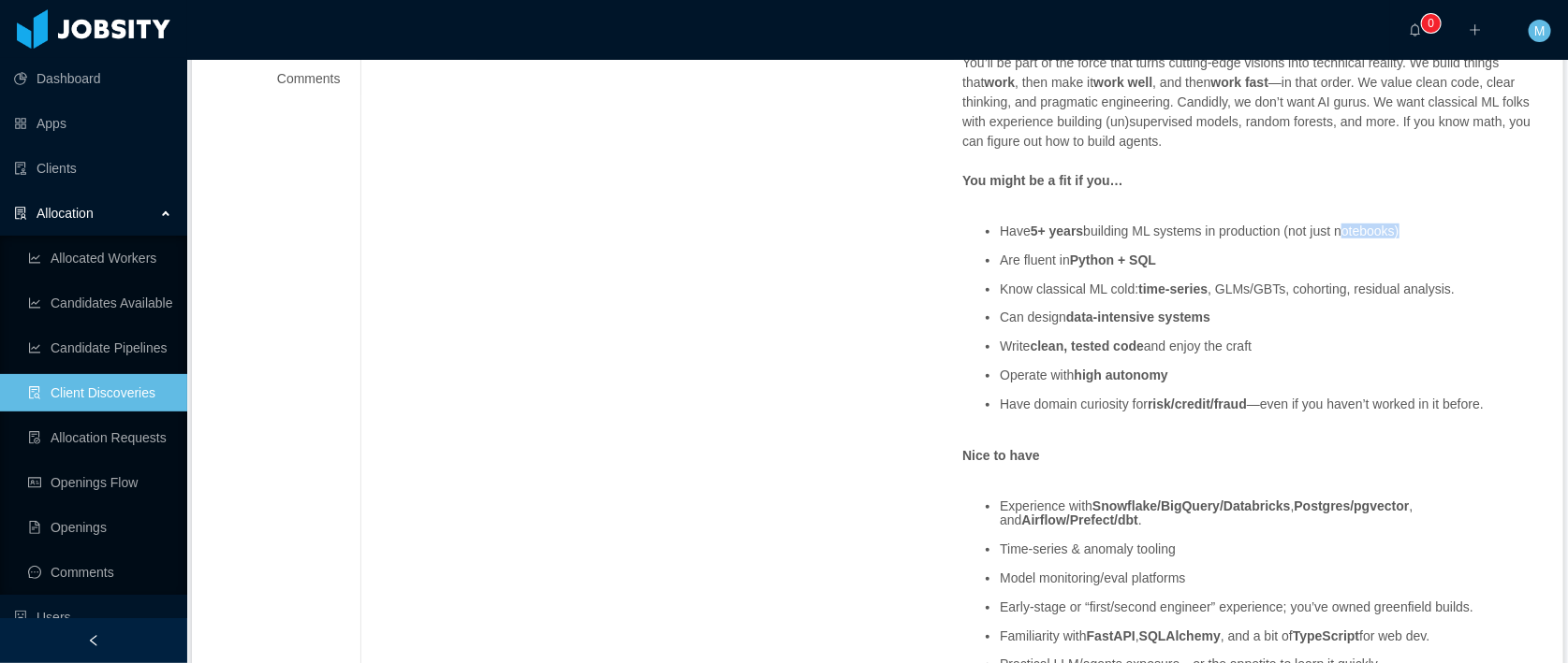
scroll to position [394, 0]
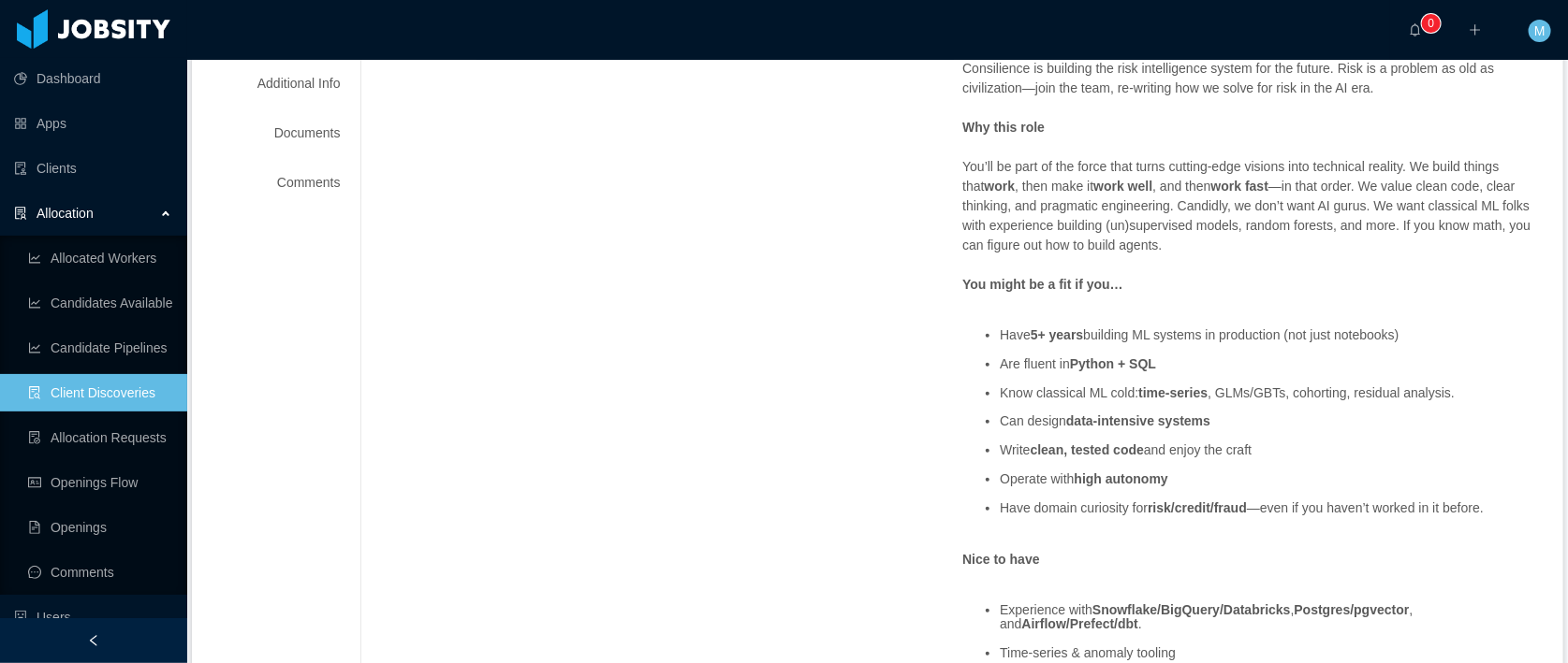
click at [1197, 255] on div "Budget: $4,500 salary Founding Engineer, ML Systems About Consilience Consilien…" at bounding box center [1251, 626] width 579 height 1371
drag, startPoint x: 1186, startPoint y: 365, endPoint x: 991, endPoint y: 365, distance: 195.0
click at [991, 365] on ul "Have 5+ years building ML systems in production (not just notebooks) Are fluent…" at bounding box center [1251, 423] width 579 height 216
click at [1135, 303] on div "Budget: $4,500 salary Founding Engineer, ML Systems About Consilience Consilien…" at bounding box center [1251, 626] width 579 height 1371
click at [1110, 370] on ul "Have 5+ years building ML systems in production (not just notebooks) Are fluent…" at bounding box center [1251, 423] width 579 height 216
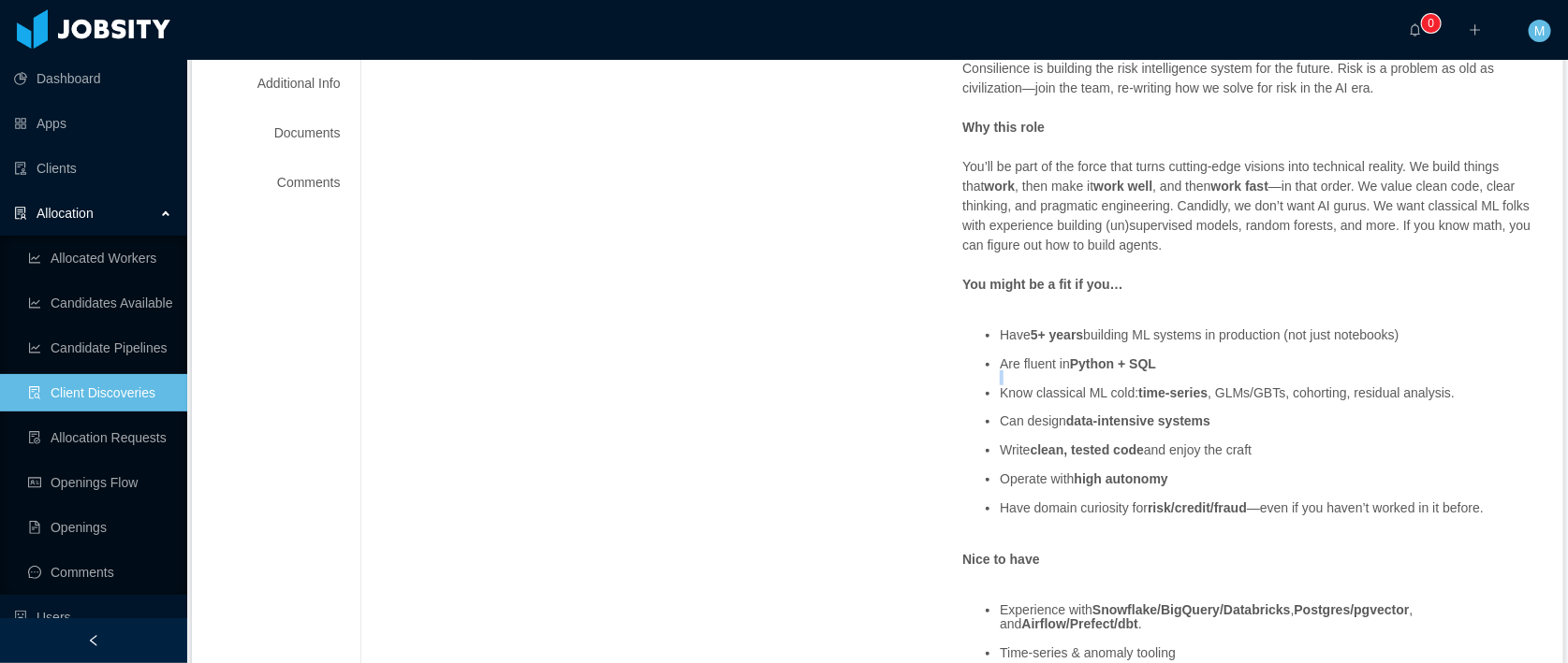
click at [1110, 370] on ul "Have 5+ years building ML systems in production (not just notebooks) Are fluent…" at bounding box center [1251, 423] width 579 height 216
click at [1082, 364] on strong "Python + SQL" at bounding box center [1113, 364] width 86 height 15
click at [1083, 364] on strong "Python + SQL" at bounding box center [1113, 364] width 86 height 15
click at [1143, 364] on strong "Python + SQL" at bounding box center [1113, 364] width 86 height 15
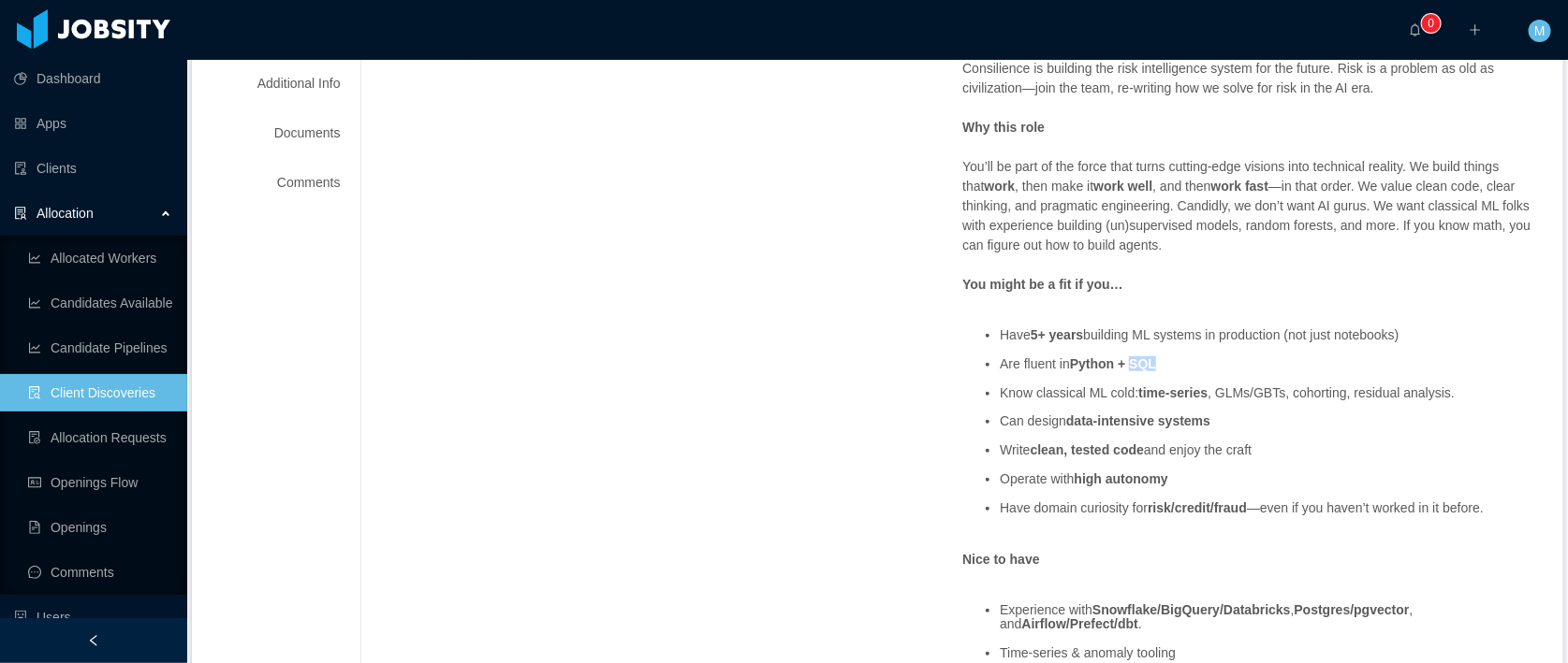
click at [1259, 362] on li "Are fluent in Python + SQL" at bounding box center [1270, 364] width 541 height 14
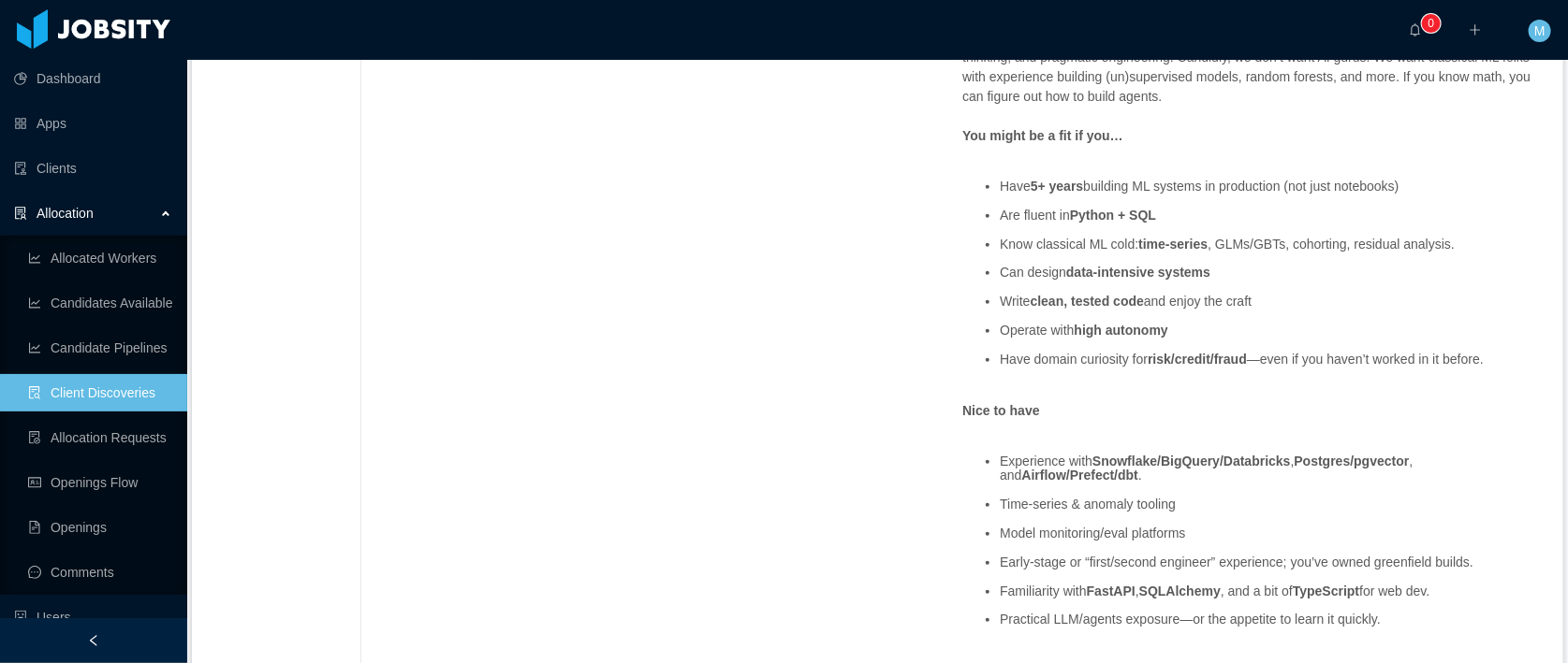
scroll to position [566, 0]
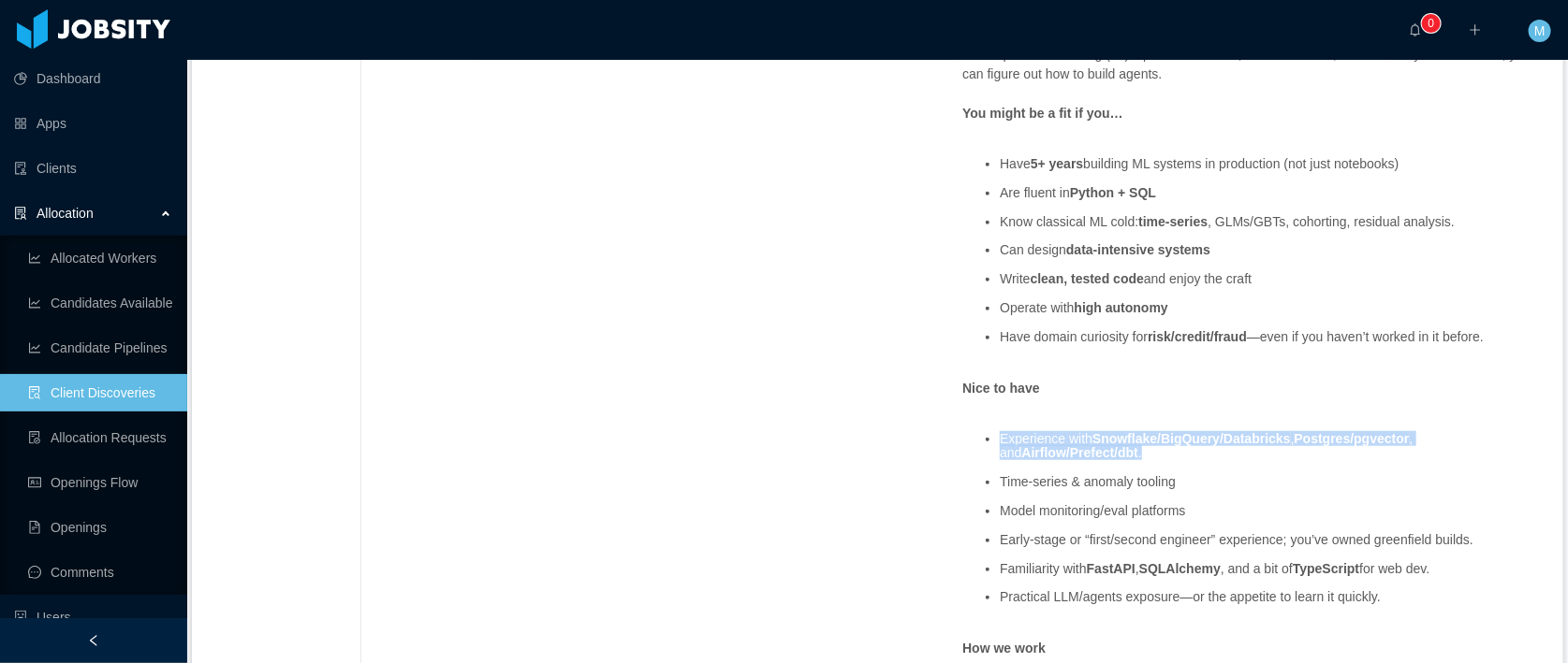
drag, startPoint x: 1141, startPoint y: 456, endPoint x: 991, endPoint y: 442, distance: 150.7
click at [991, 442] on ul "Experience with Snowflake/BigQuery/Databricks , Postgres/pgvector , and Airflow…" at bounding box center [1251, 518] width 579 height 202
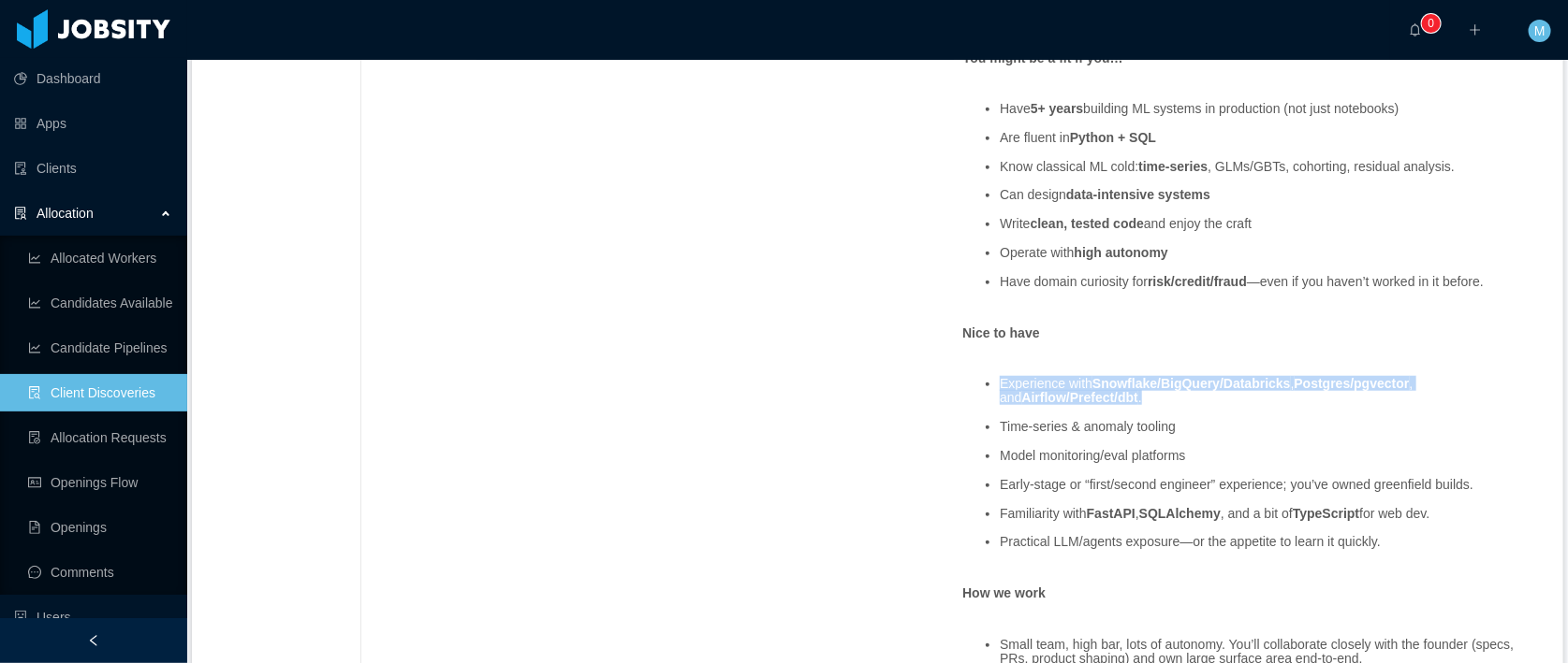
drag, startPoint x: 990, startPoint y: 517, endPoint x: 1504, endPoint y: 508, distance: 514.1
click at [1504, 508] on ul "Experience with Snowflake/BigQuery/Databricks , Postgres/pgvector , and Airflow…" at bounding box center [1251, 464] width 579 height 202
click at [1171, 424] on li "Time-series & anomaly tooling" at bounding box center [1270, 426] width 541 height 14
drag, startPoint x: 1477, startPoint y: 509, endPoint x: 990, endPoint y: 511, distance: 487.0
click at [990, 511] on ul "Experience with Snowflake/BigQuery/Databricks , Postgres/pgvector , and Airflow…" at bounding box center [1251, 464] width 579 height 202
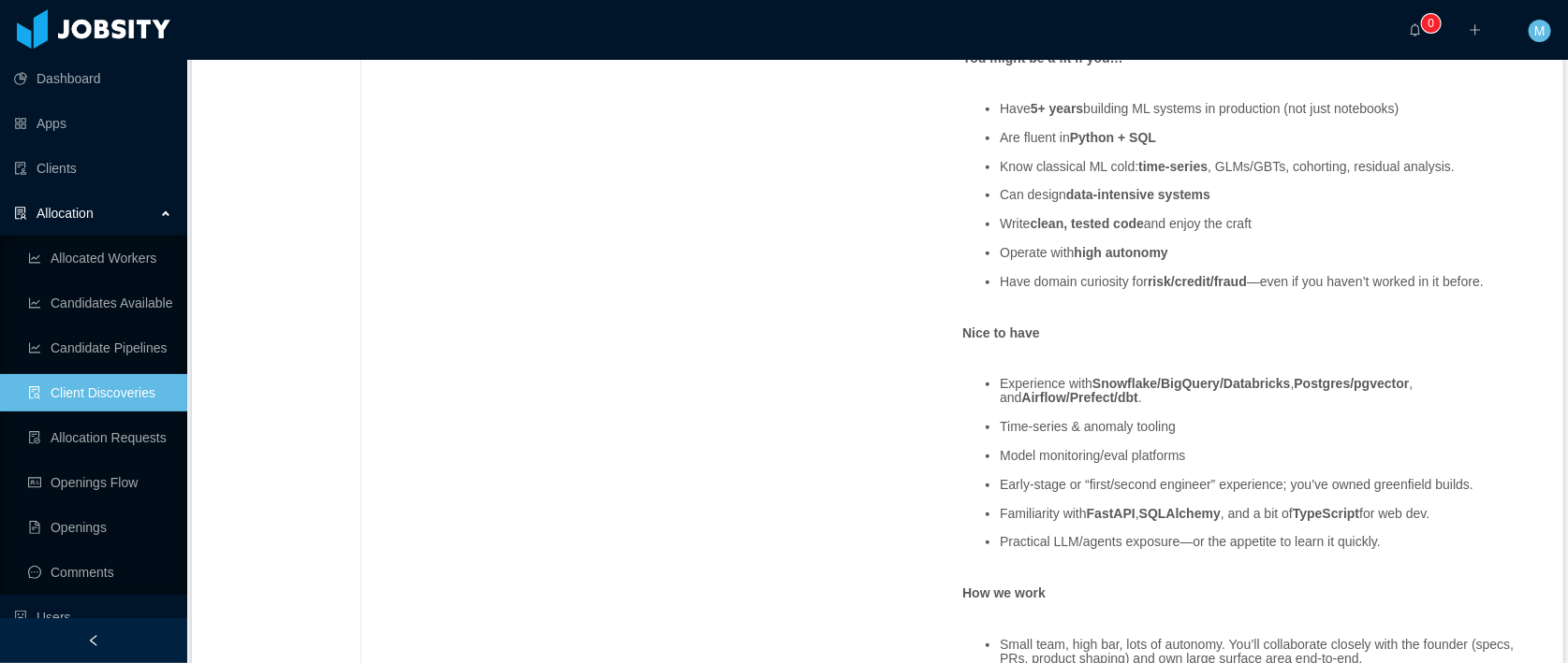
click at [1112, 506] on strong "FastAPI" at bounding box center [1111, 514] width 49 height 15
click at [1102, 508] on strong "FastAPI" at bounding box center [1111, 514] width 49 height 15
drag, startPoint x: 997, startPoint y: 517, endPoint x: 1488, endPoint y: 509, distance: 491.1
click at [1488, 509] on li "Familiarity with FastAPI , SQLAlchemy , and a bit of TypeScript for web dev." at bounding box center [1270, 514] width 541 height 14
click at [1440, 510] on li "Familiarity with FastAPI , SQLAlchemy , and a bit of TypeScript for web dev." at bounding box center [1270, 514] width 541 height 14
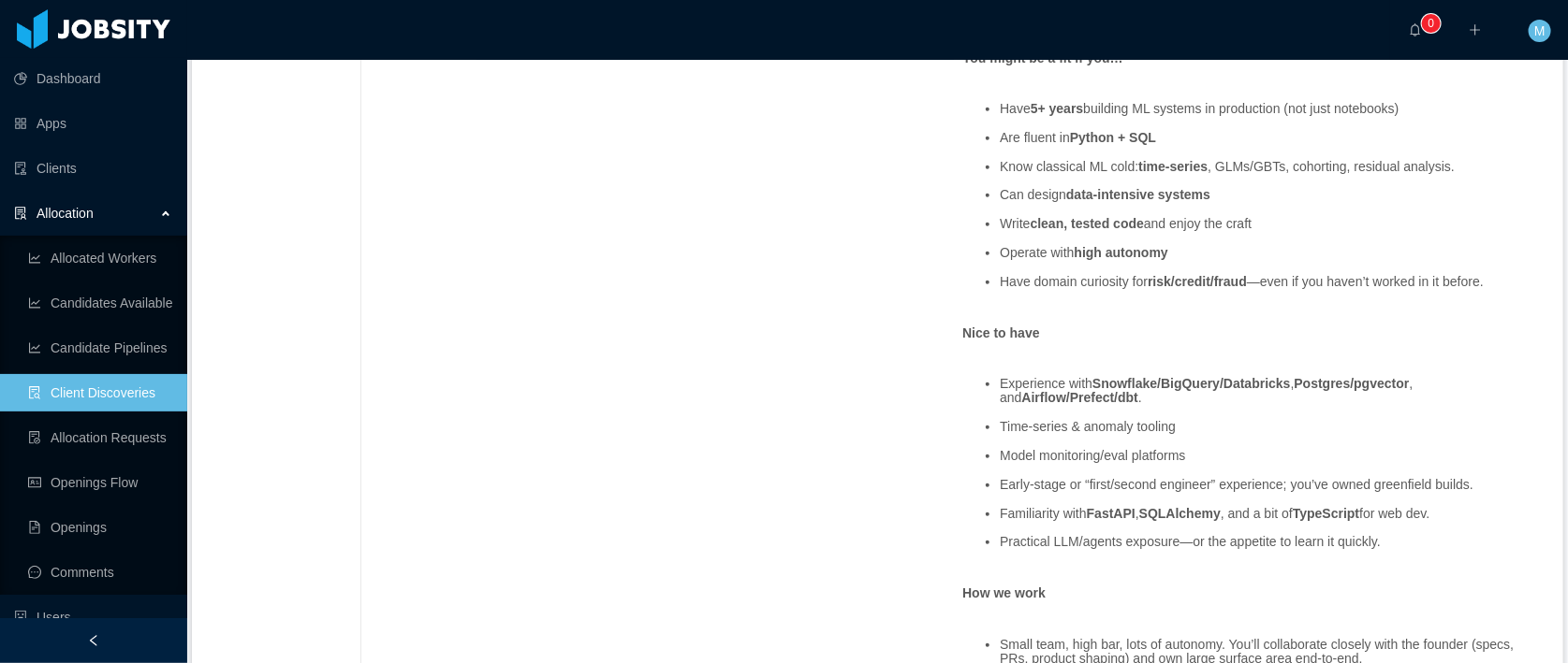
drag, startPoint x: 1483, startPoint y: 513, endPoint x: 996, endPoint y: 518, distance: 487.0
click at [1000, 518] on li "Familiarity with FastAPI , SQLAlchemy , and a bit of TypeScript for web dev." at bounding box center [1270, 514] width 541 height 14
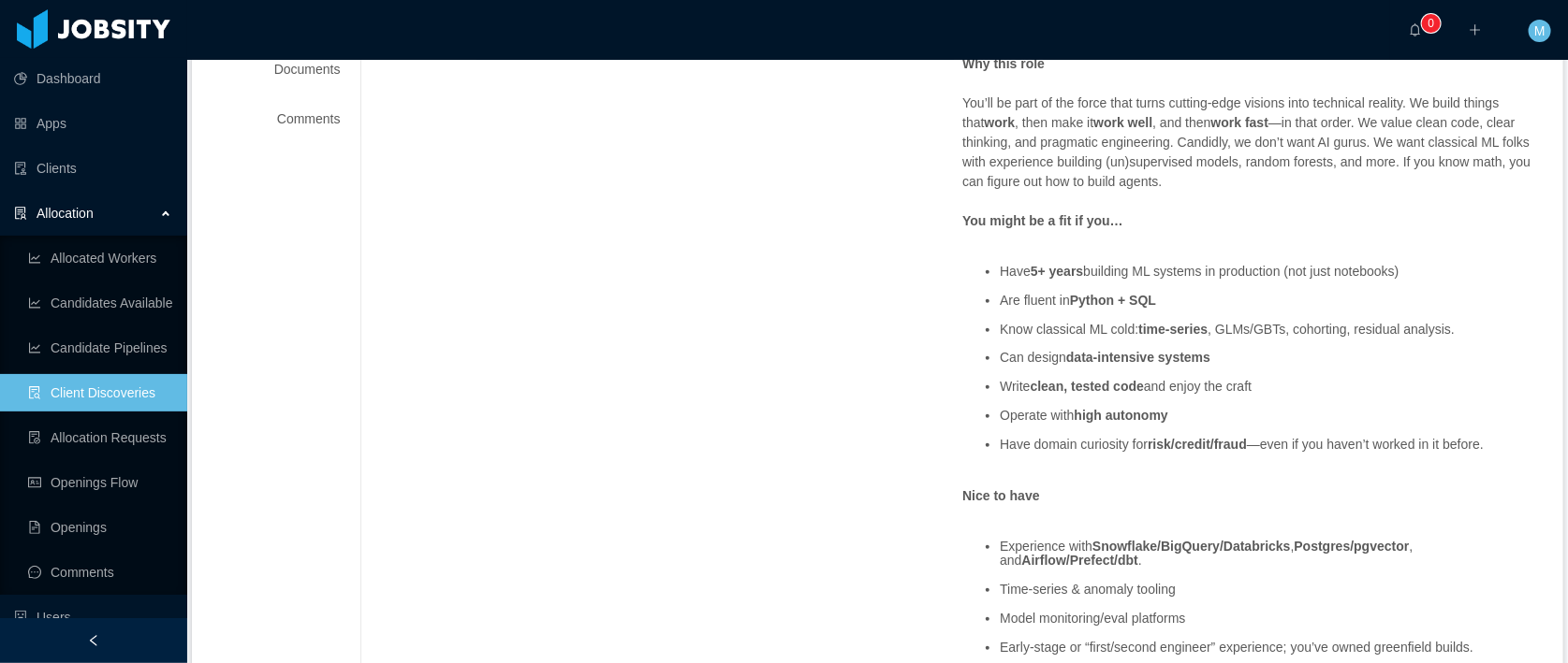
scroll to position [437, 0]
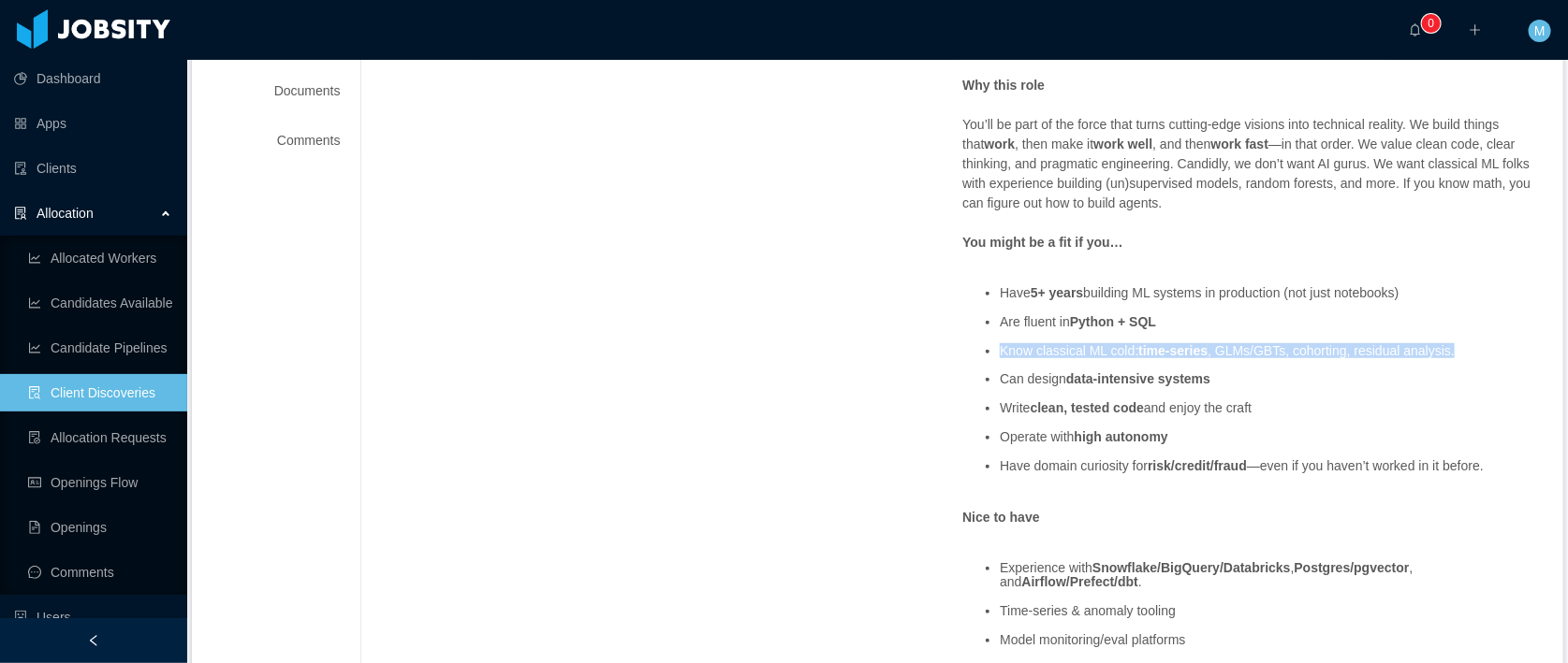
drag, startPoint x: 1392, startPoint y: 354, endPoint x: 997, endPoint y: 356, distance: 395.0
click at [1000, 356] on li "Know classical ML cold: time-series , GLMs/GBTs, cohorting, residual analysis." at bounding box center [1270, 351] width 541 height 14
click at [1049, 355] on li "Know classical ML cold: time-series , GLMs/GBTs, cohorting, residual analysis." at bounding box center [1270, 351] width 541 height 14
drag, startPoint x: 996, startPoint y: 352, endPoint x: 1496, endPoint y: 352, distance: 500.0
click at [1496, 352] on li "Know classical ML cold: time-series , GLMs/GBTs, cohorting, residual analysis." at bounding box center [1270, 351] width 541 height 14
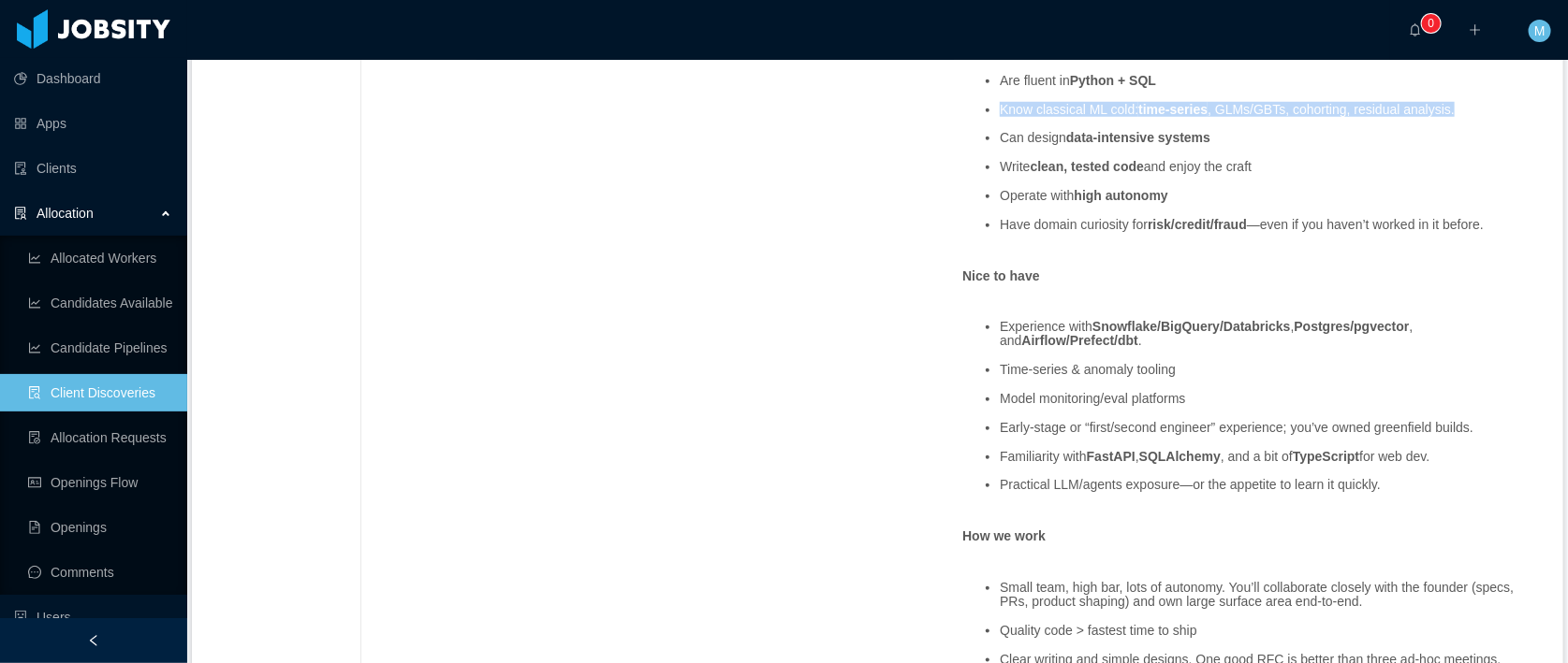
scroll to position [685, 0]
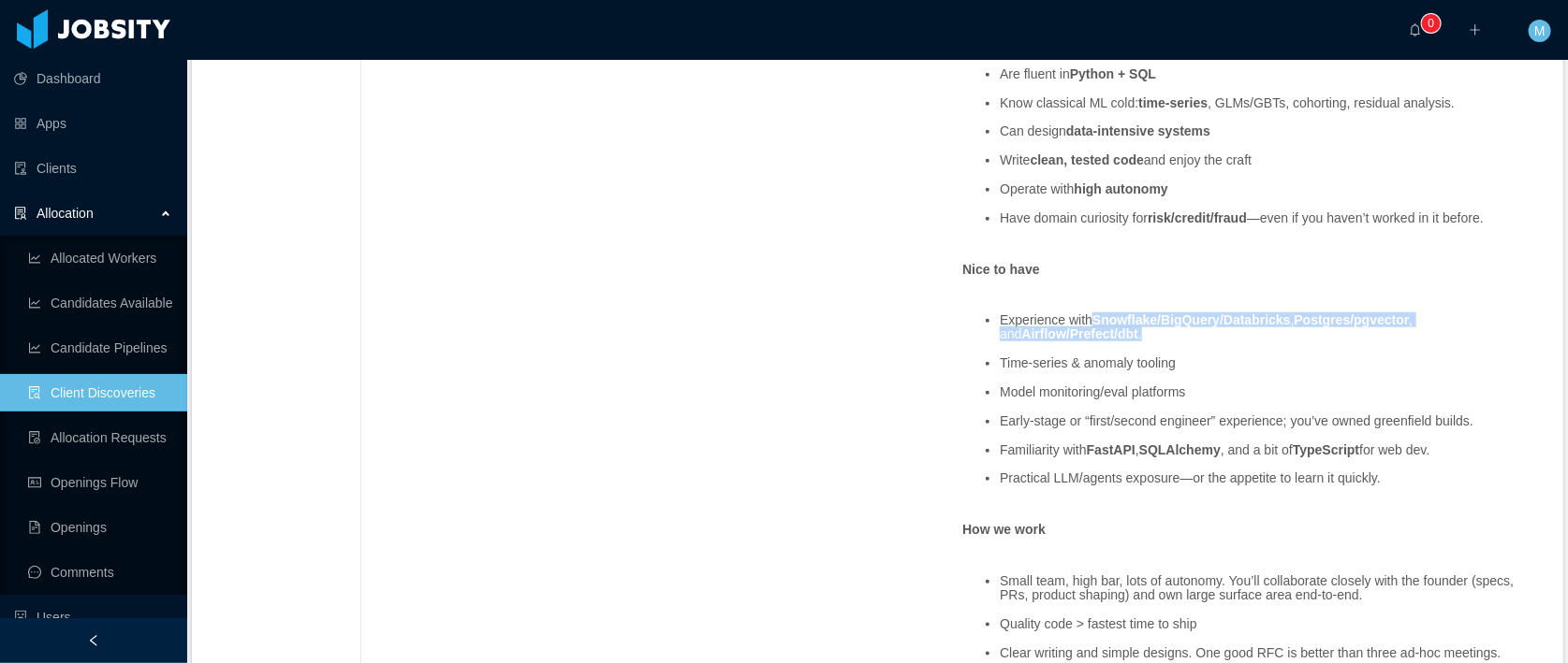
drag, startPoint x: 1114, startPoint y: 340, endPoint x: 1097, endPoint y: 318, distance: 27.8
click at [1097, 318] on li "Experience with Snowflake/BigQuery/Databricks , Postgres/pgvector , and Airflow…" at bounding box center [1270, 328] width 541 height 29
click at [1165, 277] on p "Nice to have" at bounding box center [1251, 270] width 579 height 20
drag, startPoint x: 1137, startPoint y: 332, endPoint x: 995, endPoint y: 321, distance: 142.4
click at [1000, 321] on li "Experience with Snowflake/BigQuery/Databricks , Postgres/pgvector , and Airflow…" at bounding box center [1270, 328] width 541 height 29
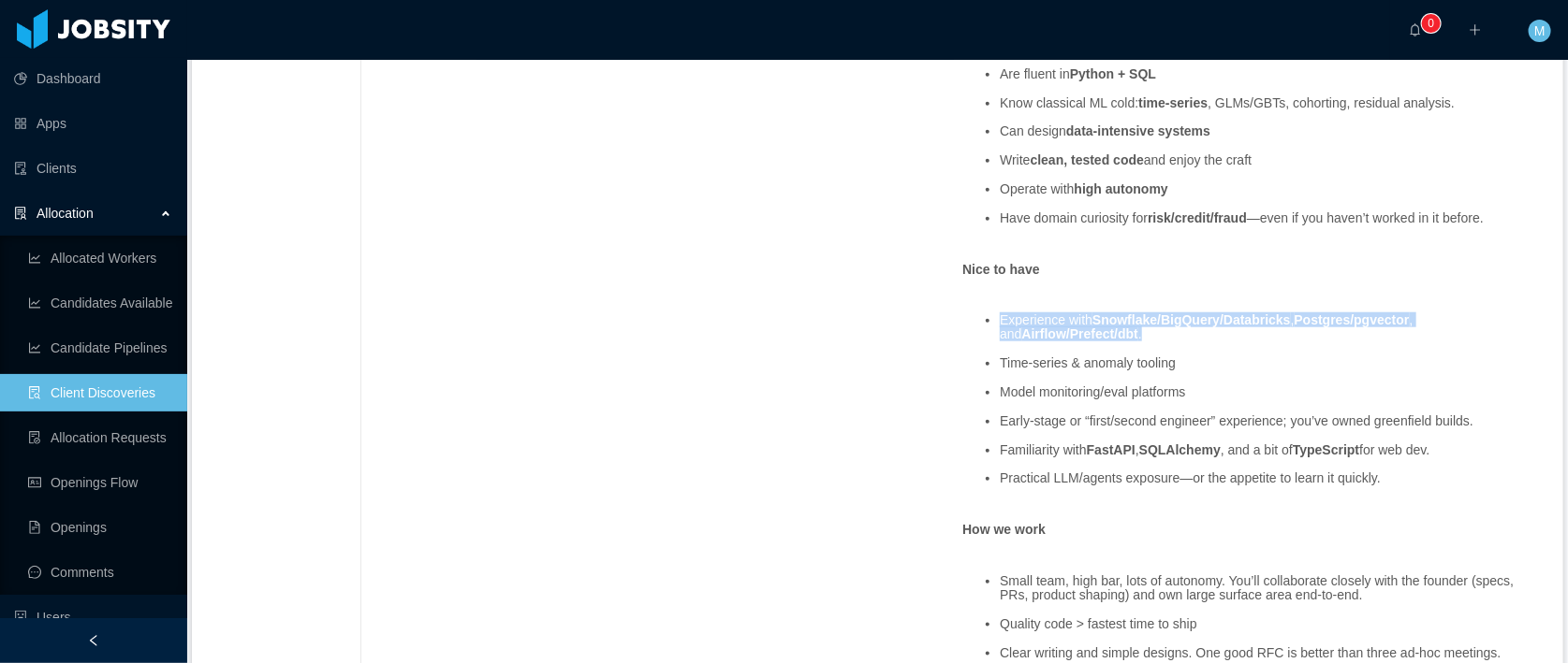
click at [1274, 341] on ul "Experience with Snowflake/BigQuery/Databricks , Postgres/pgvector , and Airflow…" at bounding box center [1251, 400] width 579 height 202
drag, startPoint x: 1433, startPoint y: 316, endPoint x: 1370, endPoint y: 323, distance: 63.4
click at [1370, 323] on li "Experience with Snowflake/BigQuery/Databricks , Postgres/pgvector , and Airflow…" at bounding box center [1270, 328] width 541 height 29
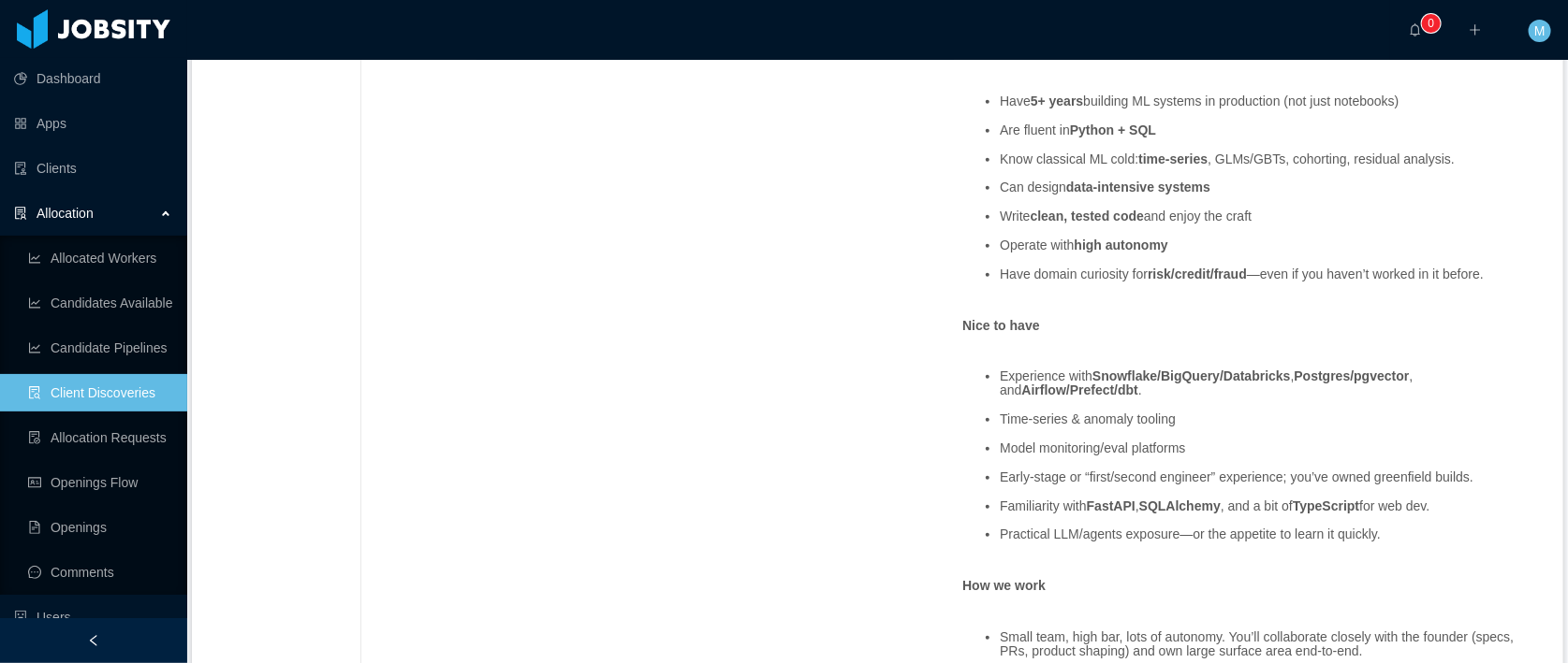
click at [1372, 395] on li "Experience with Snowflake/BigQuery/Databricks , Postgres/pgvector , and Airflow…" at bounding box center [1270, 383] width 541 height 29
drag, startPoint x: 1371, startPoint y: 376, endPoint x: 1429, endPoint y: 369, distance: 58.4
click at [1429, 369] on li "Experience with Snowflake/BigQuery/Databricks , Postgres/pgvector , and Airflow…" at bounding box center [1270, 383] width 541 height 29
click at [1337, 371] on strong "Postgres/pgvector" at bounding box center [1352, 376] width 116 height 15
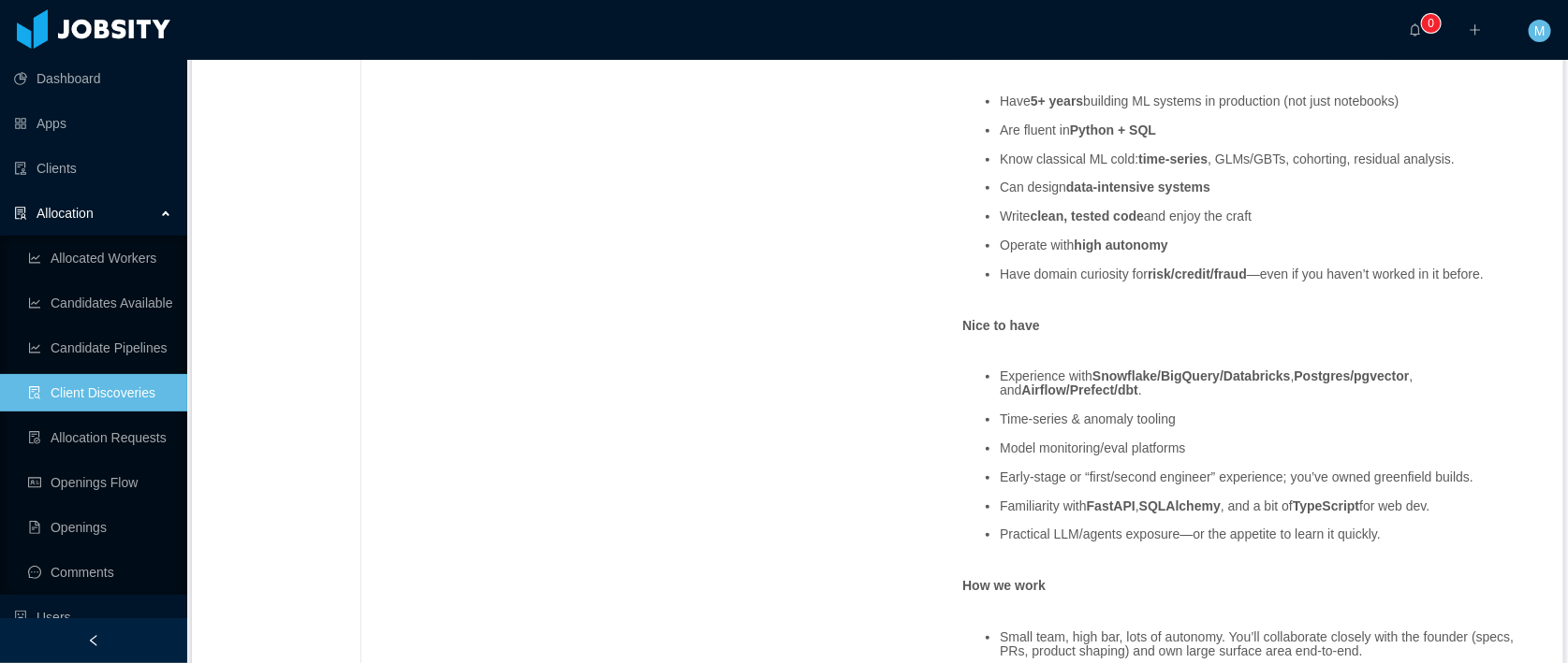
click at [1334, 386] on li "Experience with Snowflake/BigQuery/Databricks , Postgres/pgvector , and Airflow…" at bounding box center [1270, 383] width 541 height 29
click at [1409, 375] on strong "Postgres/pgvector" at bounding box center [1352, 376] width 116 height 15
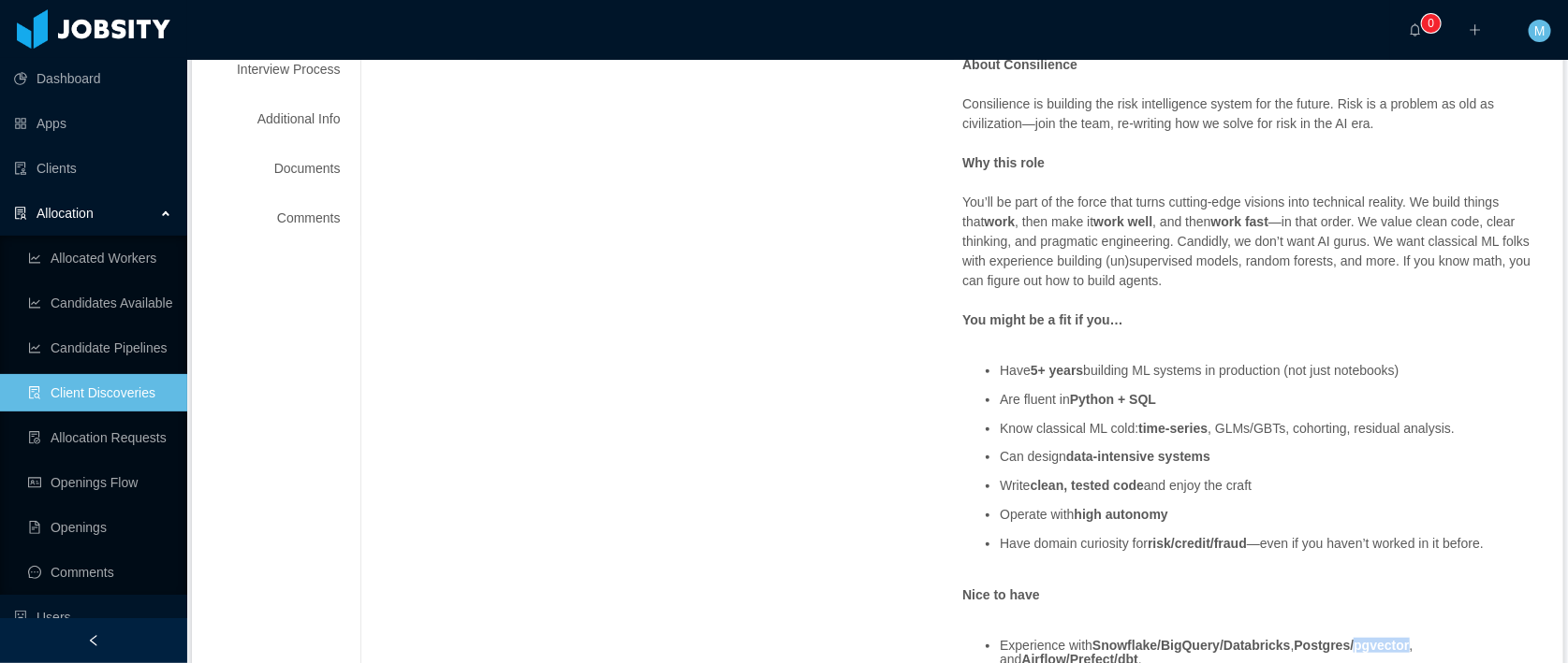
scroll to position [0, 0]
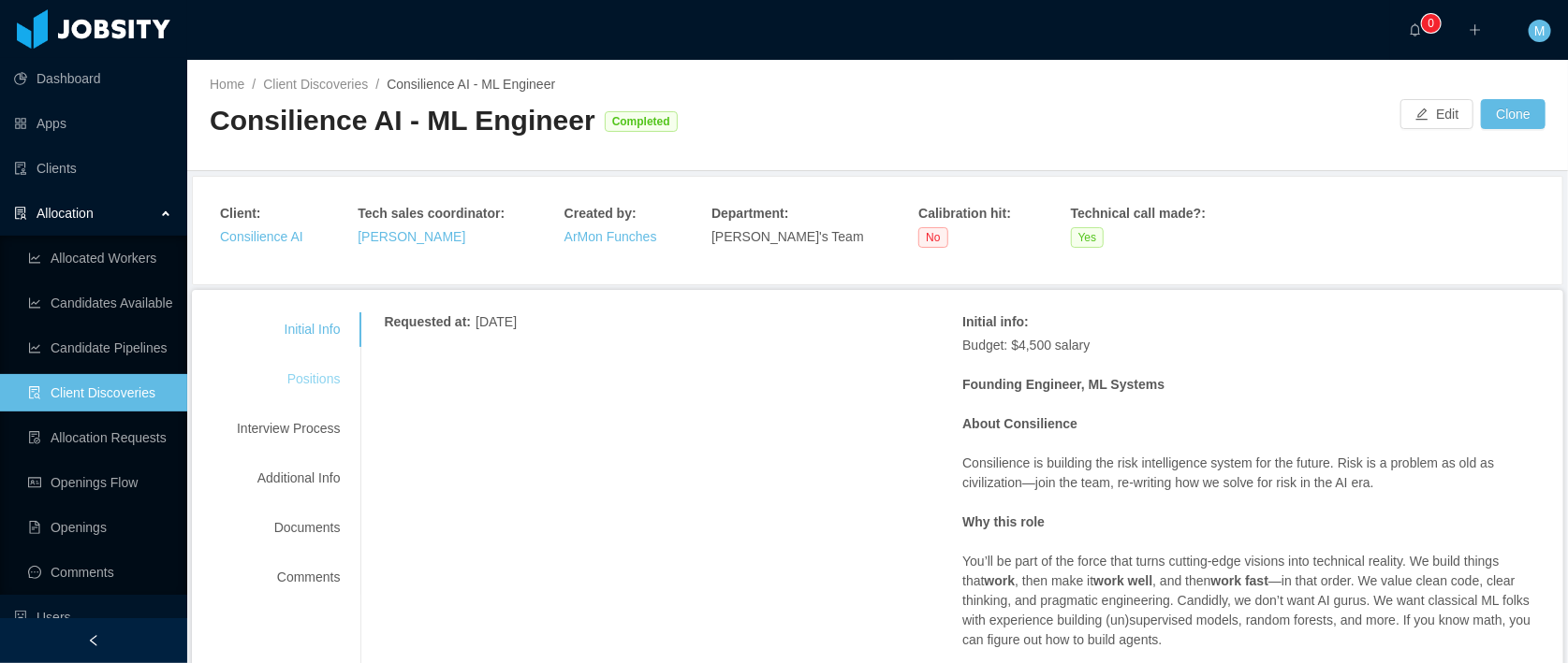
click at [330, 365] on div "Positions" at bounding box center [287, 379] width 147 height 35
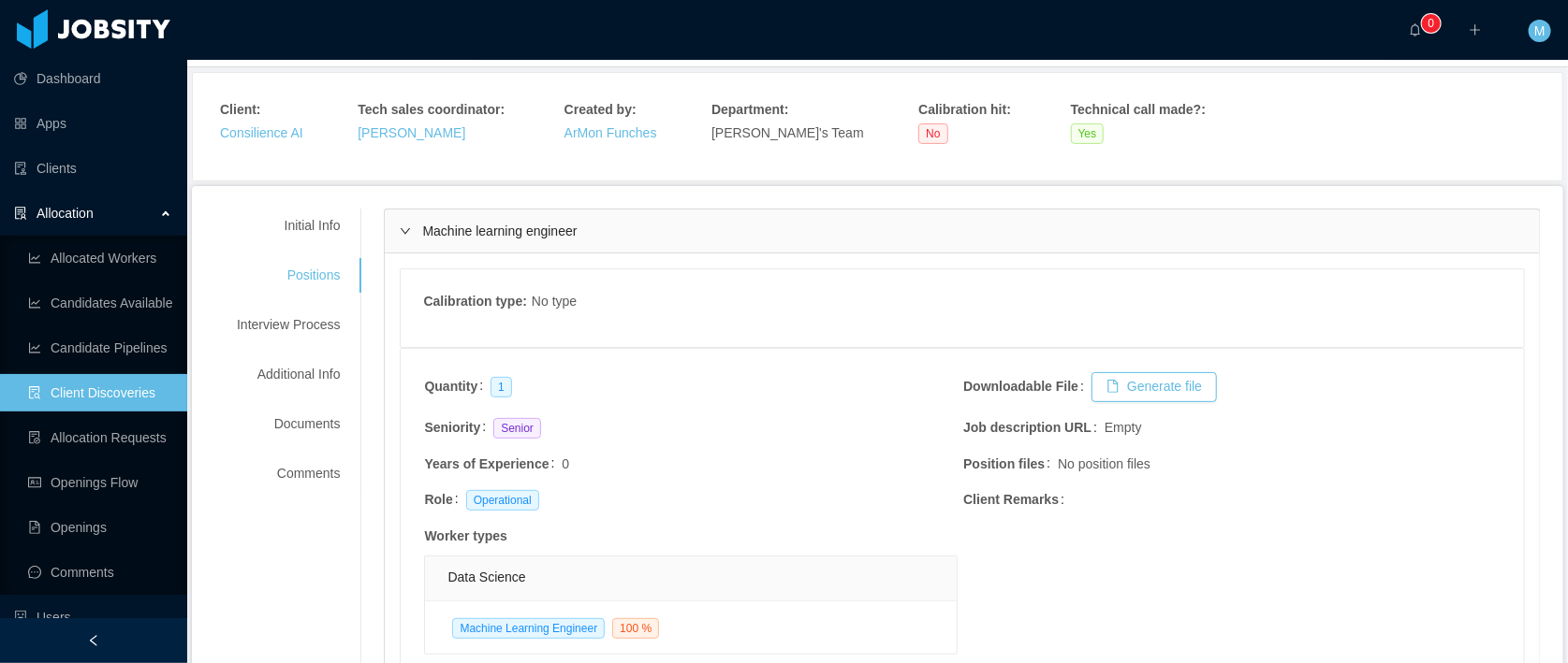
scroll to position [212, 0]
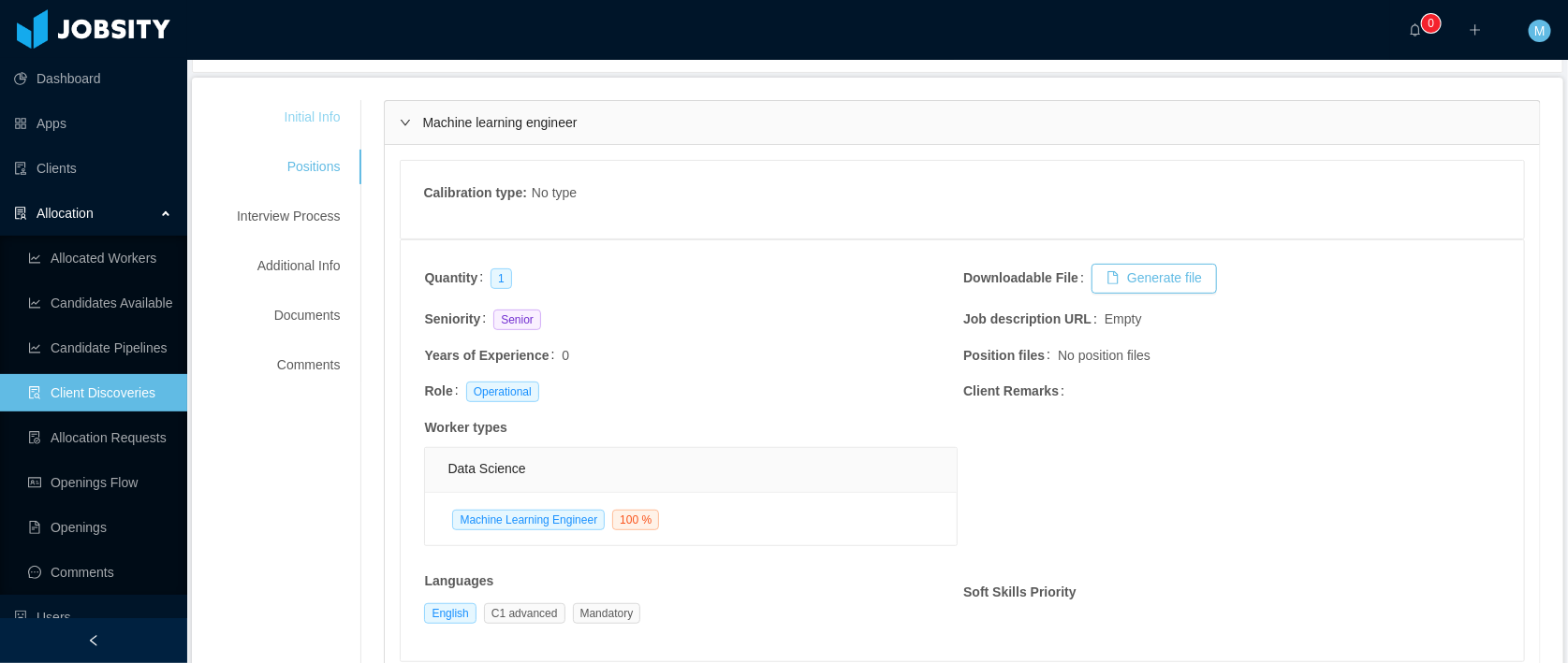
click at [330, 116] on div "Initial Info" at bounding box center [287, 117] width 147 height 35
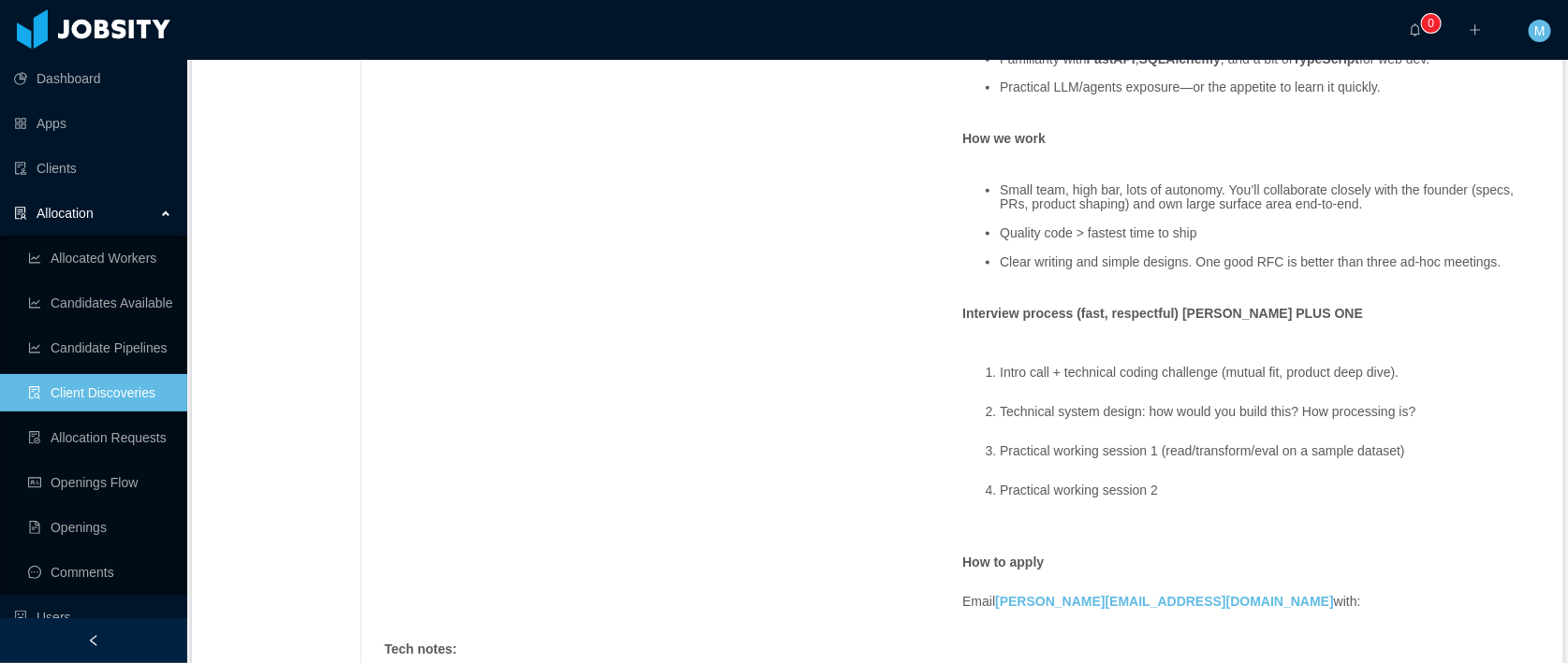
scroll to position [1087, 0]
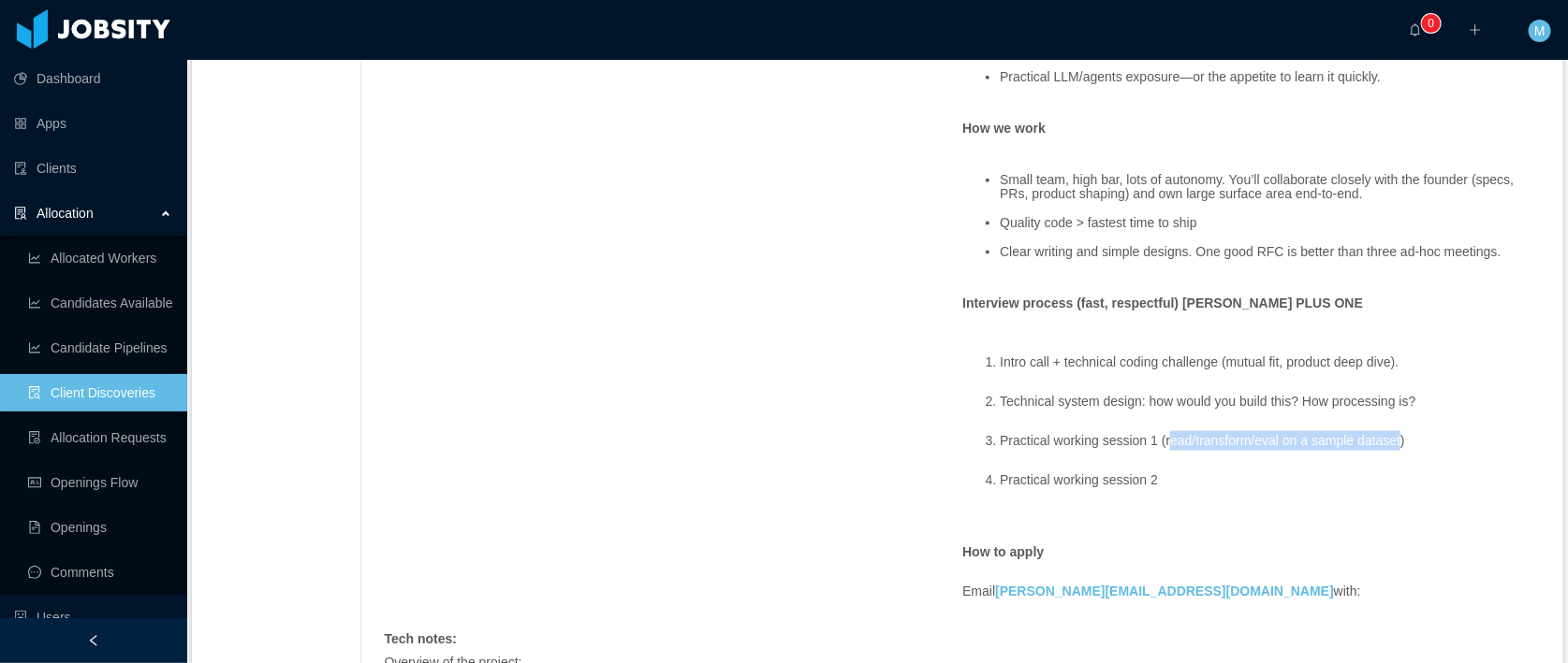
drag, startPoint x: 1410, startPoint y: 438, endPoint x: 1171, endPoint y: 446, distance: 239.1
click at [1171, 446] on li "Practical working session 1 (read/transform/eval on a sample dataset)" at bounding box center [1270, 440] width 541 height 20
click at [1341, 431] on li "Practical working session 1 (read/transform/eval on a sample dataset)" at bounding box center [1270, 440] width 541 height 20
drag, startPoint x: 1413, startPoint y: 439, endPoint x: 1170, endPoint y: 447, distance: 243.1
click at [1170, 447] on li "Practical working session 1 (read/transform/eval on a sample dataset)" at bounding box center [1270, 440] width 541 height 20
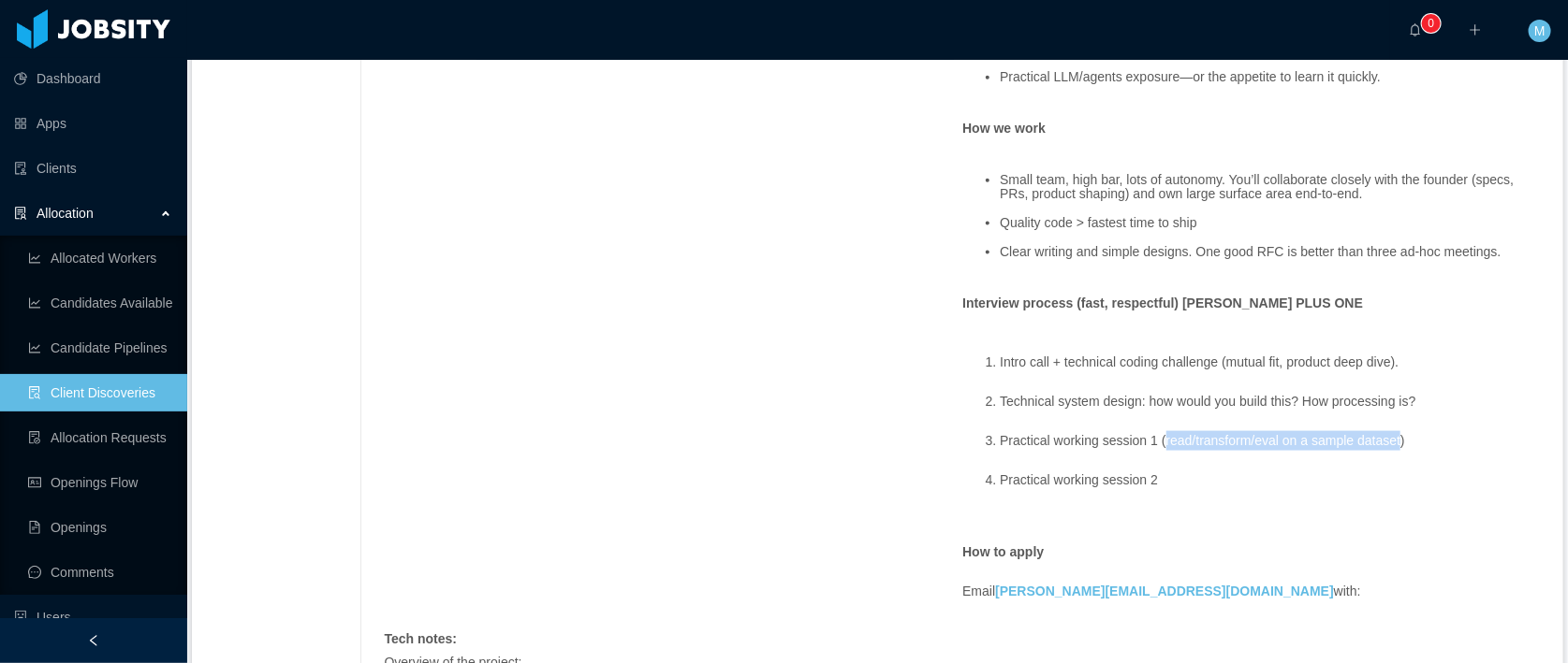
copy li "read/transform/eval on a sample dataset"
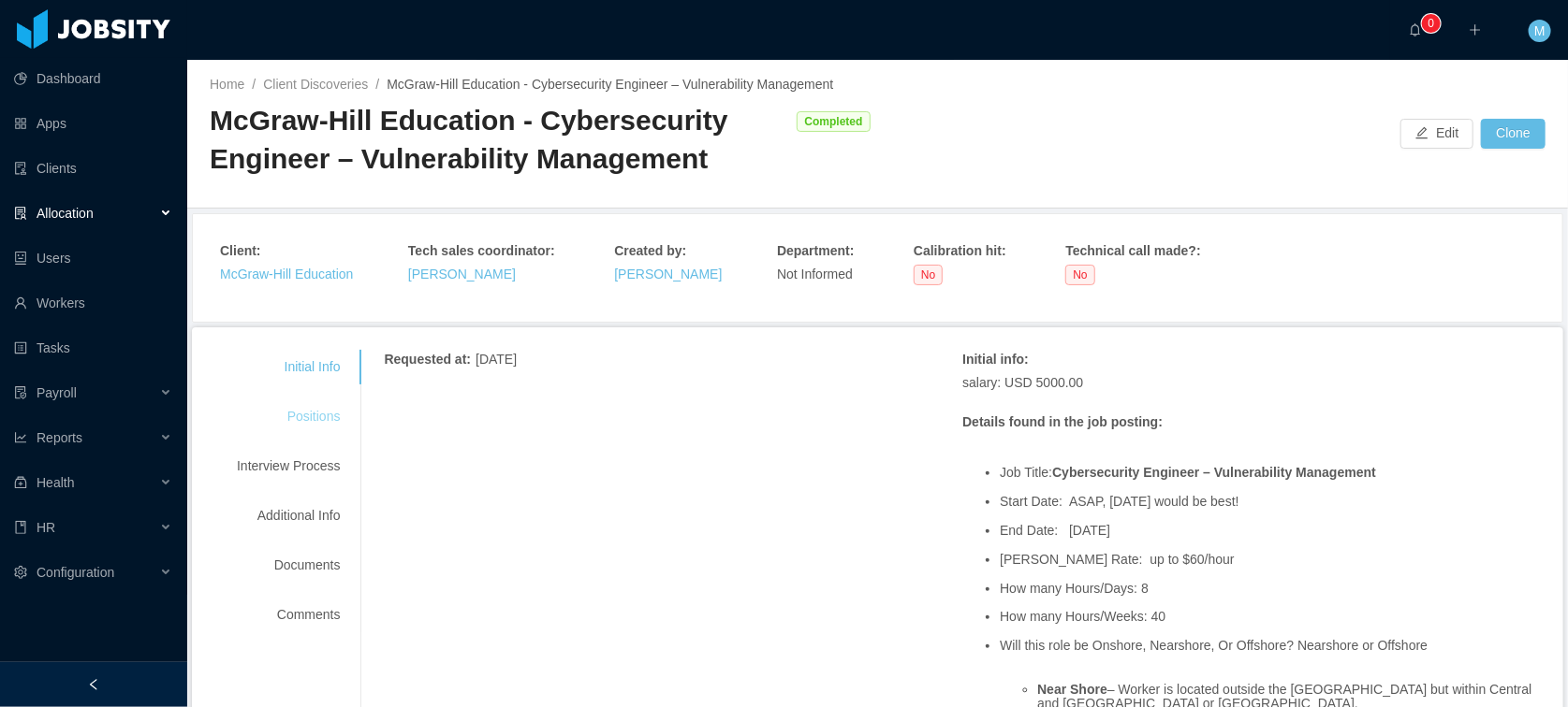
click at [295, 414] on div "Positions" at bounding box center [287, 416] width 147 height 35
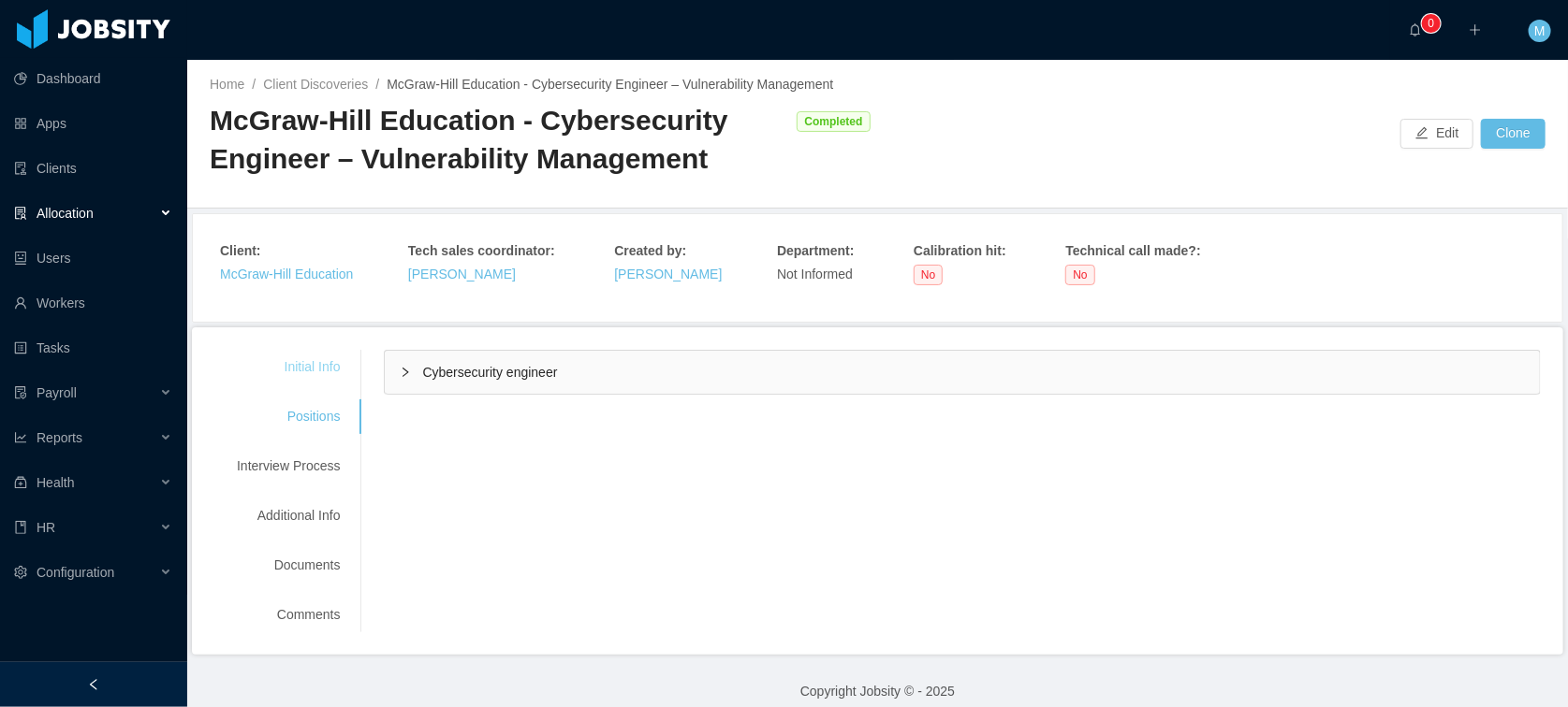
click at [301, 374] on div "Initial Info" at bounding box center [287, 367] width 147 height 35
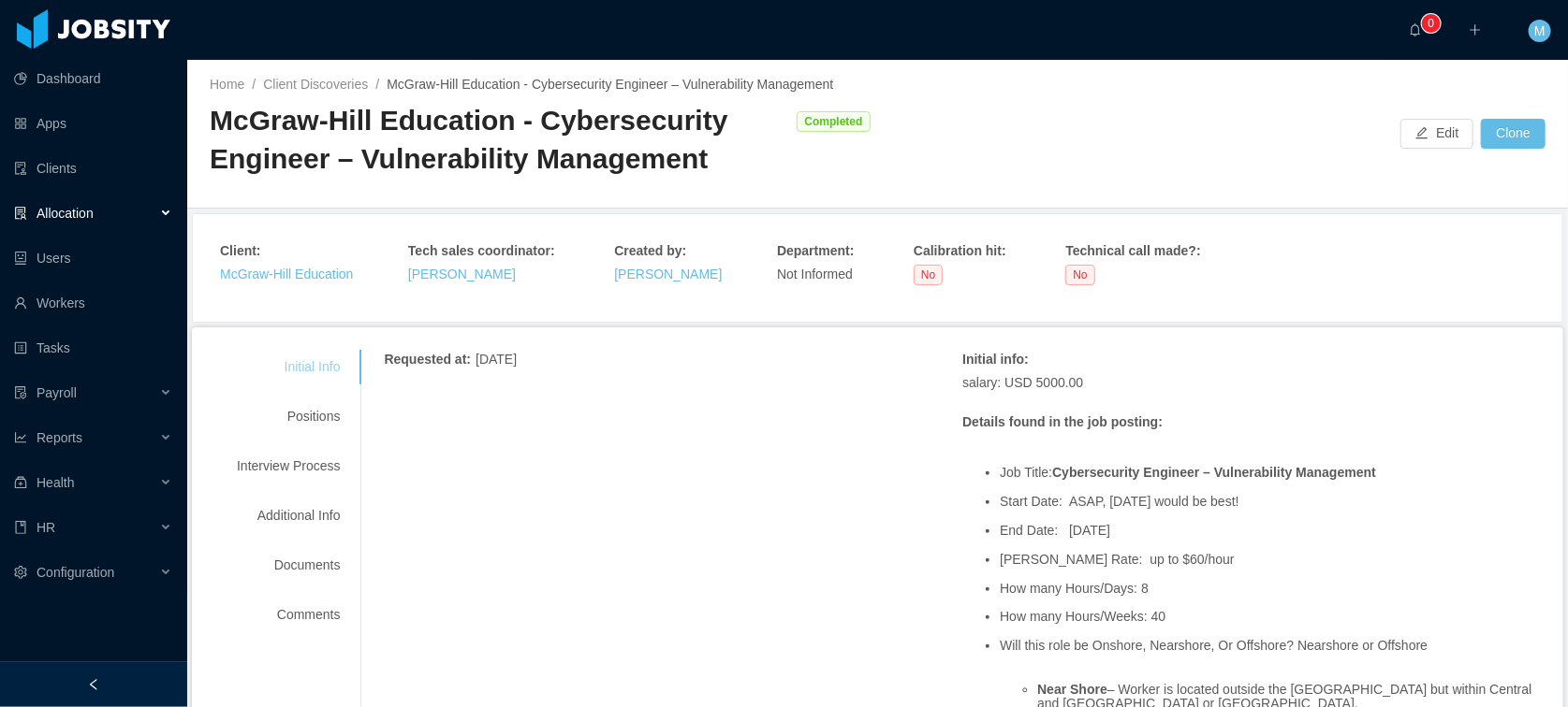
click at [330, 363] on div "Initial Info" at bounding box center [287, 367] width 147 height 35
click at [330, 420] on div "Positions" at bounding box center [287, 416] width 147 height 35
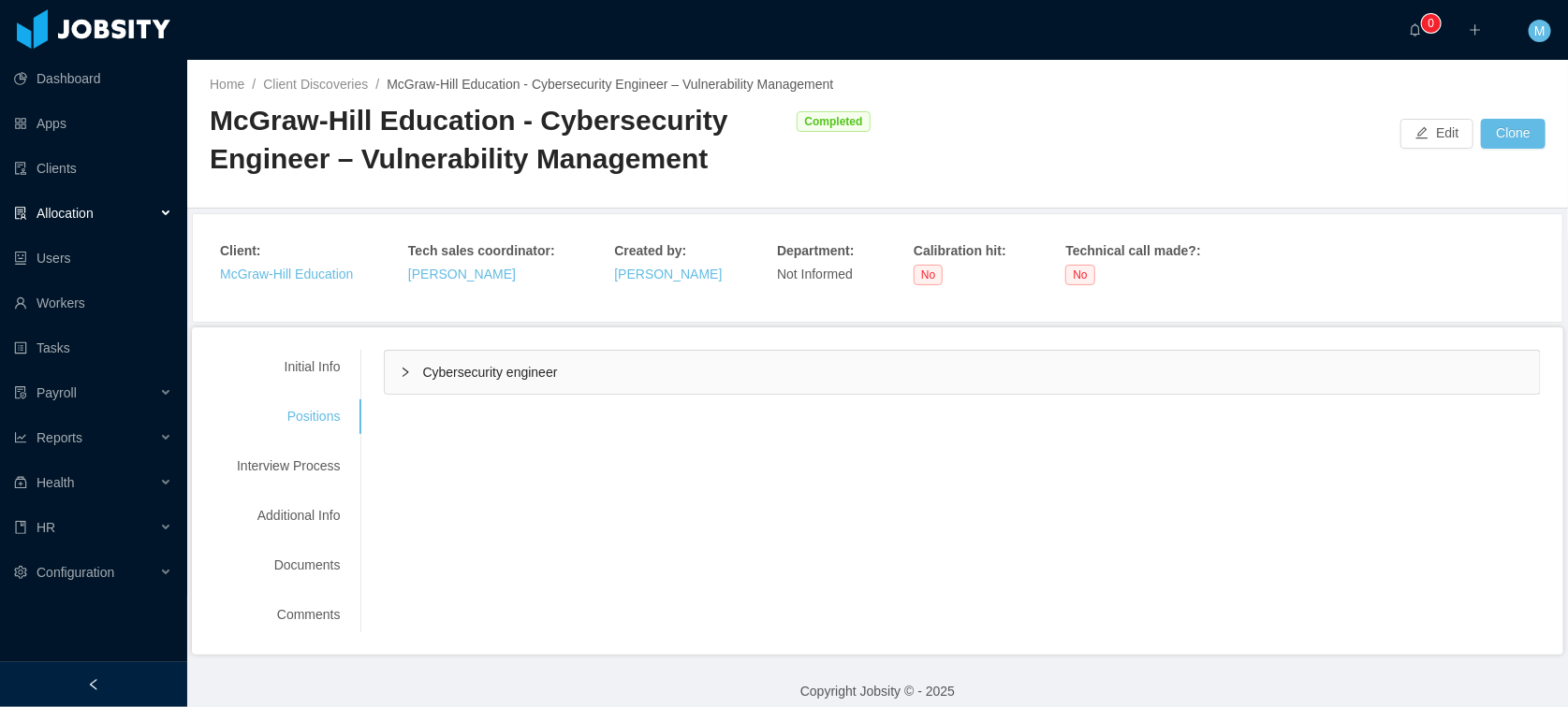
click at [494, 368] on span "Cybersecurity engineer" at bounding box center [489, 373] width 134 height 15
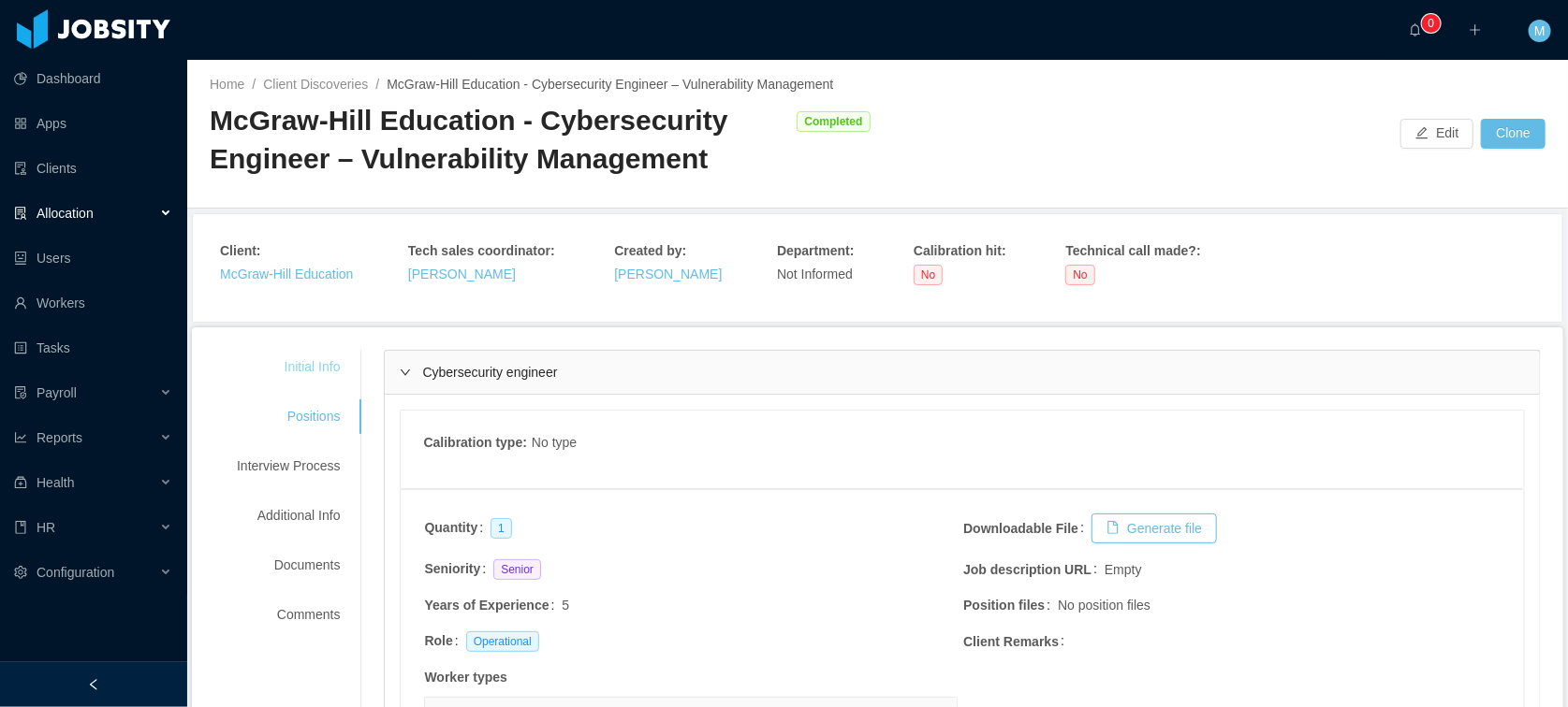
click at [333, 372] on div "Initial Info" at bounding box center [287, 367] width 147 height 35
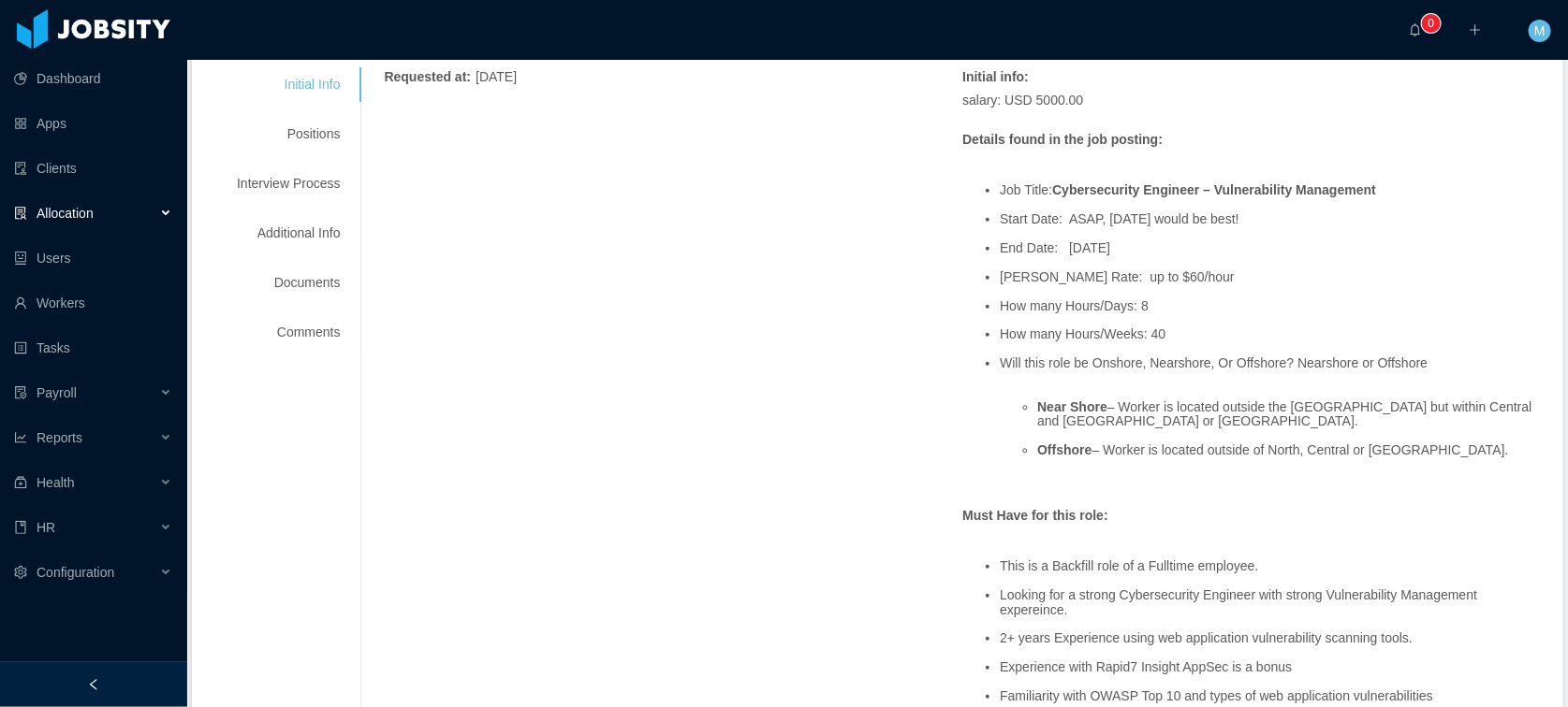
scroll to position [305, 0]
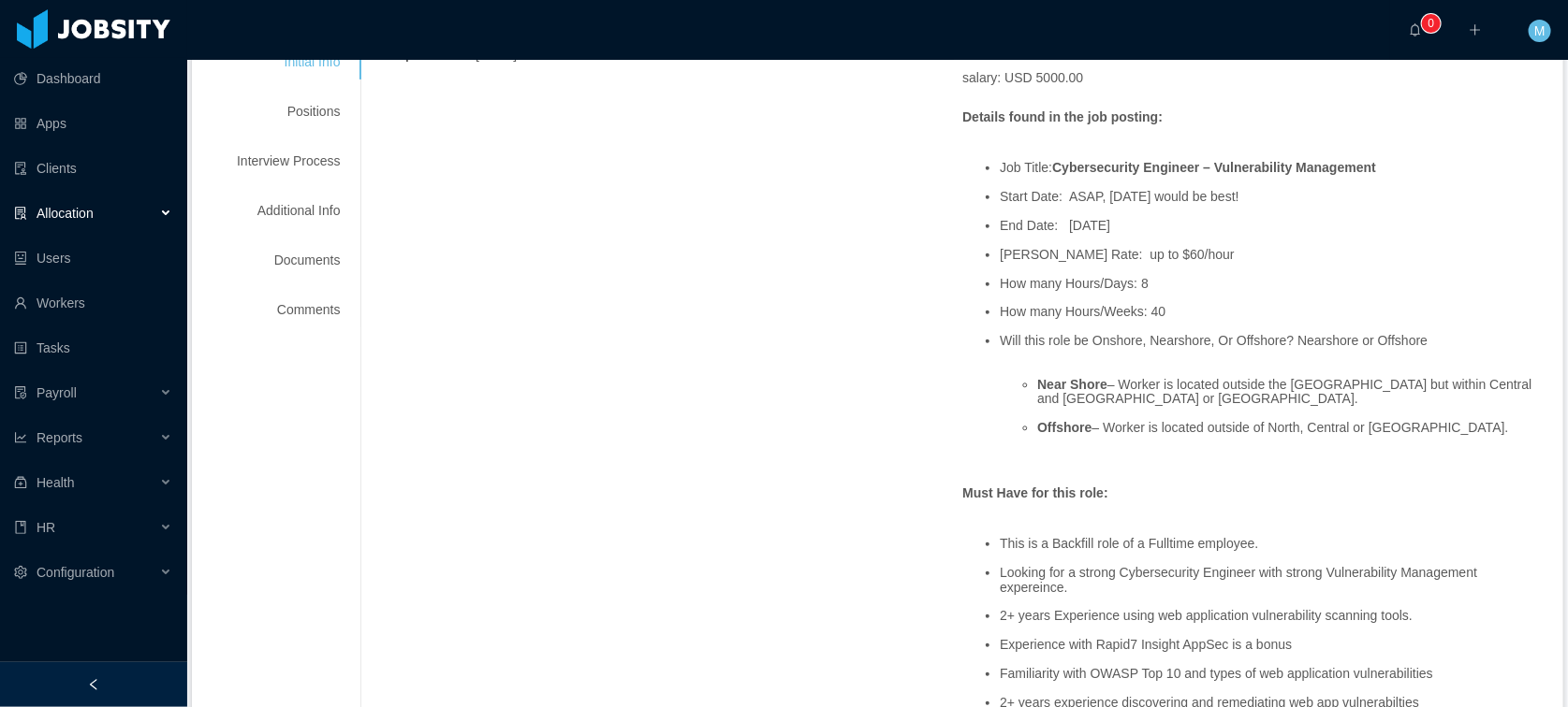
click at [1311, 222] on li "End Date: 03/31/2026" at bounding box center [1270, 225] width 541 height 14
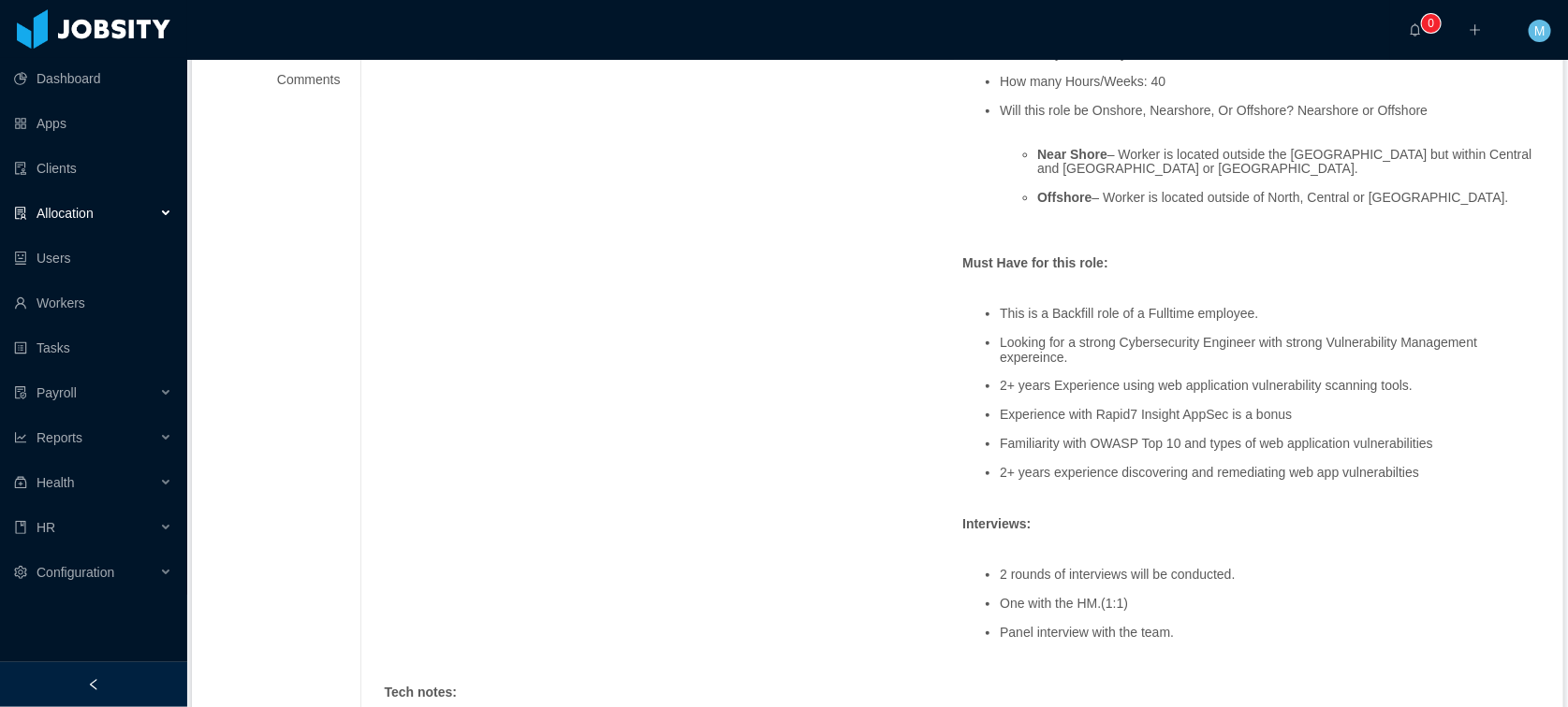
scroll to position [546, 0]
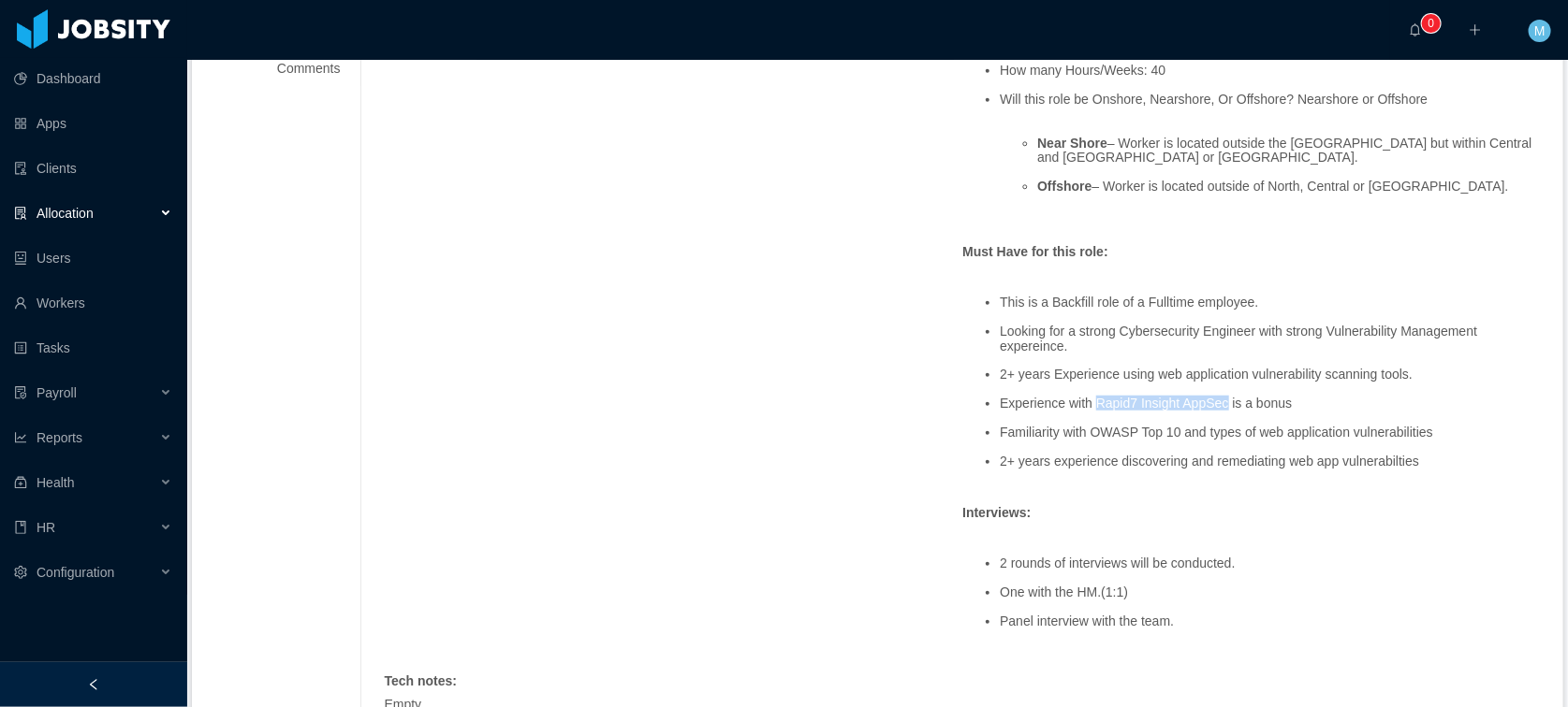
drag, startPoint x: 1097, startPoint y: 402, endPoint x: 1228, endPoint y: 397, distance: 131.1
click at [1228, 397] on li "Experience with Rapid7 Insight AppSec is a bonus" at bounding box center [1270, 403] width 541 height 14
copy li "Rapid7 Insight AppSec"
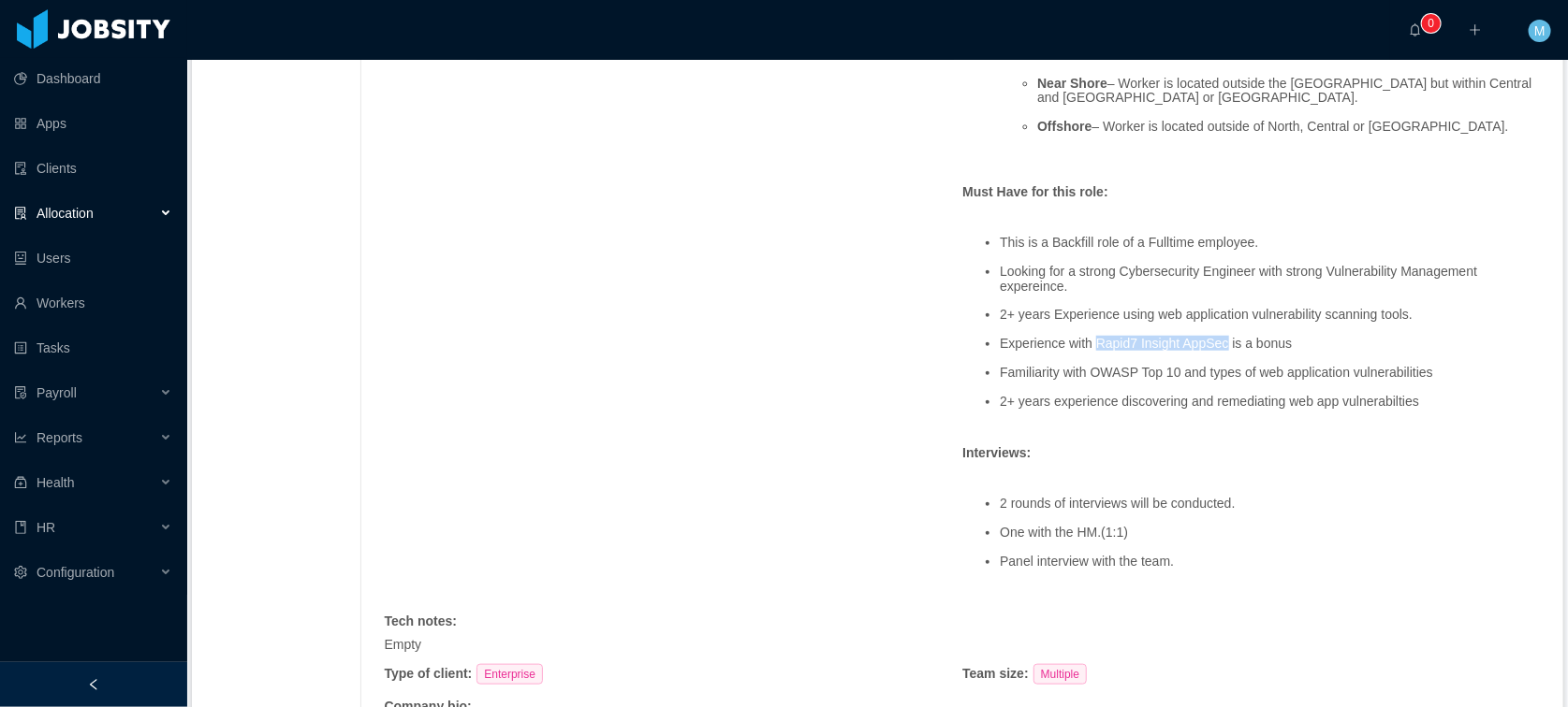
scroll to position [666, 0]
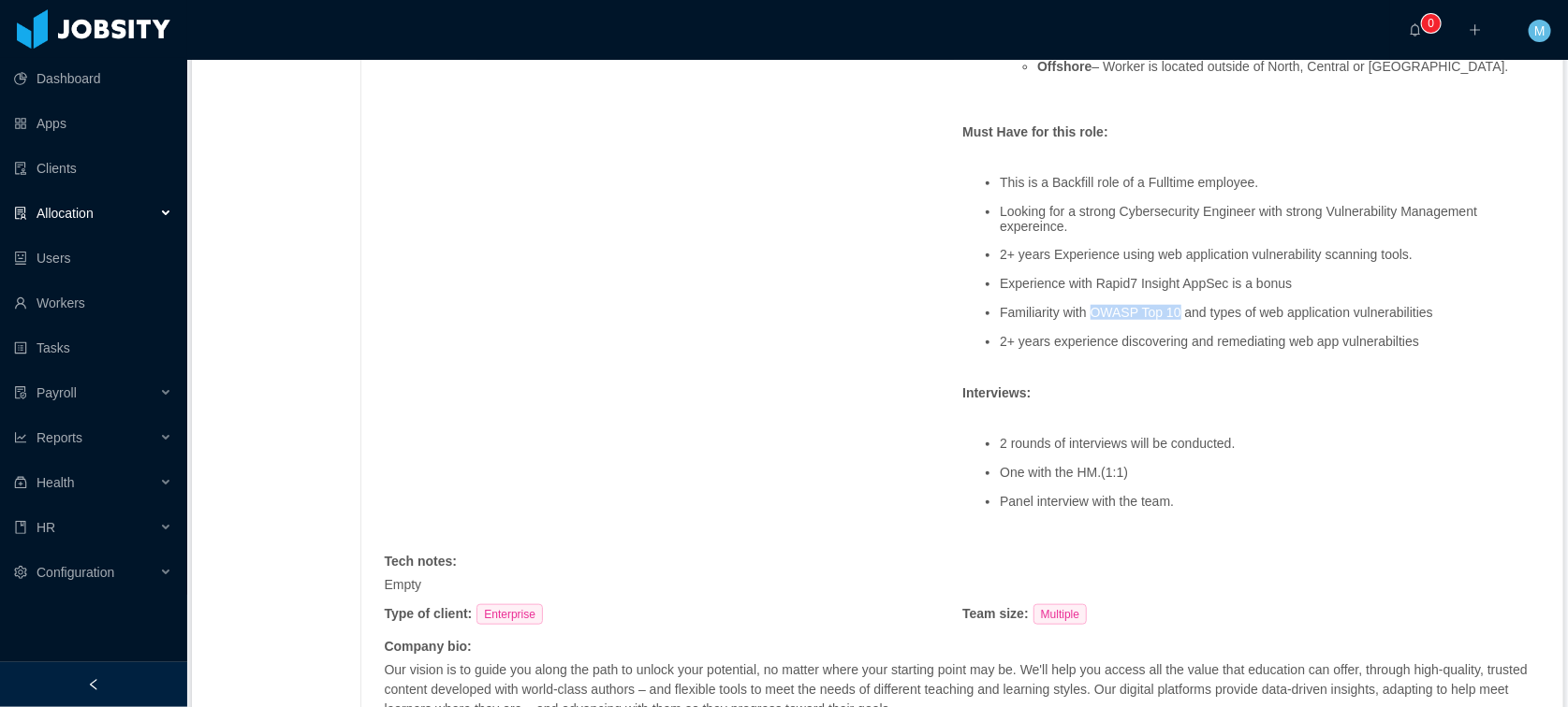
drag, startPoint x: 1088, startPoint y: 315, endPoint x: 1181, endPoint y: 315, distance: 93.0
click at [1181, 315] on li "Familiarity with OWASP Top 10 and types of web application vulnerabilities" at bounding box center [1270, 313] width 541 height 14
copy li "OWASP Top 10"
drag, startPoint x: 1163, startPoint y: 245, endPoint x: 1181, endPoint y: 231, distance: 22.8
click at [1164, 244] on ul "This is a Backfill role of a Fulltime employee. Looking for a strong Cybersecur…" at bounding box center [1251, 262] width 579 height 202
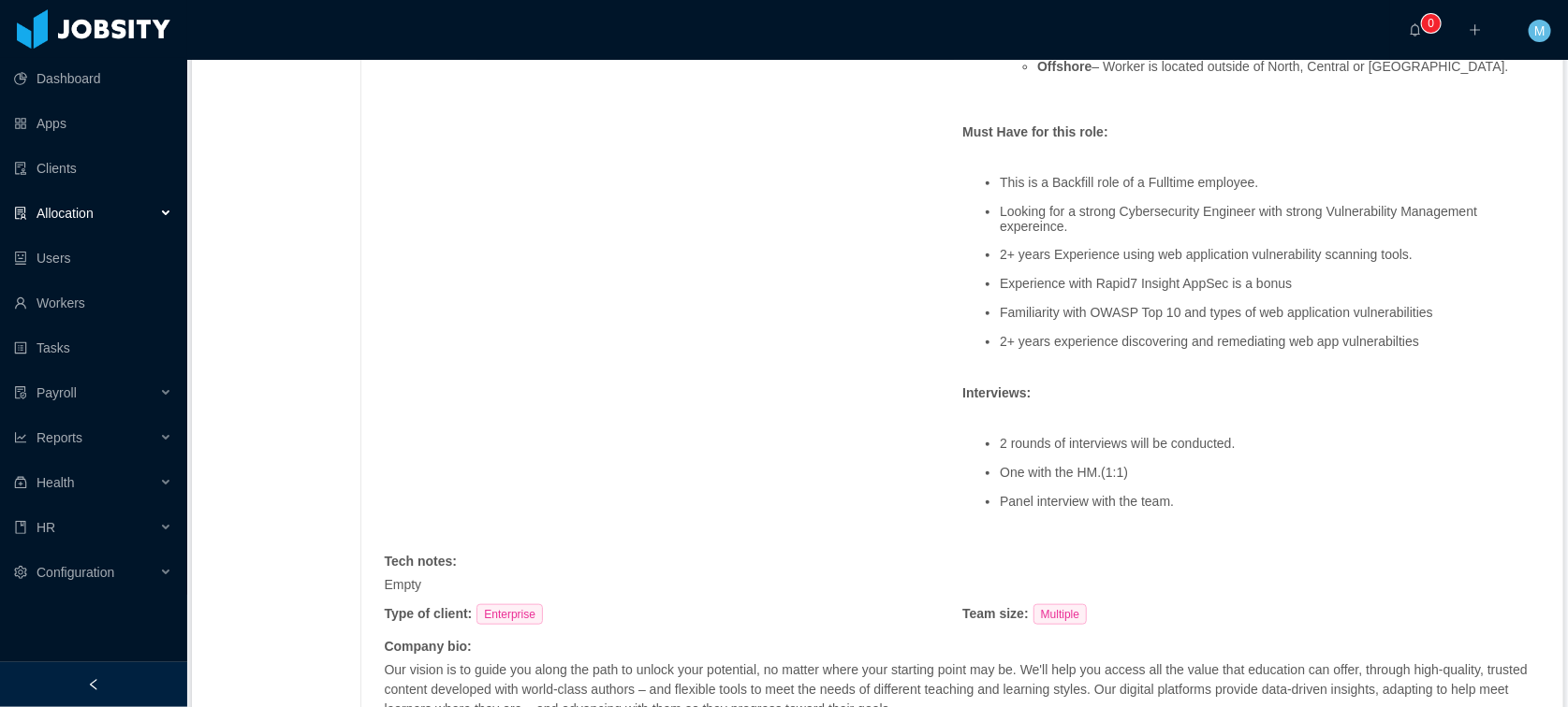
scroll to position [0, 0]
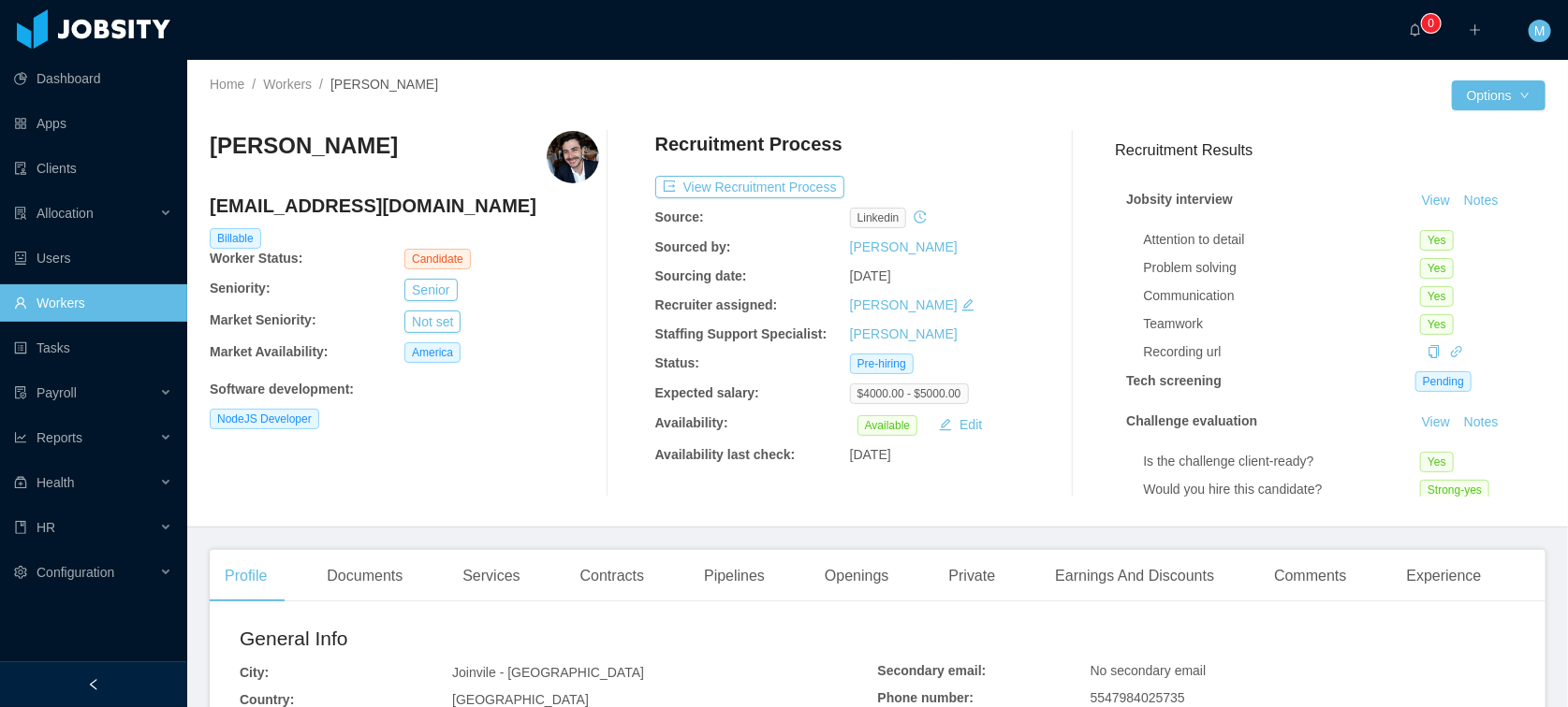
scroll to position [123, 0]
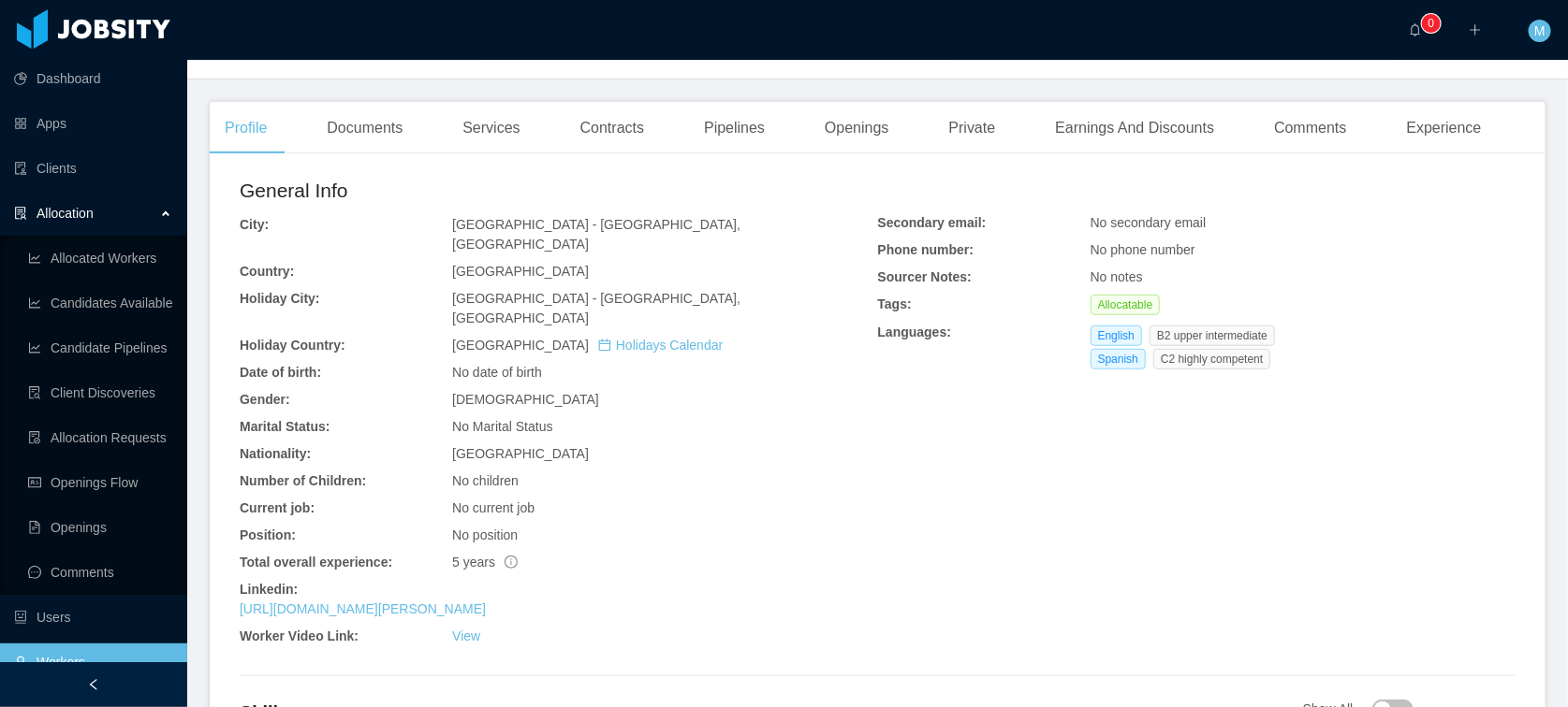
scroll to position [599, 0]
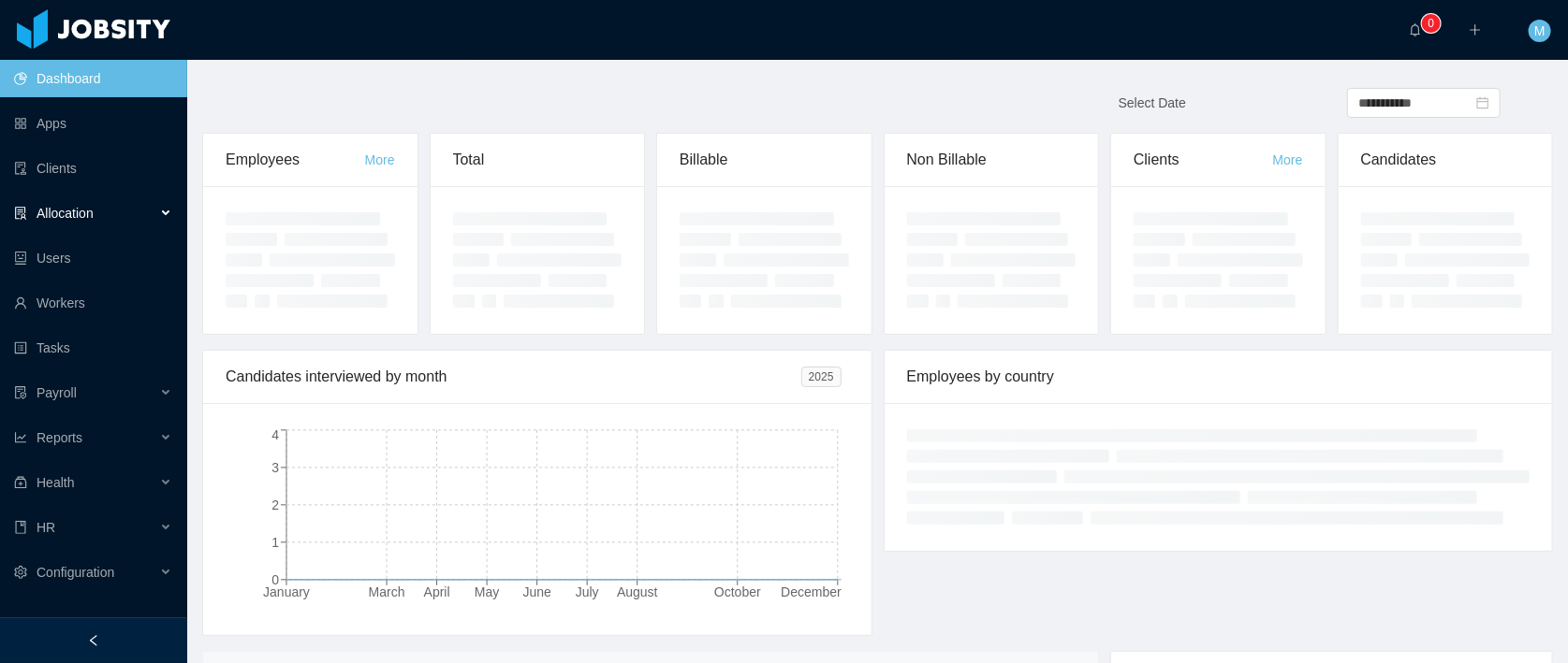
click at [57, 210] on span "Allocation" at bounding box center [65, 213] width 57 height 15
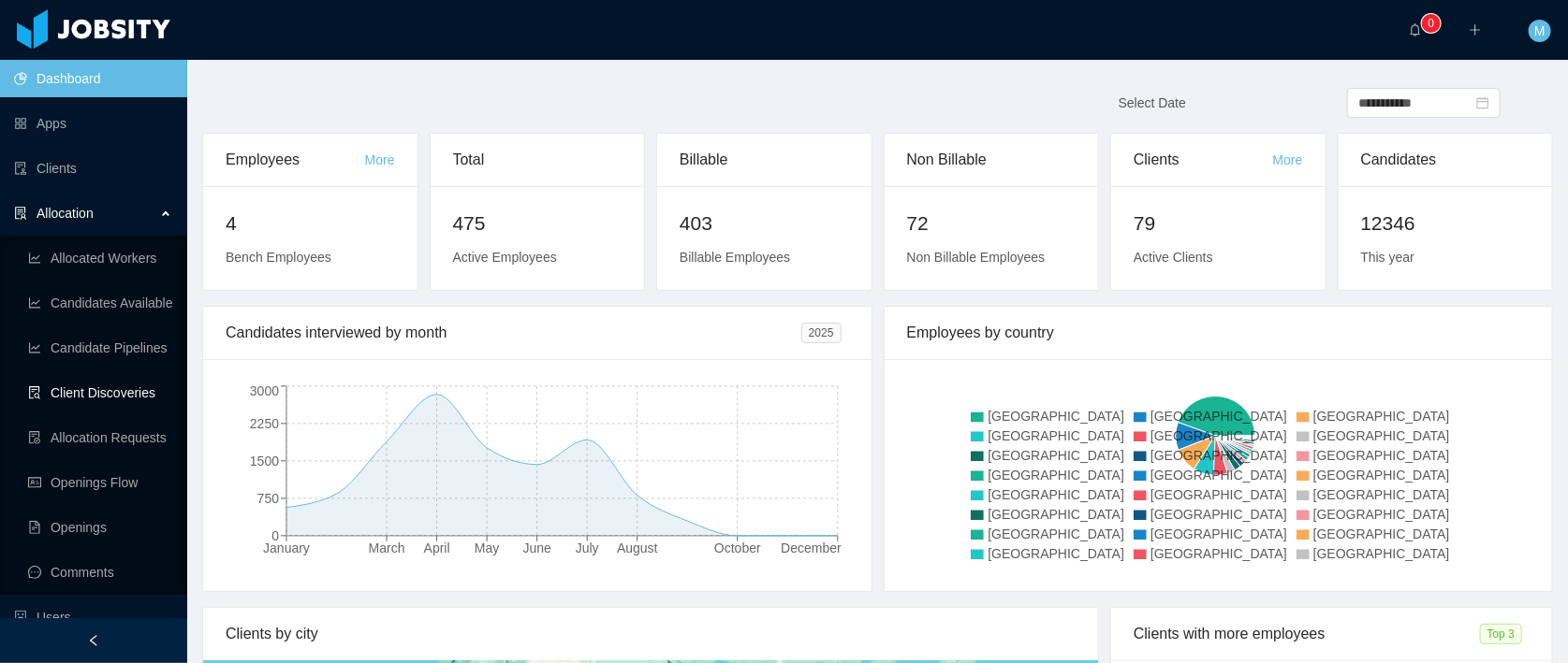
click at [125, 393] on link "Client Discoveries" at bounding box center [100, 393] width 144 height 38
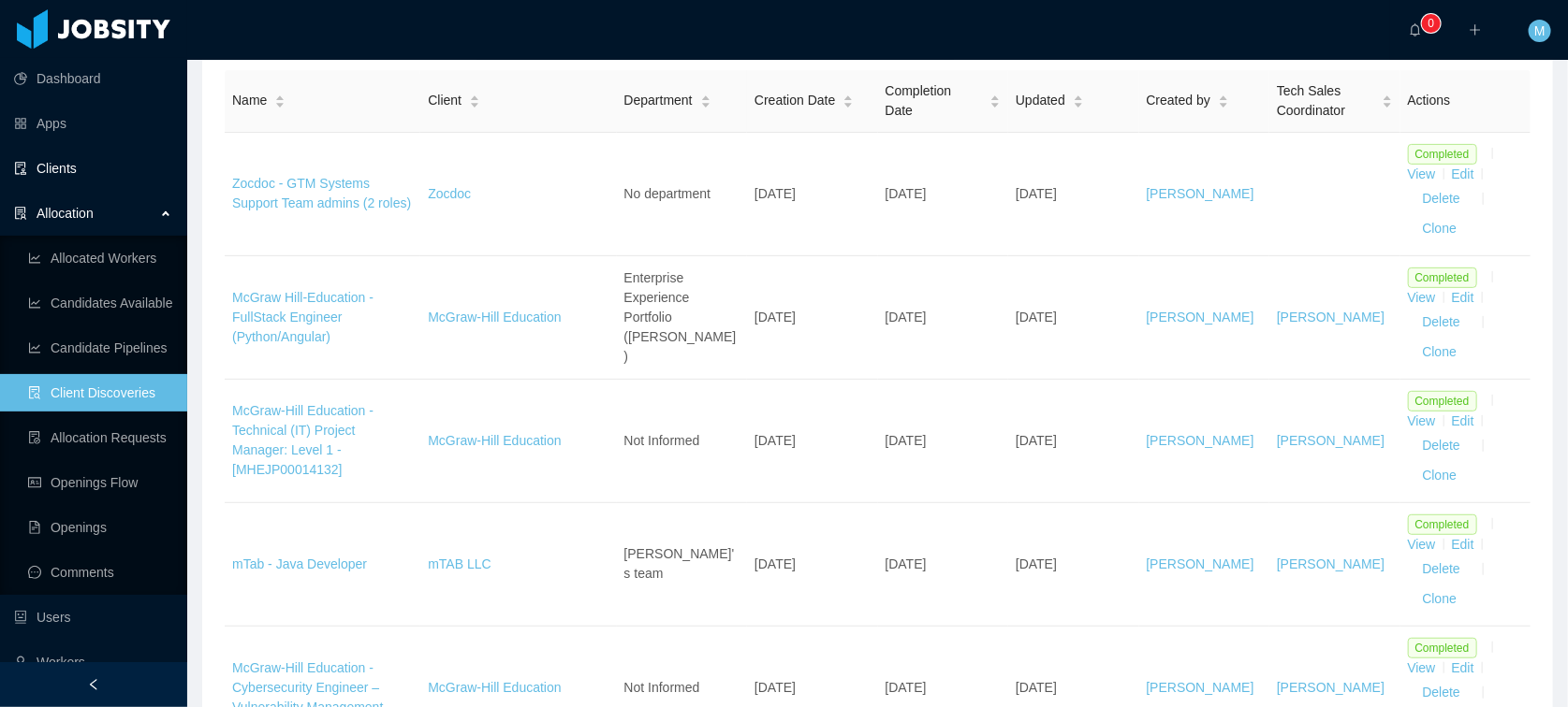
click at [78, 183] on link "Clients" at bounding box center [93, 168] width 158 height 38
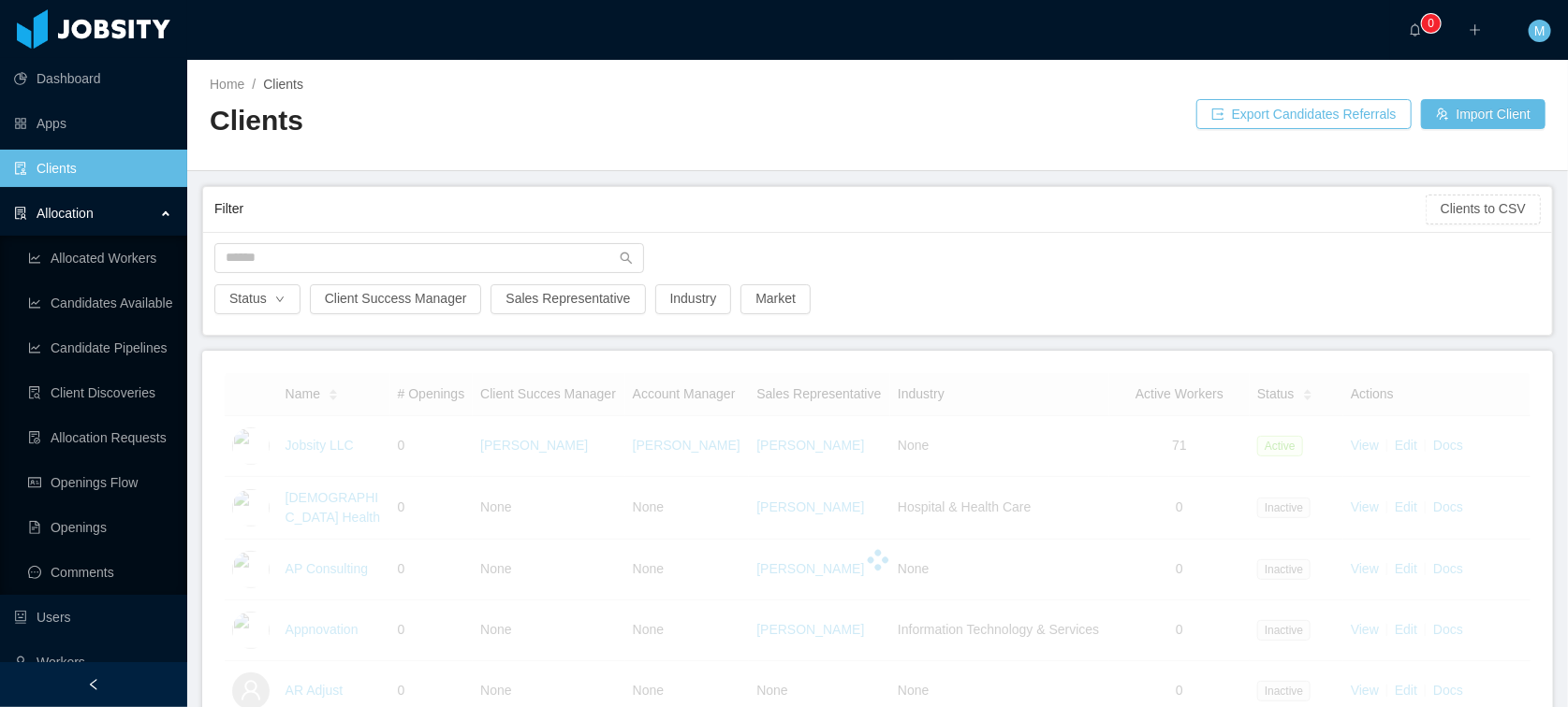
drag, startPoint x: 78, startPoint y: 176, endPoint x: 103, endPoint y: 175, distance: 25.0
click at [79, 176] on link "Clients" at bounding box center [93, 168] width 158 height 38
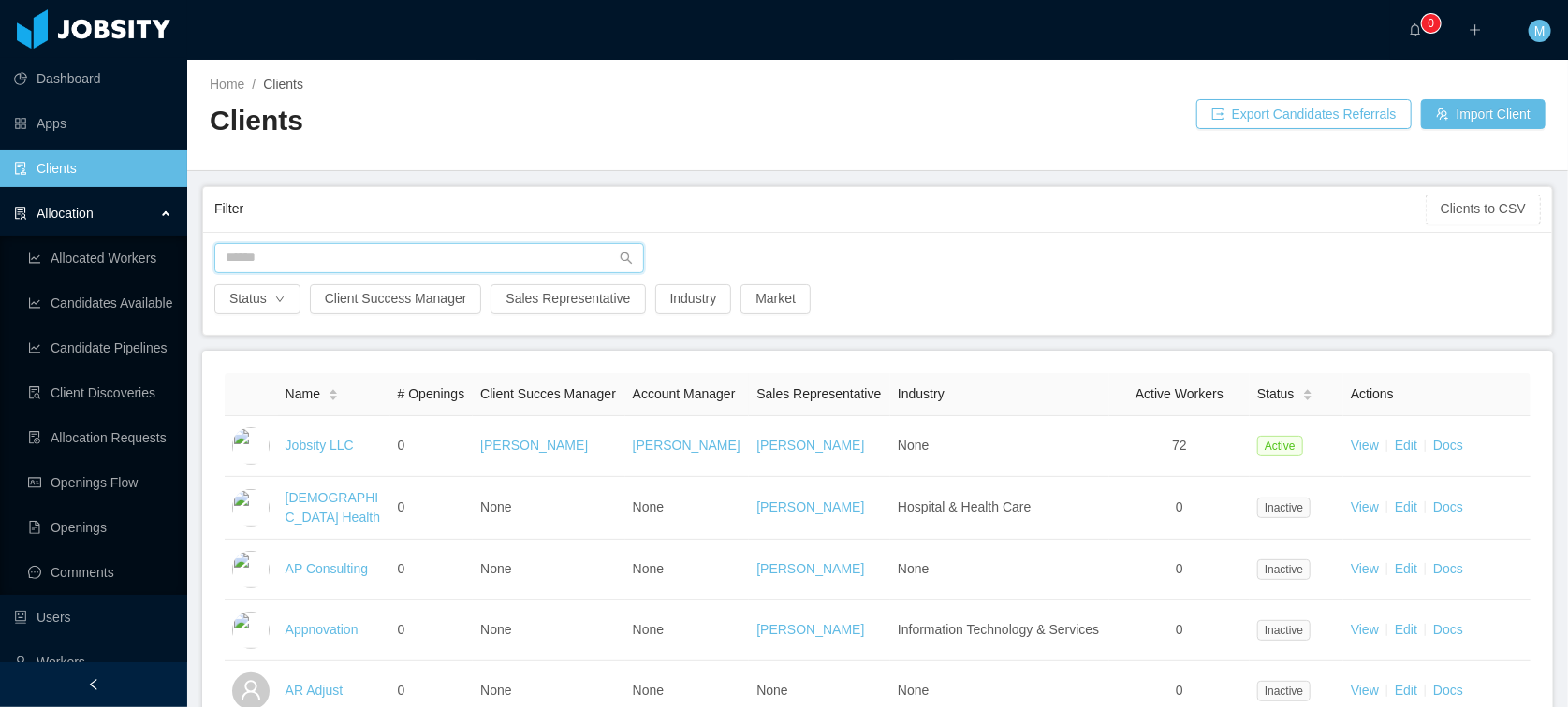
click at [315, 251] on input "text" at bounding box center [428, 258] width 429 height 30
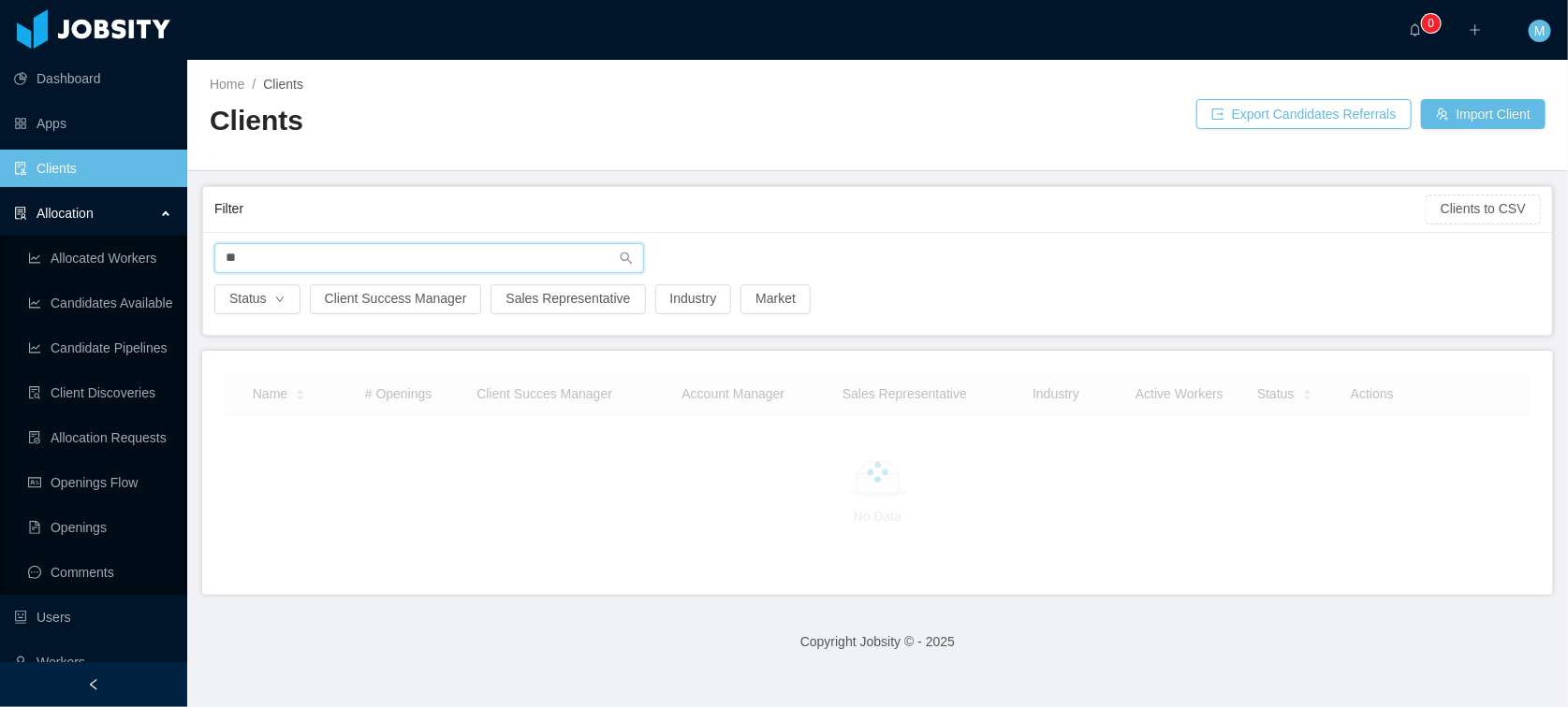
type input "*"
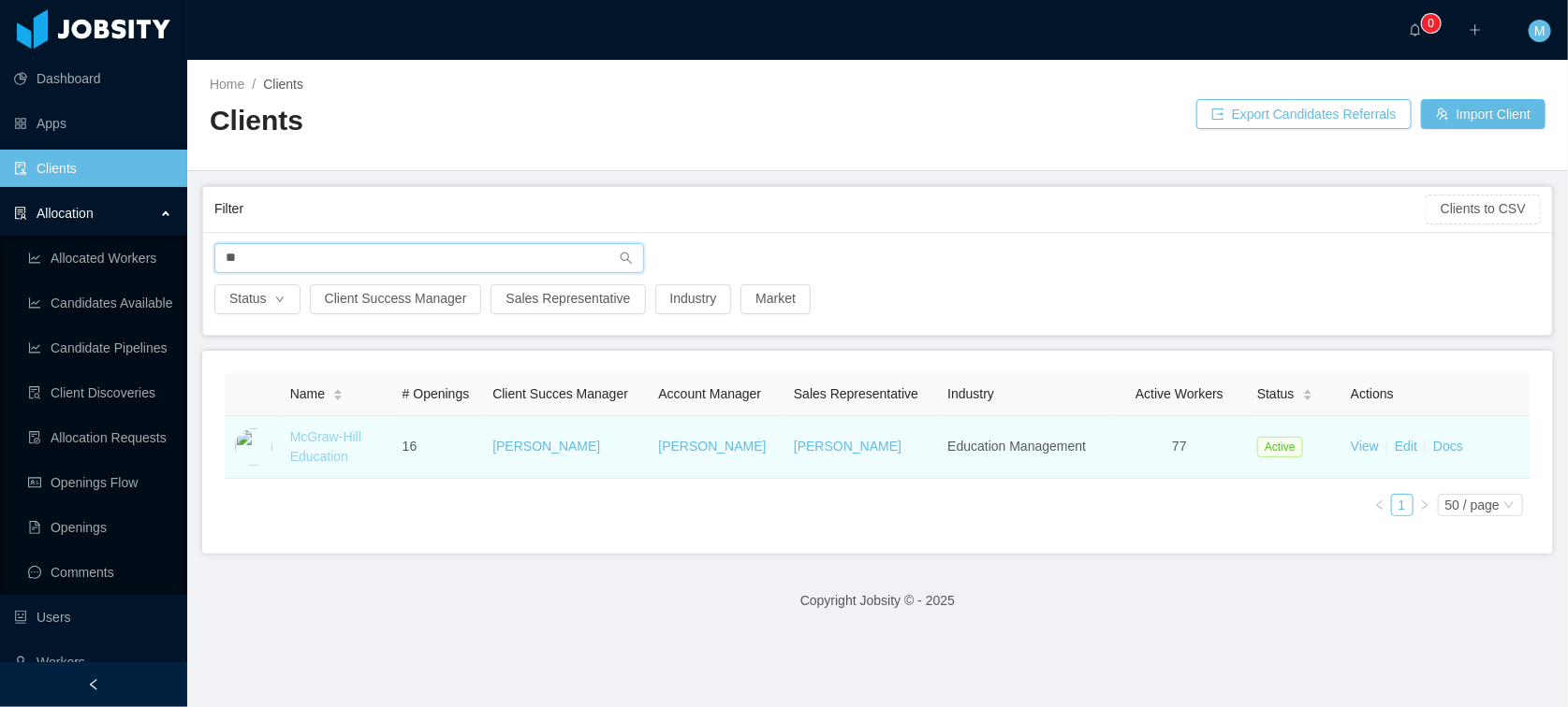
type input "**"
click at [318, 448] on link "McGraw-Hill Education" at bounding box center [326, 446] width 71 height 35
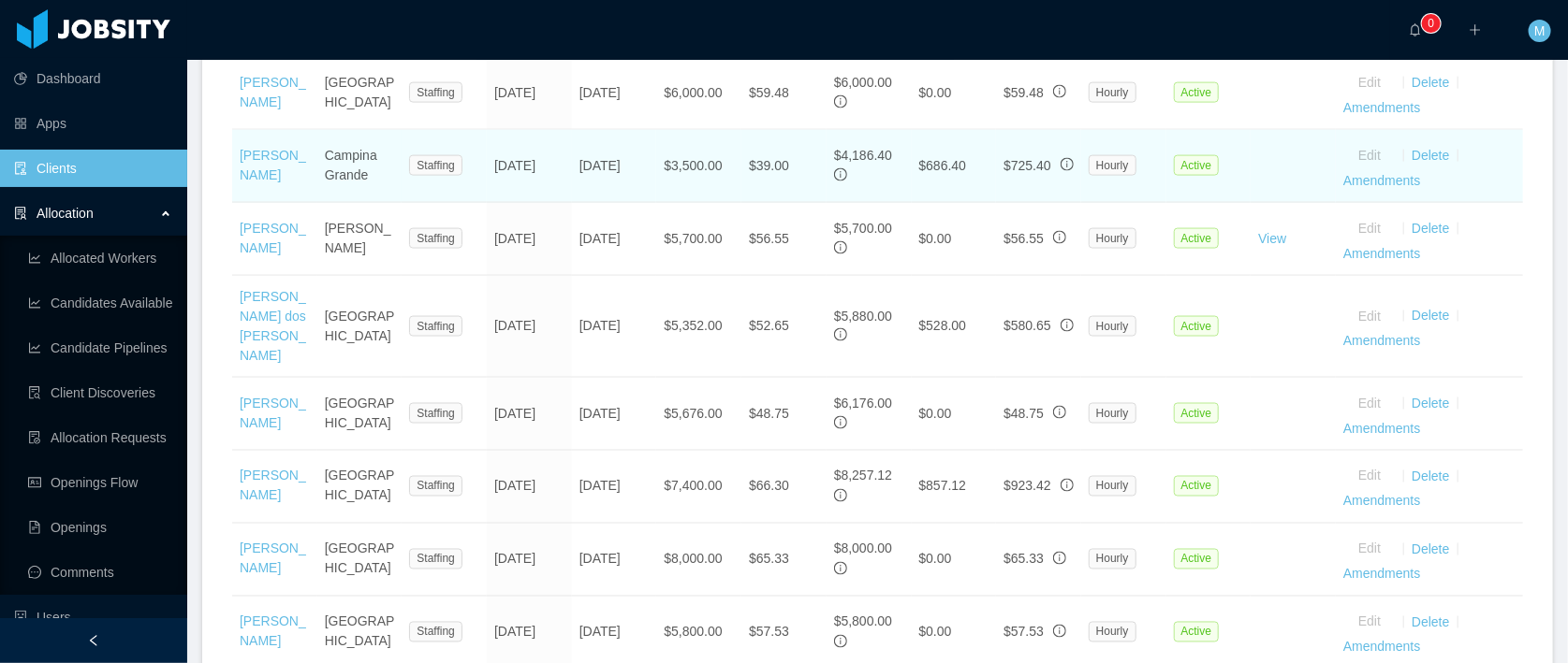
scroll to position [4043, 0]
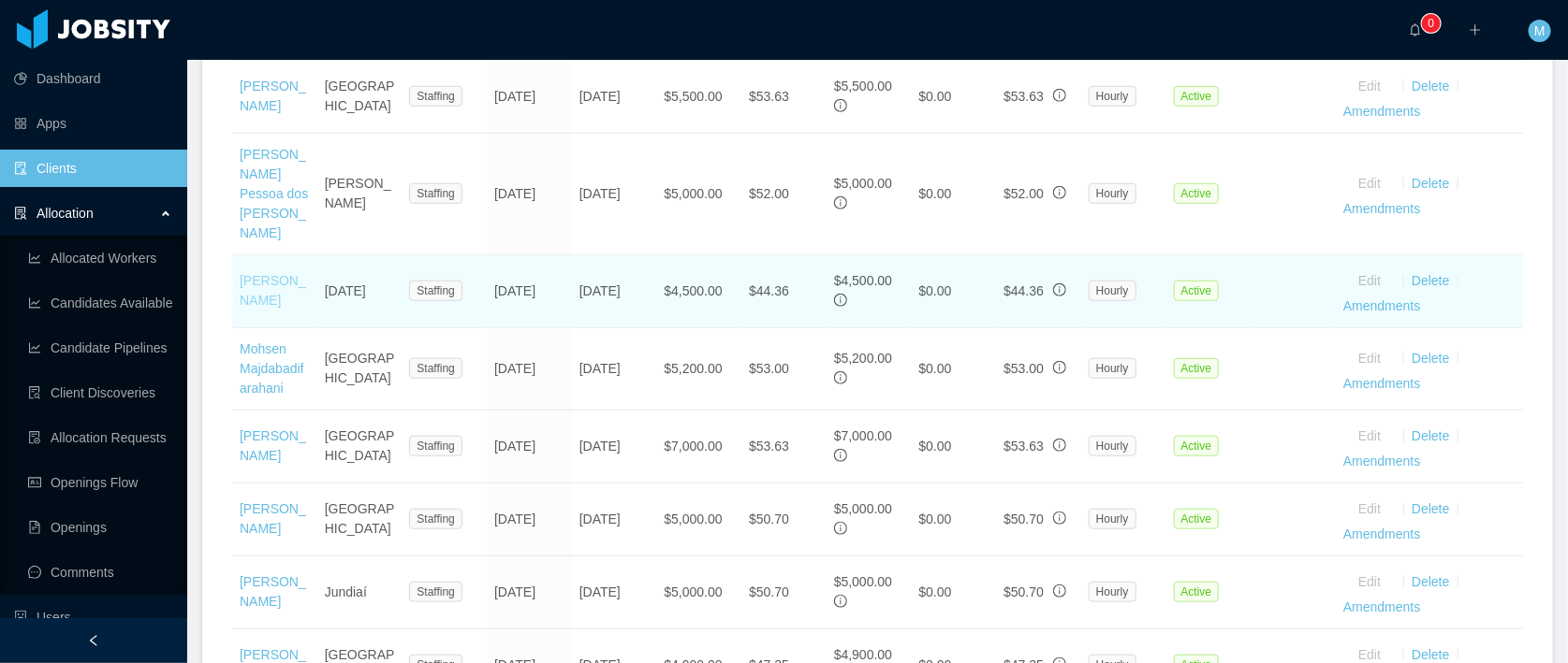
click at [262, 308] on link "Diego Miranda" at bounding box center [272, 290] width 67 height 35
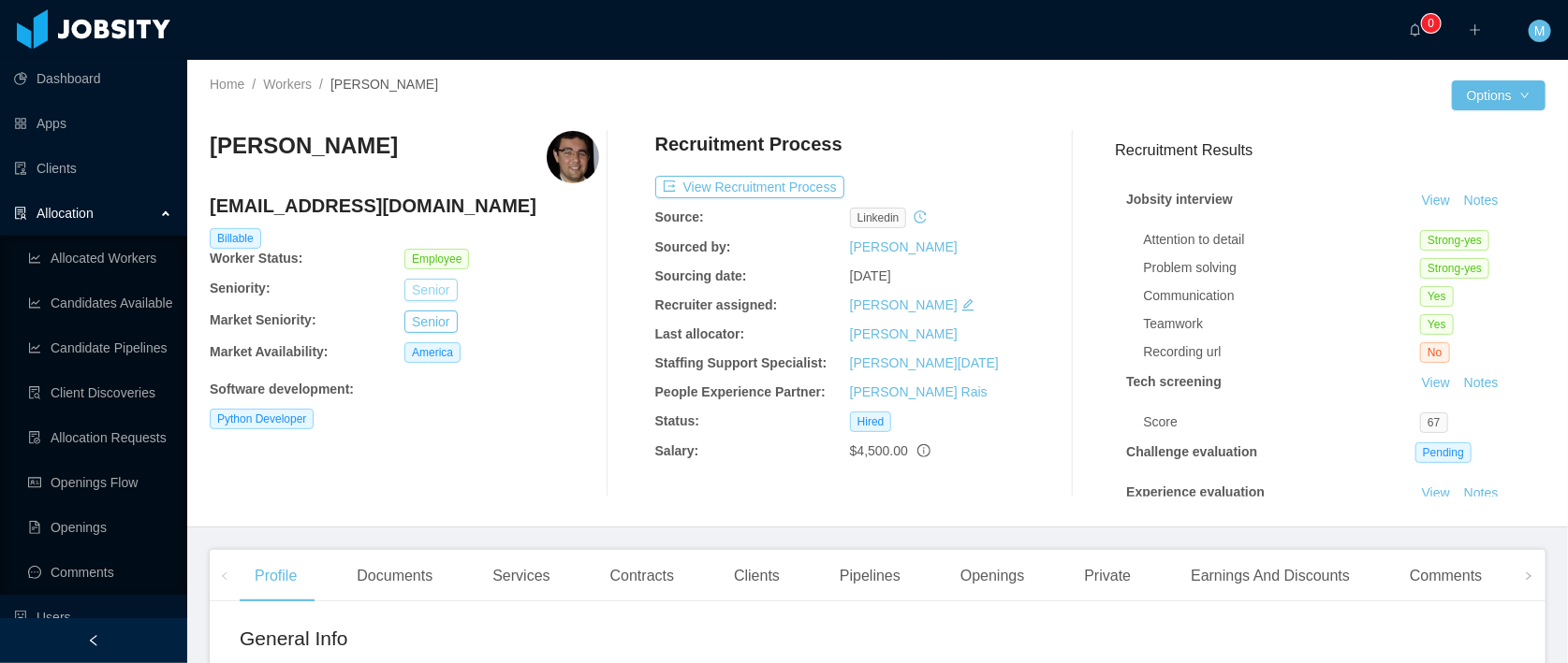
scroll to position [272, 0]
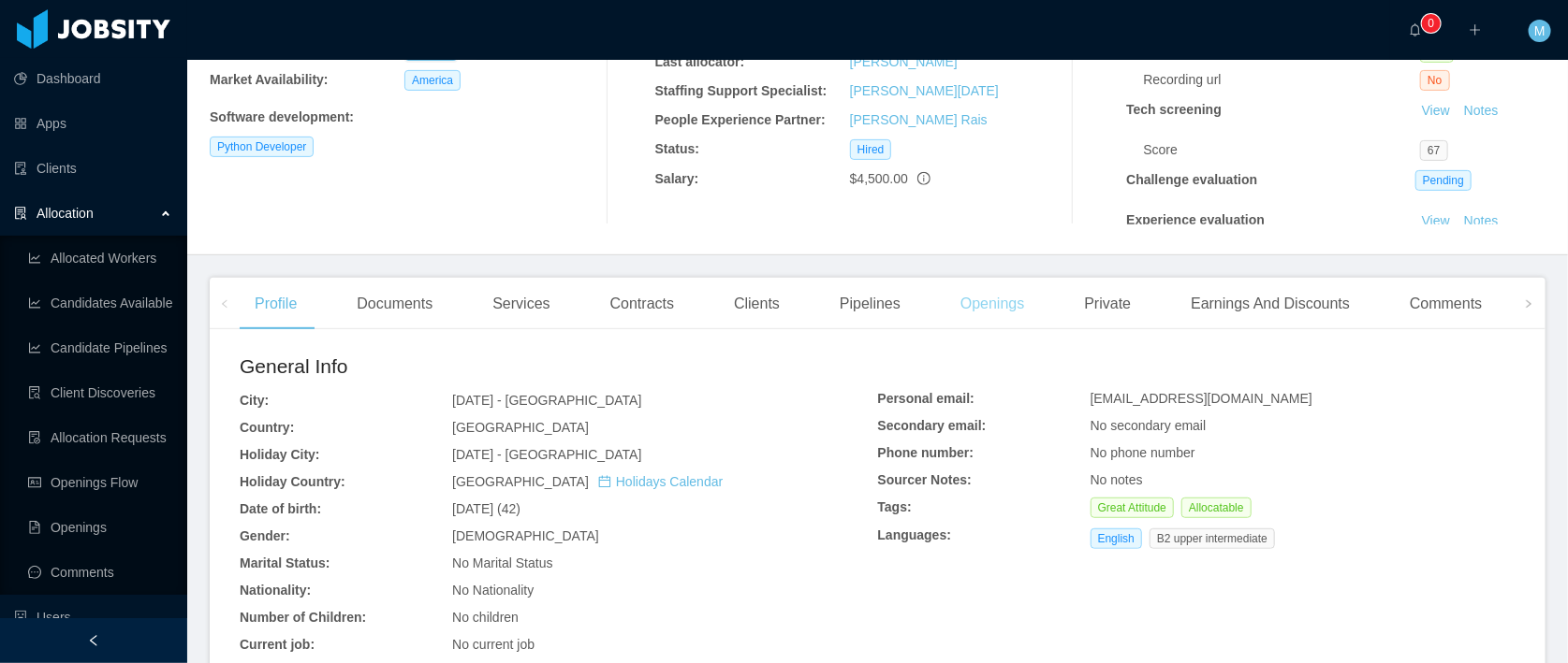
click at [990, 303] on div "Openings" at bounding box center [992, 304] width 95 height 53
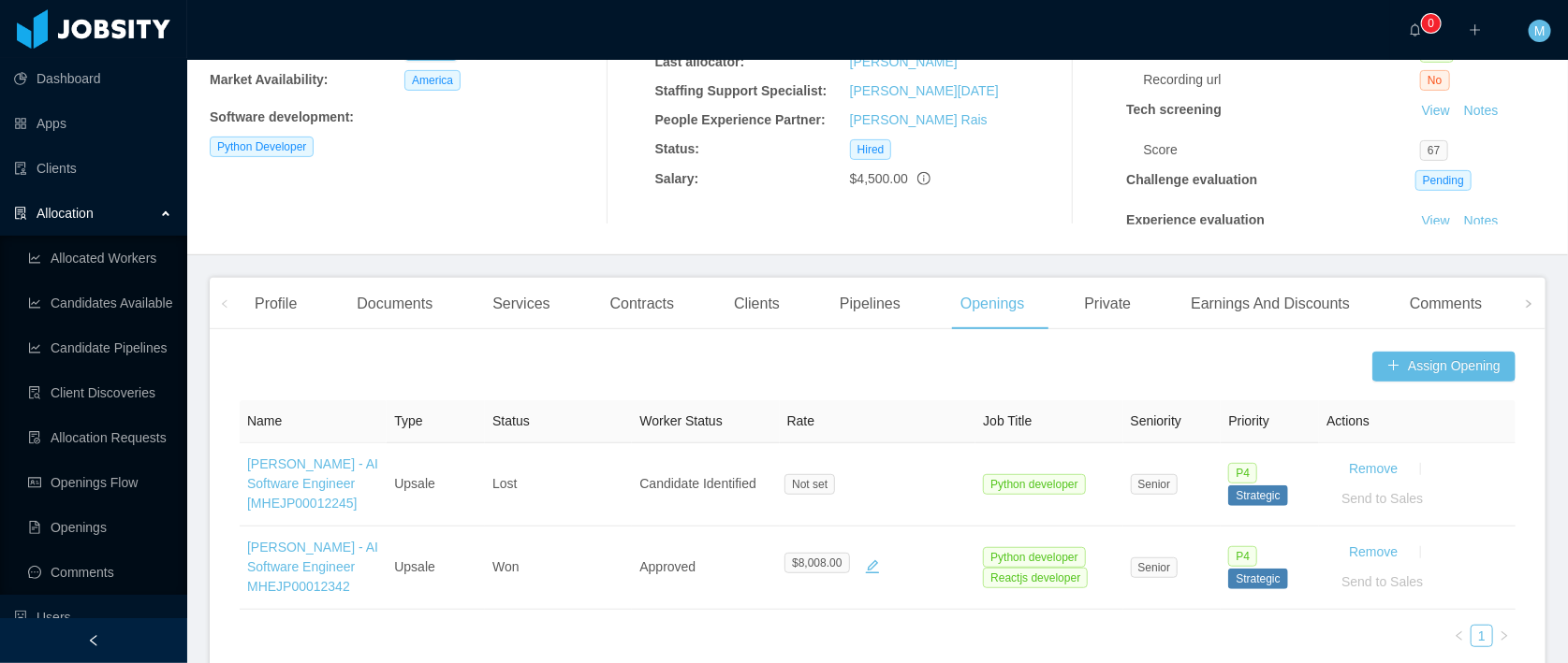
click at [238, 297] on span at bounding box center [225, 303] width 30 height 52
click at [256, 333] on div "Profile Documents Services Contracts Clients Pipelines Openings Private Earning…" at bounding box center [877, 604] width 1336 height 653
click at [289, 302] on div "Profile" at bounding box center [275, 304] width 72 height 53
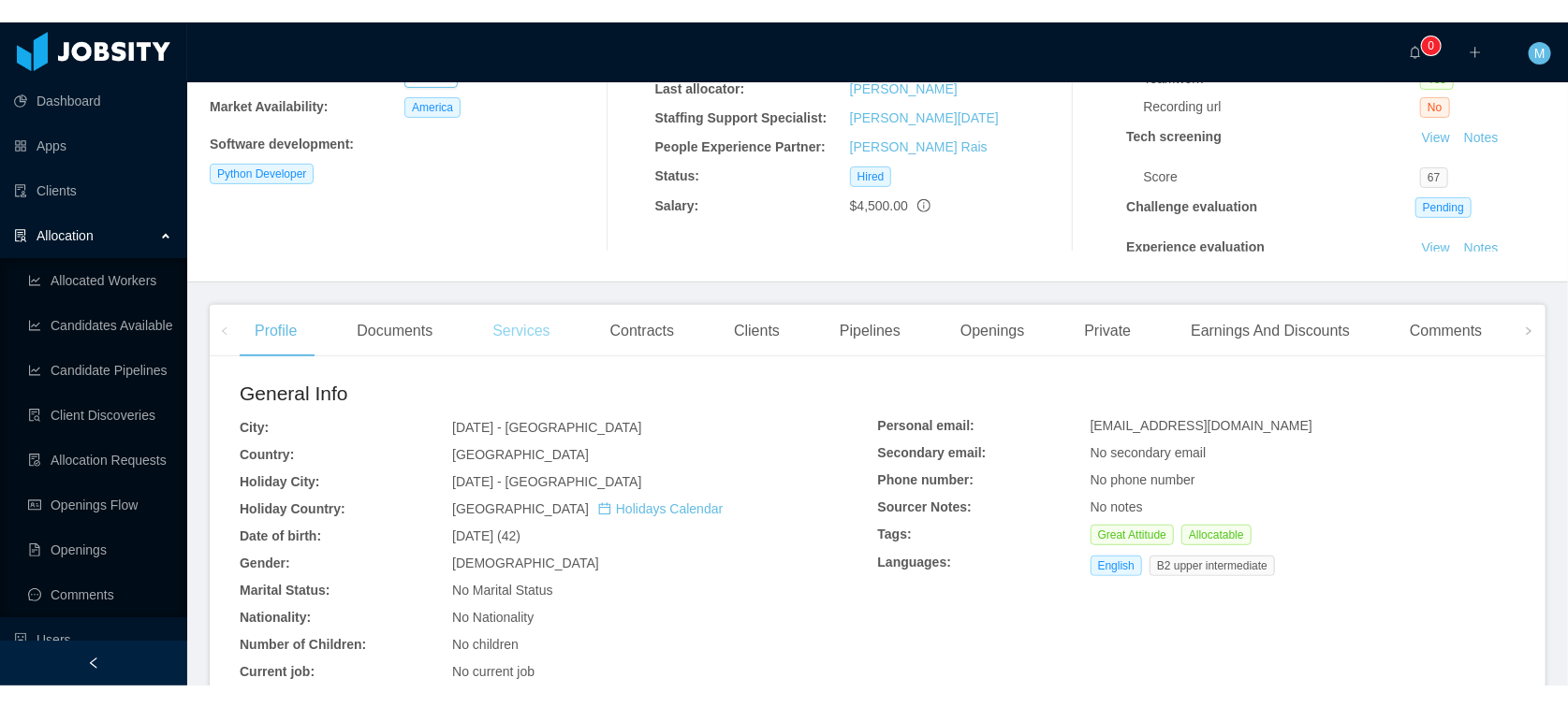
scroll to position [626, 0]
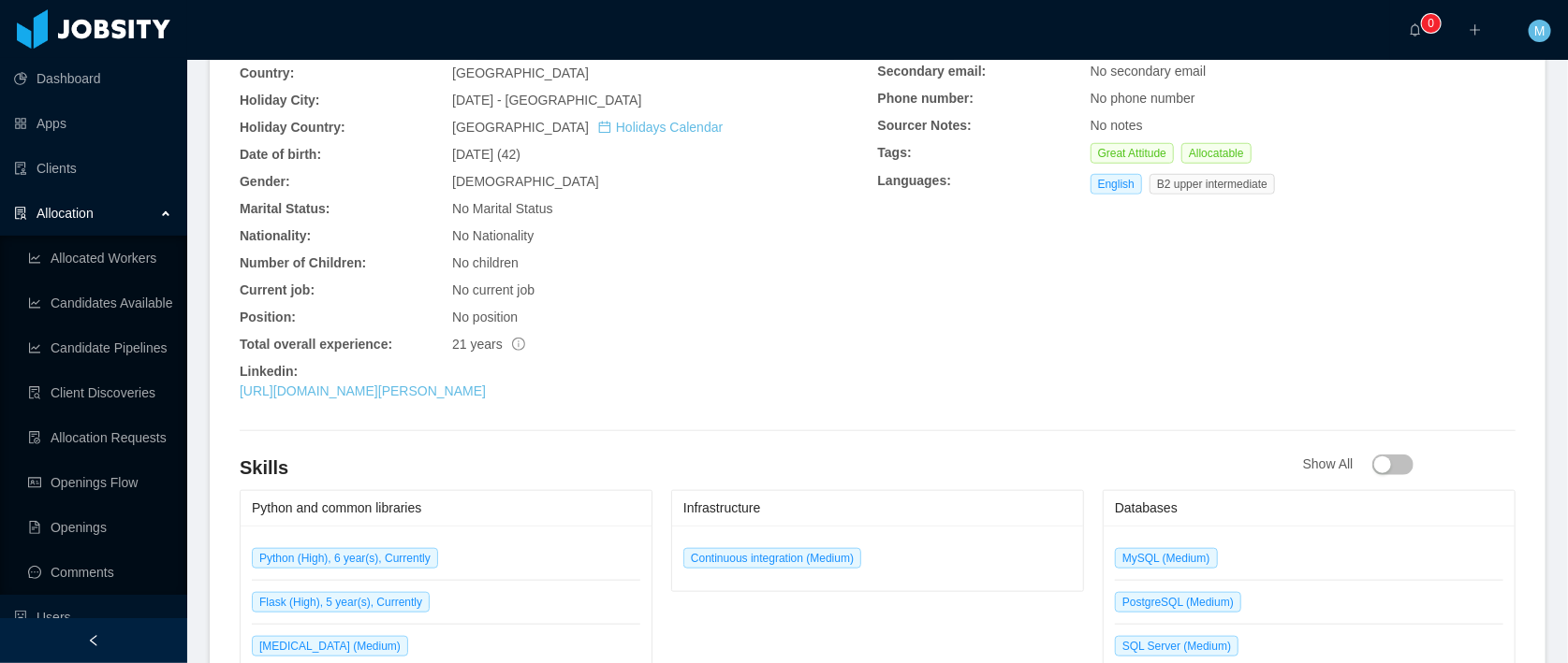
drag, startPoint x: 371, startPoint y: 390, endPoint x: 645, endPoint y: 388, distance: 274.0
click at [371, 390] on link "https://www.linkedin.com/in/diego-miranda-de-paula" at bounding box center [363, 391] width 246 height 15
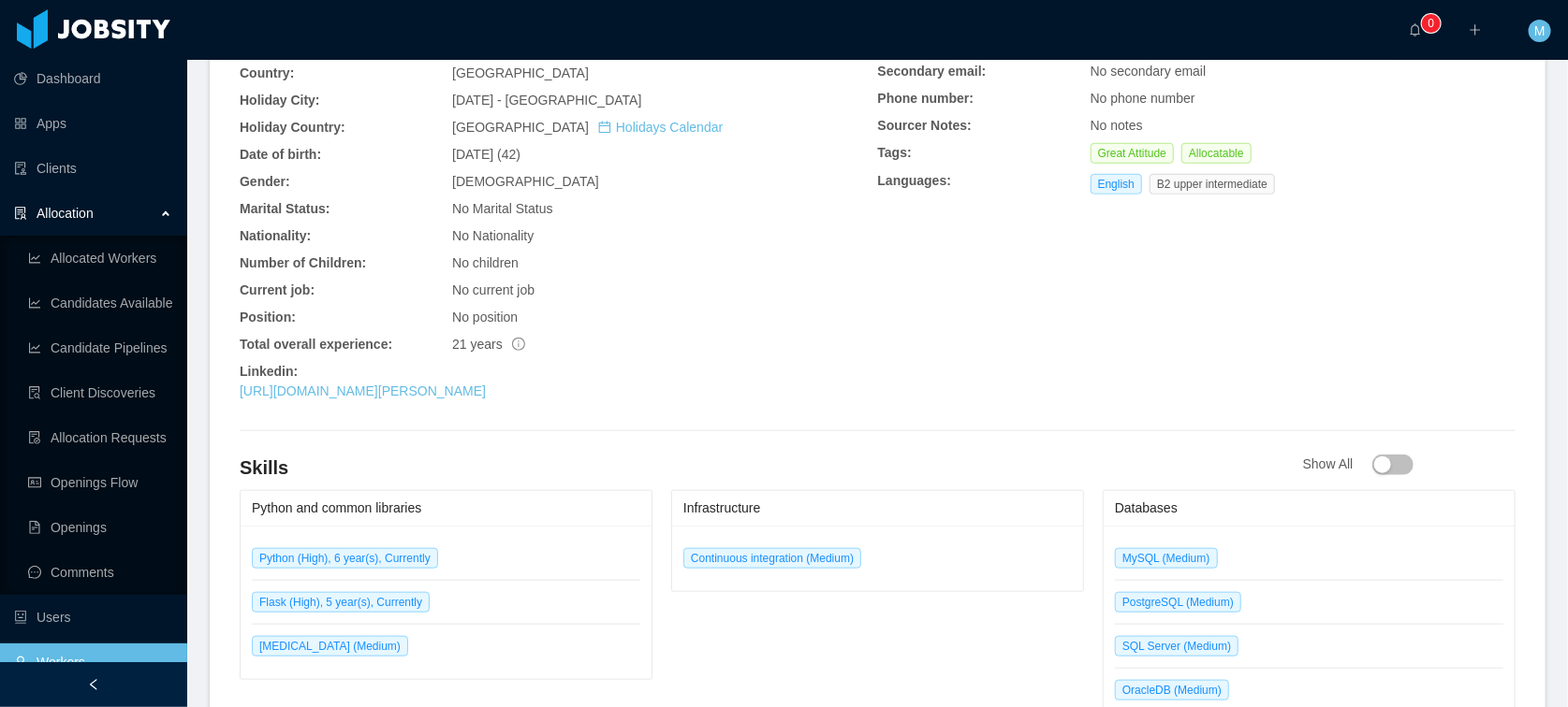
scroll to position [291, 0]
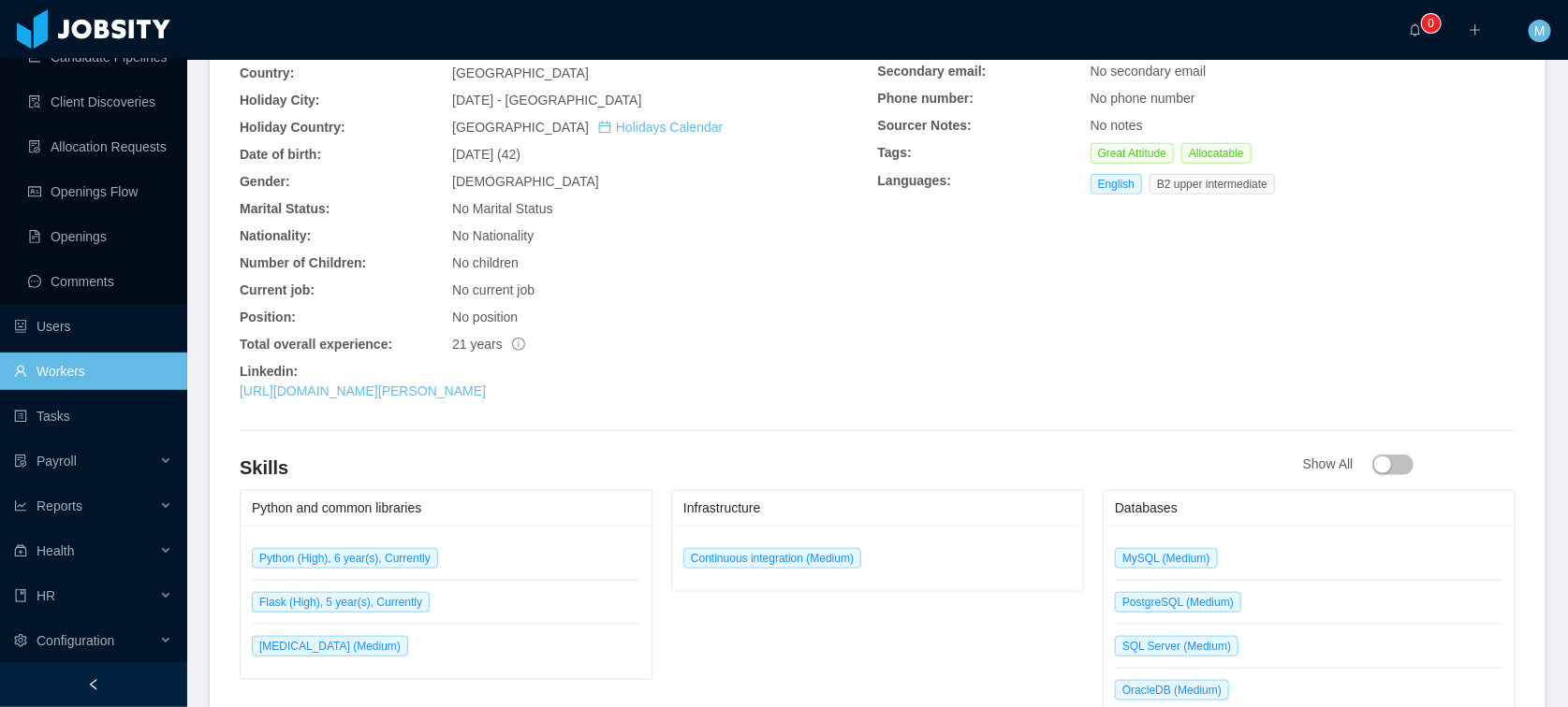
click at [63, 366] on link "Workers" at bounding box center [93, 372] width 158 height 38
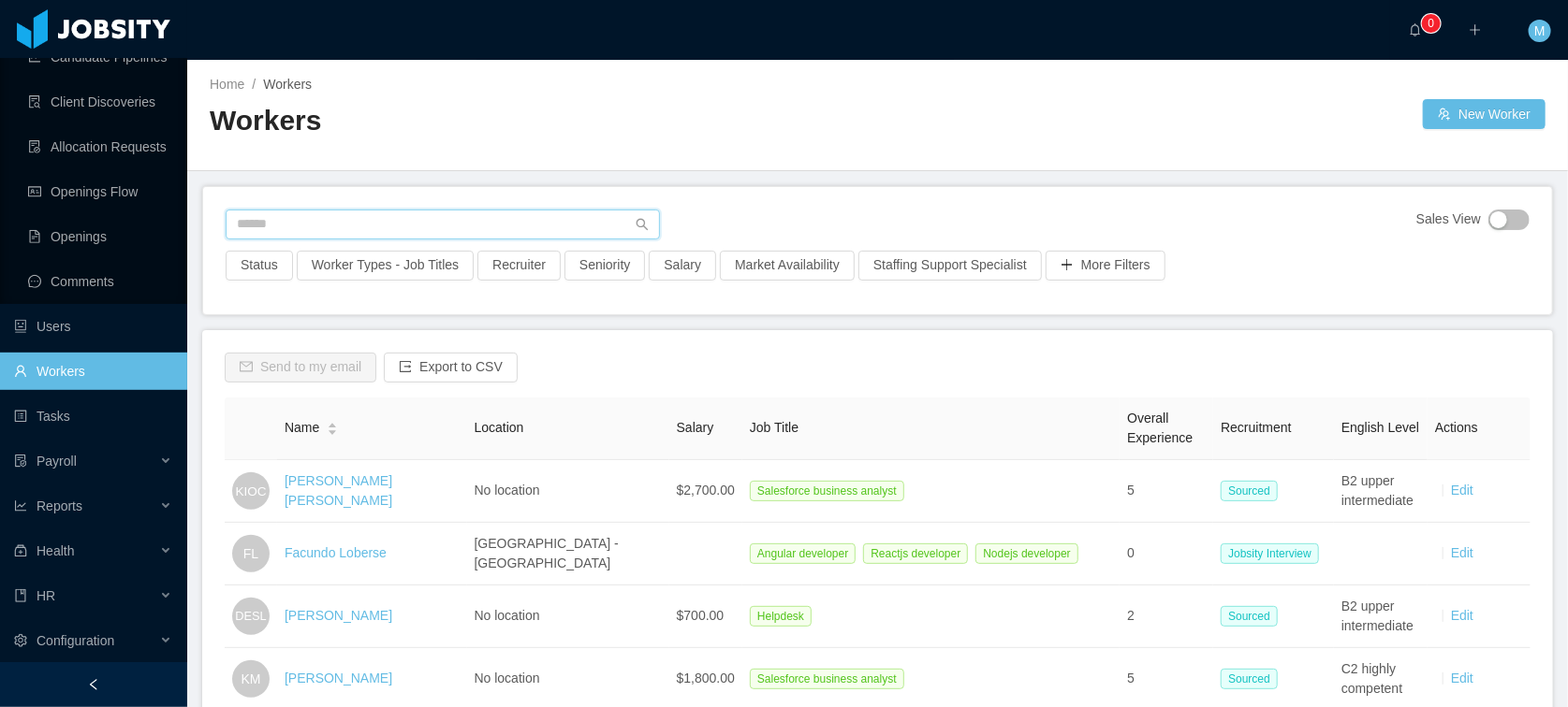
click at [303, 237] on input "text" at bounding box center [442, 224] width 434 height 30
type input "**********"
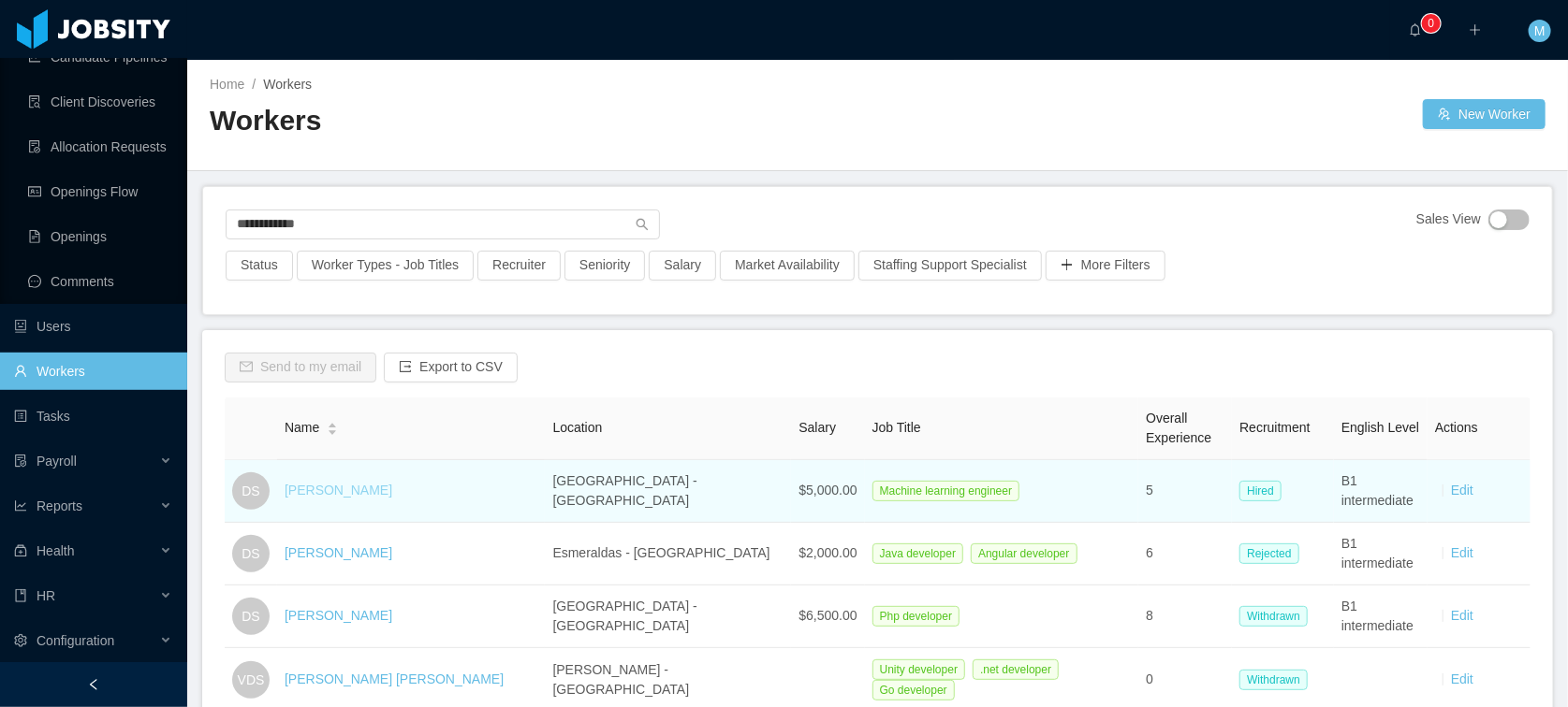
click at [340, 486] on link "David Santos" at bounding box center [338, 490] width 108 height 15
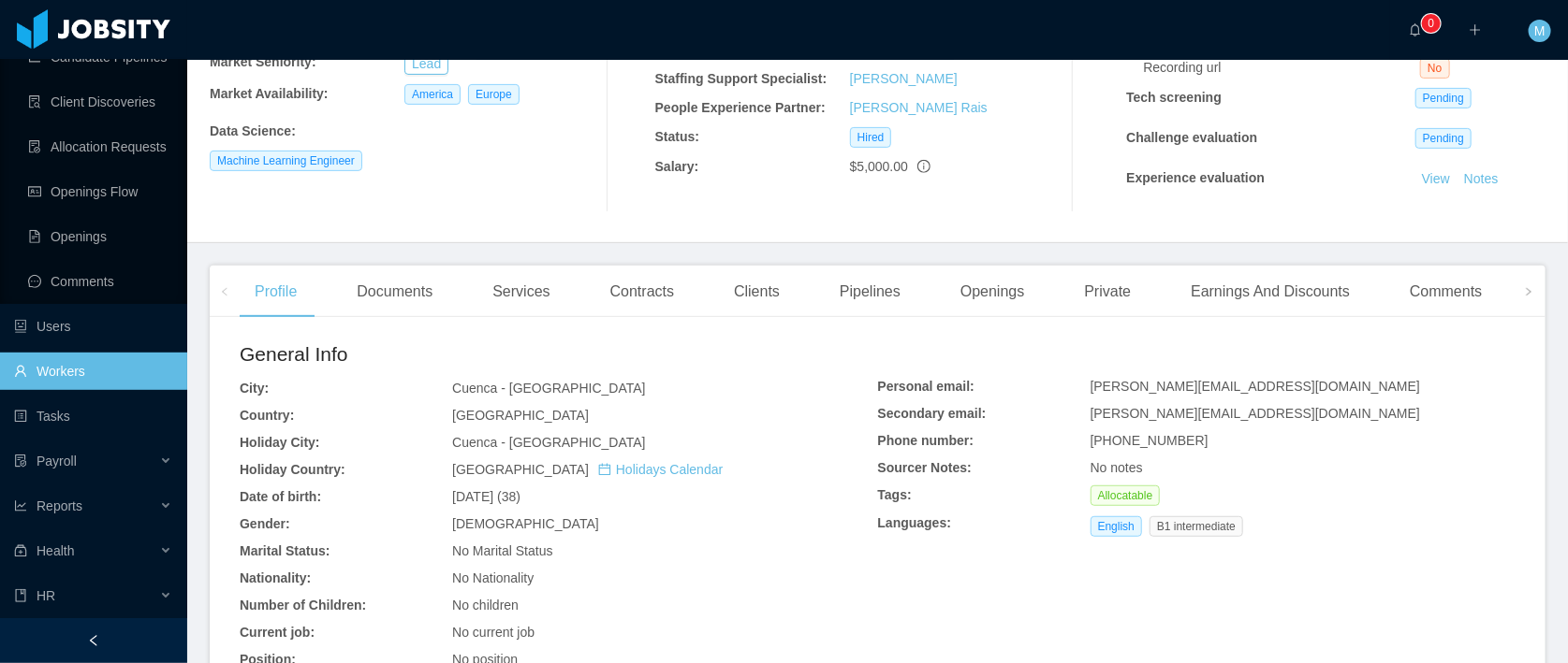
scroll to position [551, 0]
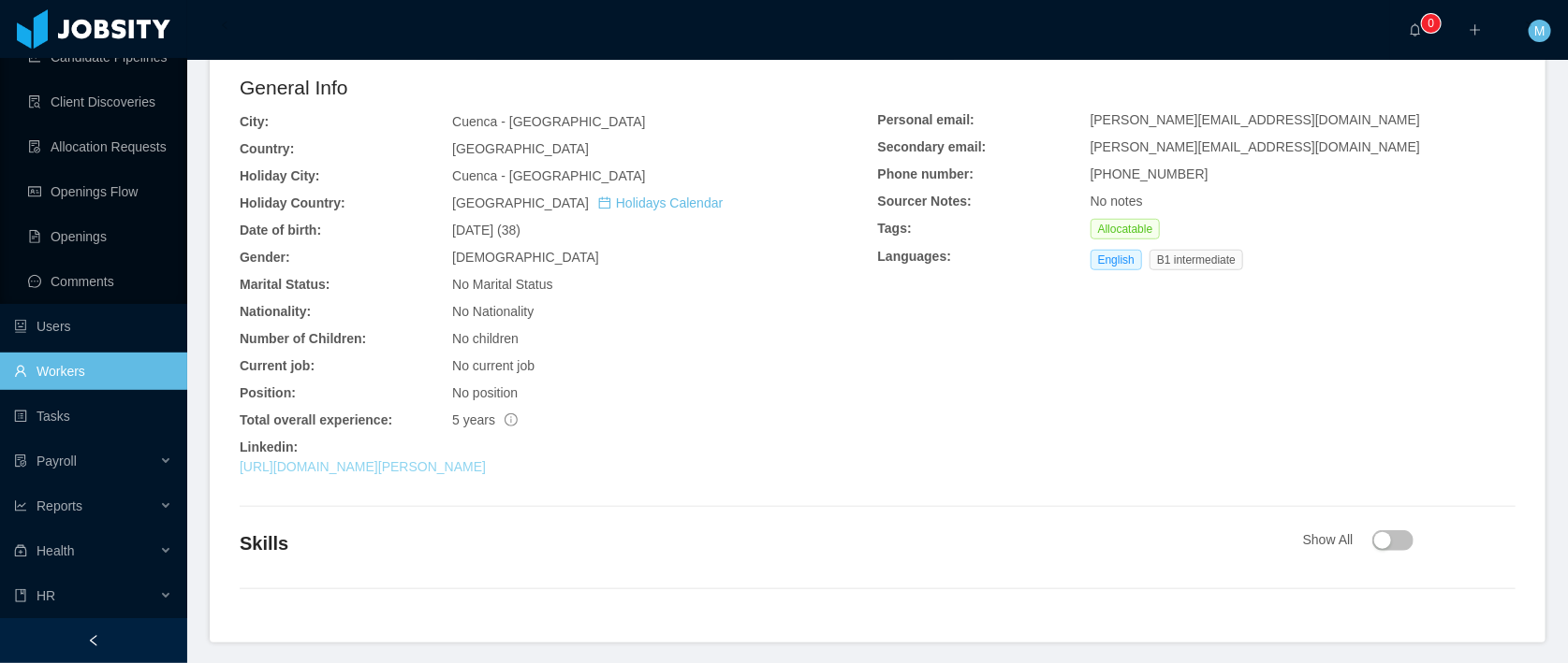
click at [422, 461] on link "https://www.linkedin.com/in/david-santos-584994219" at bounding box center [363, 467] width 246 height 15
drag, startPoint x: 606, startPoint y: 470, endPoint x: 240, endPoint y: 472, distance: 366.0
click at [240, 472] on div "https://www.linkedin.com/in/david-santos-584994219" at bounding box center [558, 467] width 638 height 20
drag, startPoint x: 643, startPoint y: 469, endPoint x: 242, endPoint y: 473, distance: 401.0
click at [242, 473] on div "https://www.linkedin.com/in/david-santos-584994219" at bounding box center [558, 467] width 638 height 20
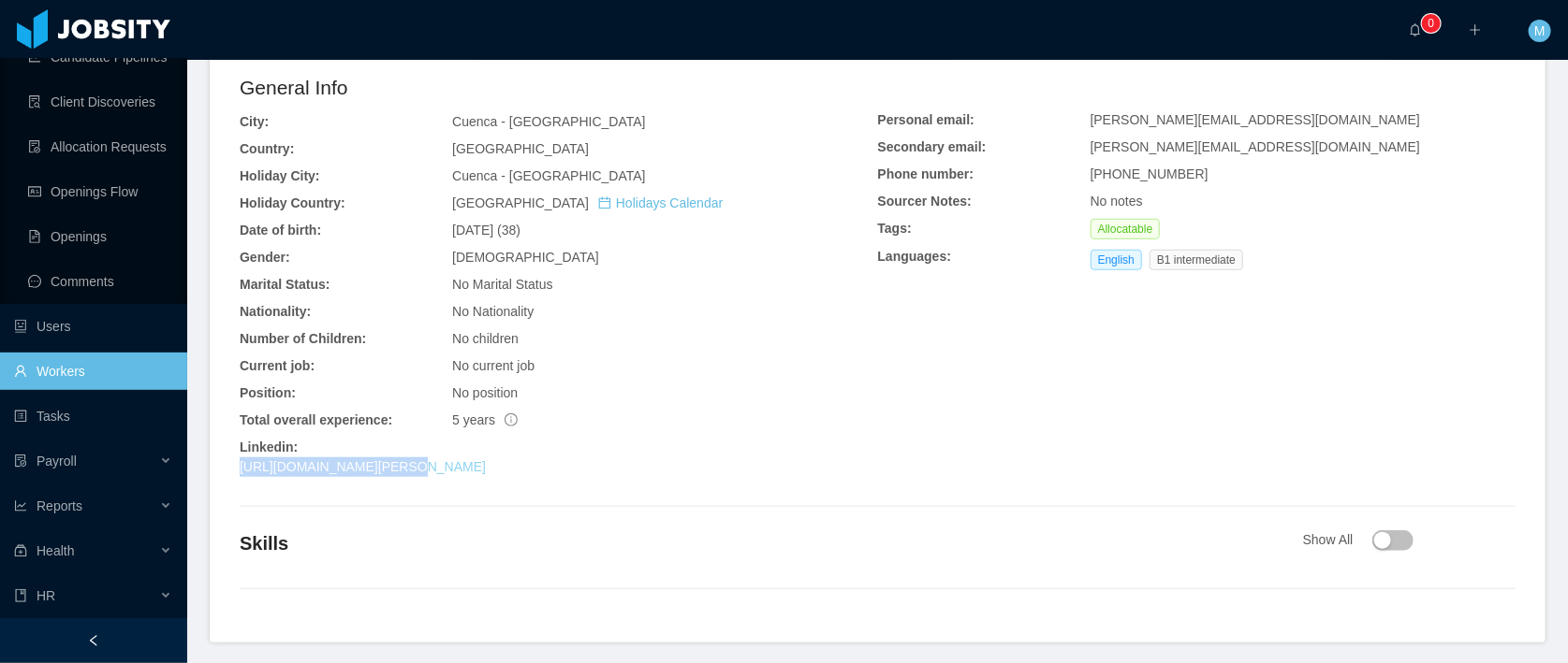
copy link "https://www.linkedin.com/in/david-santos-584994219"
click at [766, 393] on div "No position" at bounding box center [664, 393] width 425 height 20
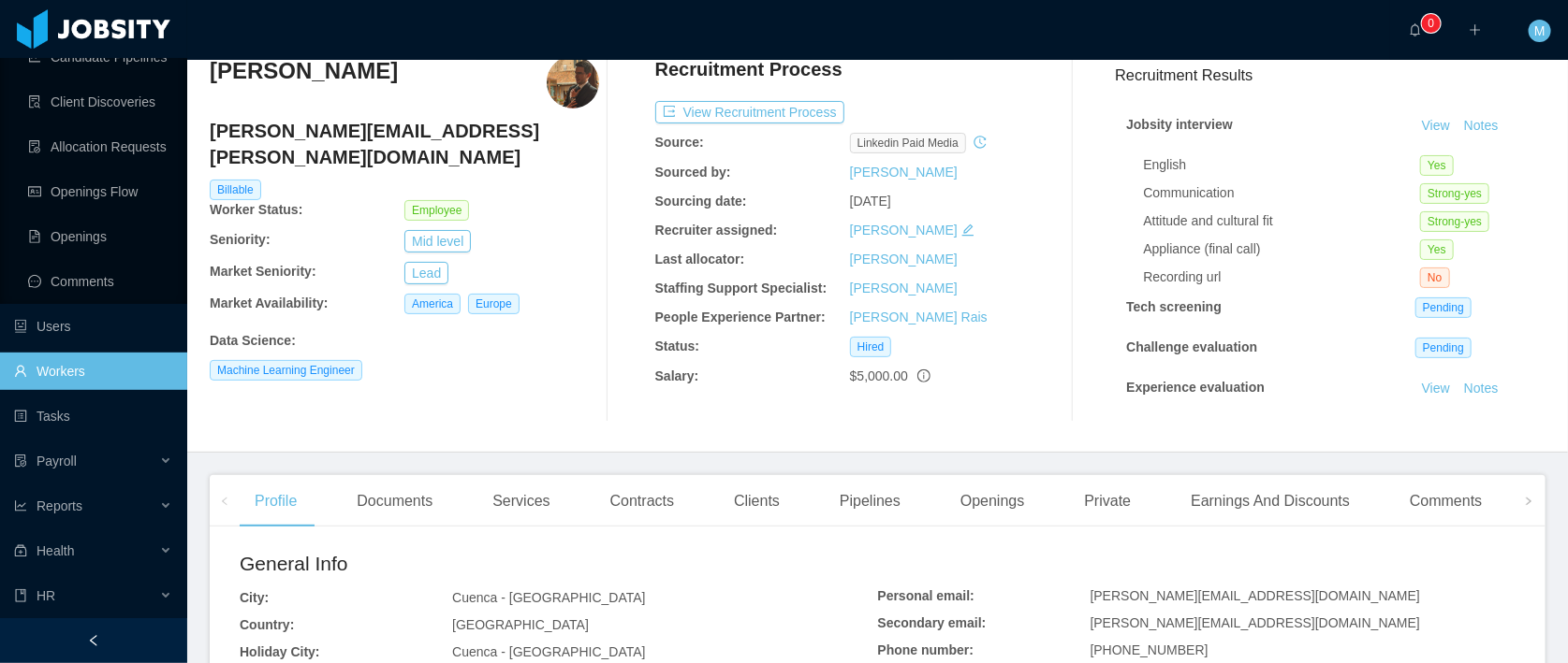
scroll to position [0, 0]
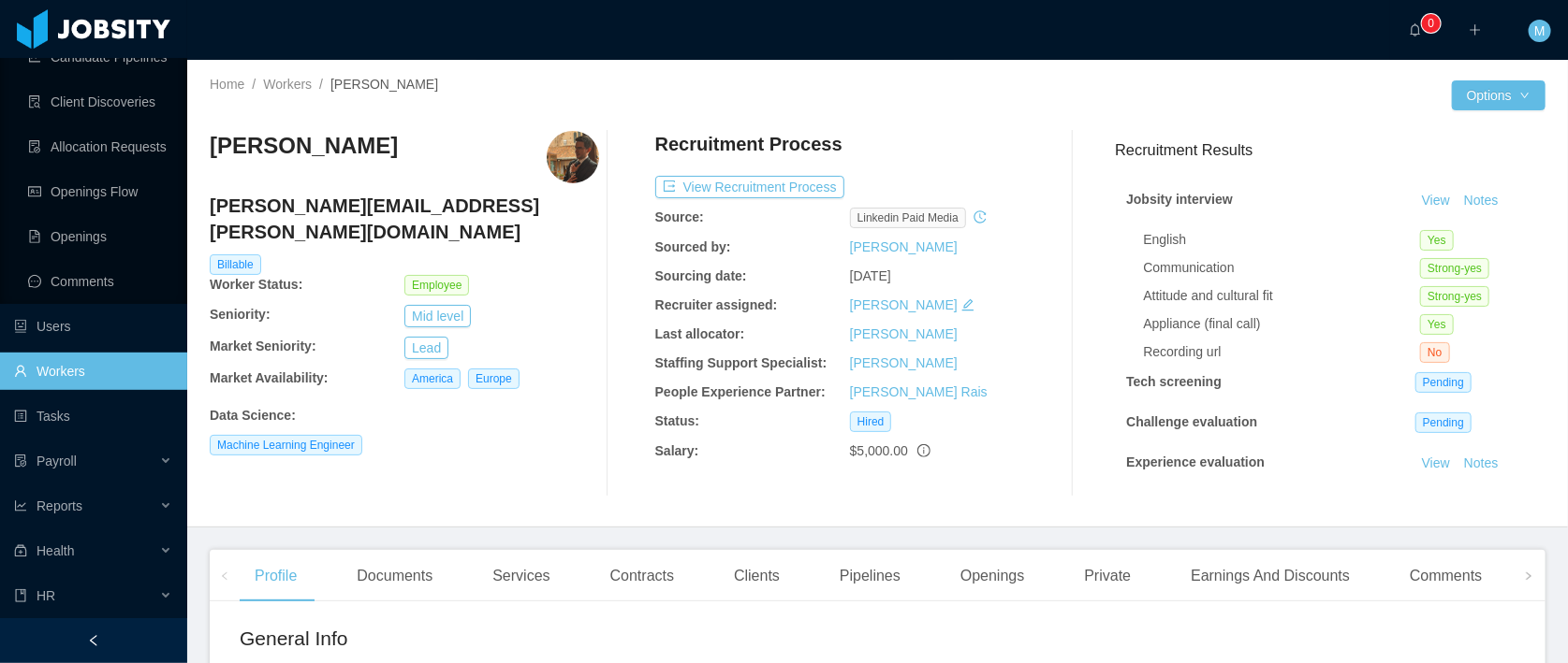
drag, startPoint x: 496, startPoint y: 301, endPoint x: 279, endPoint y: 293, distance: 217.1
click at [279, 305] on div "Seniority: Mid level" at bounding box center [404, 316] width 389 height 23
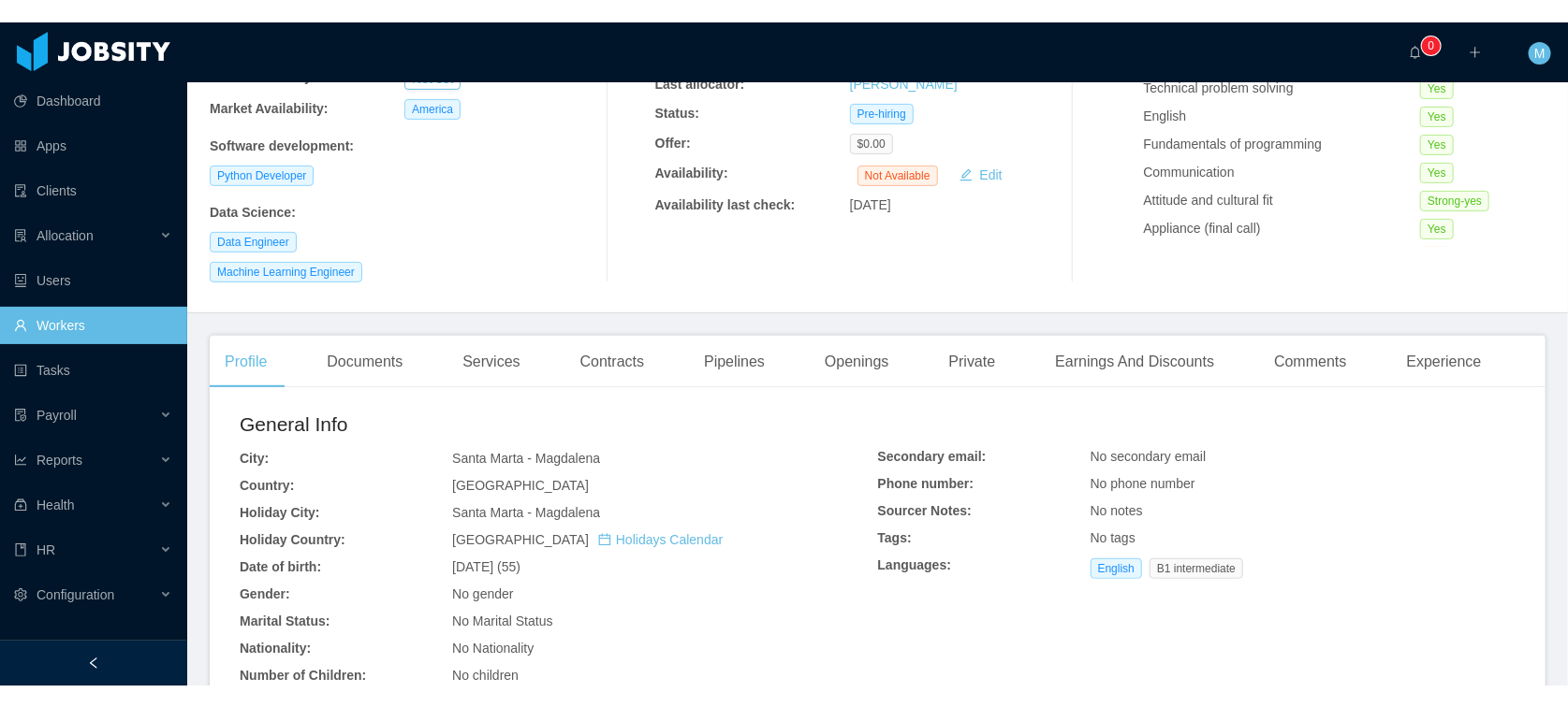
scroll to position [632, 0]
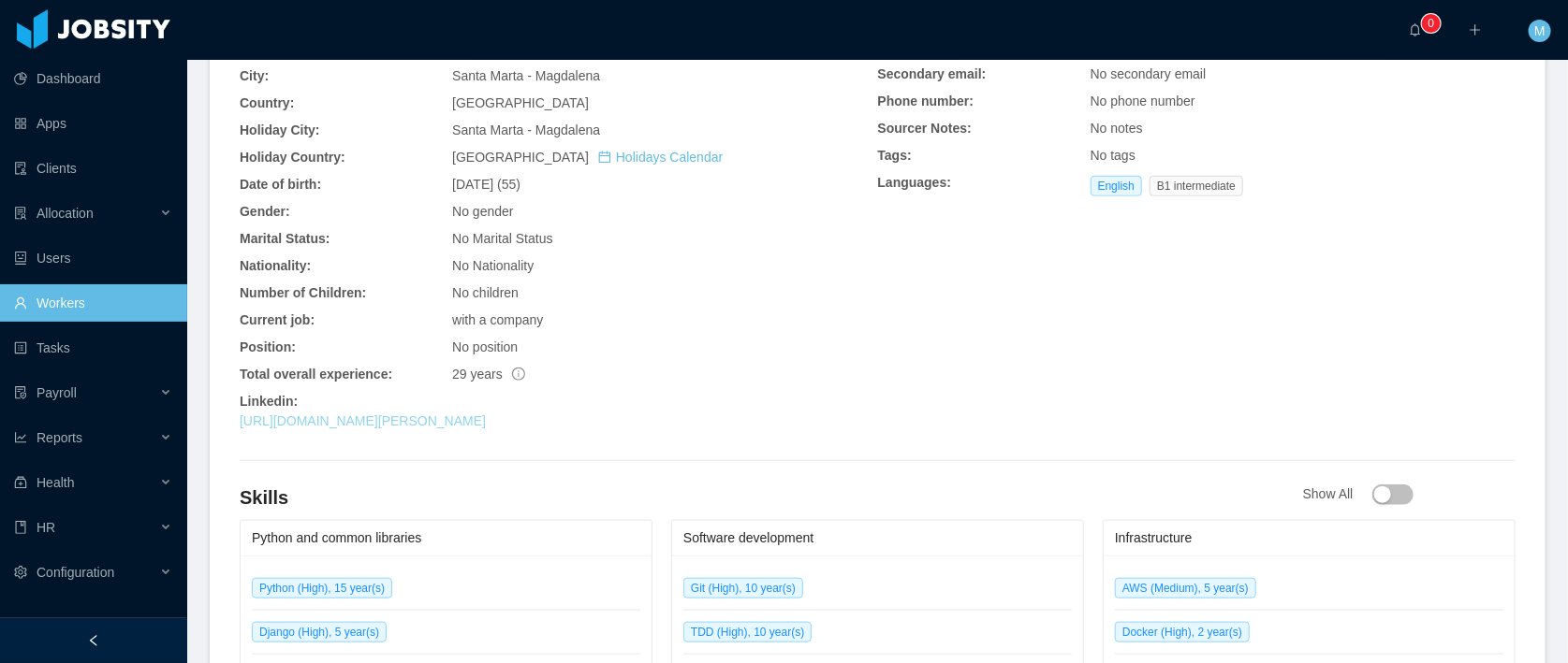
click at [359, 413] on link "[URL][DOMAIN_NAME][PERSON_NAME]" at bounding box center [363, 421] width 246 height 15
